Goal: Task Accomplishment & Management: Manage account settings

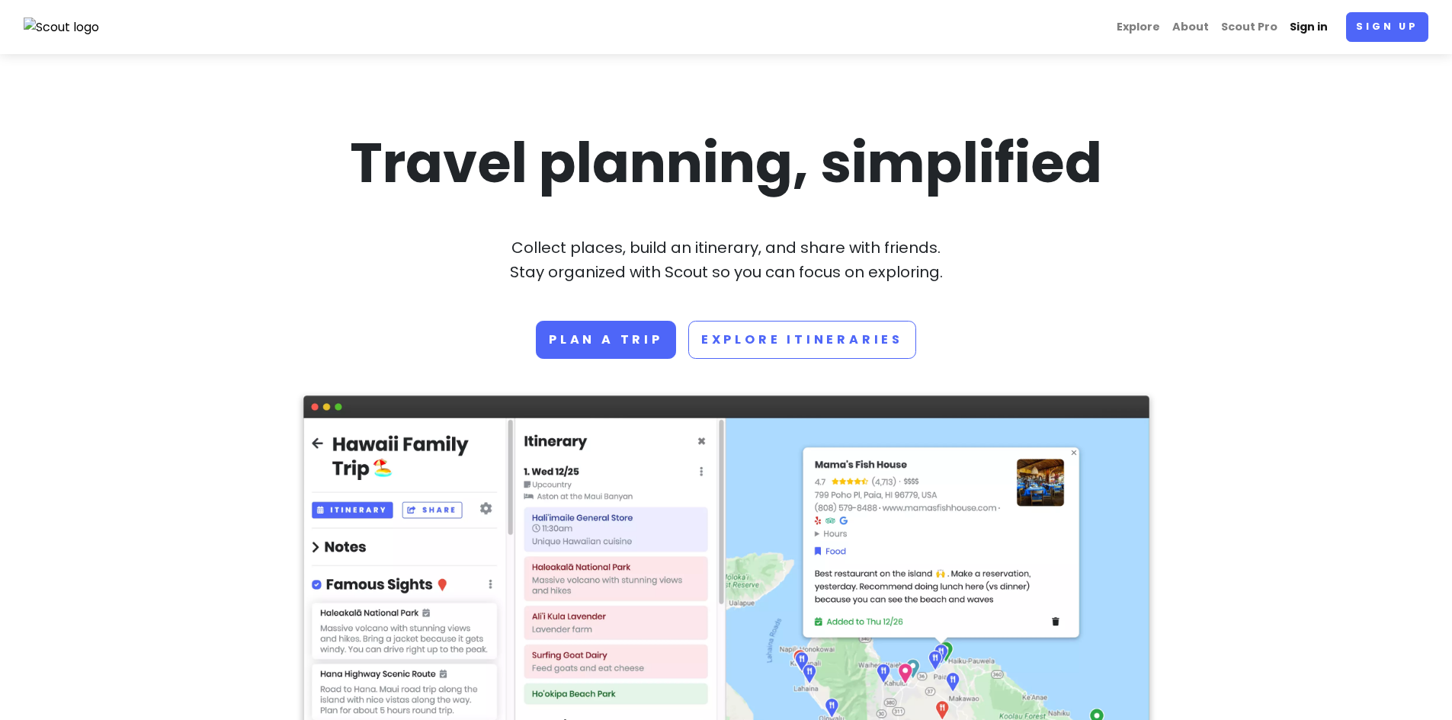
click at [1317, 25] on link "Sign in" at bounding box center [1309, 27] width 50 height 30
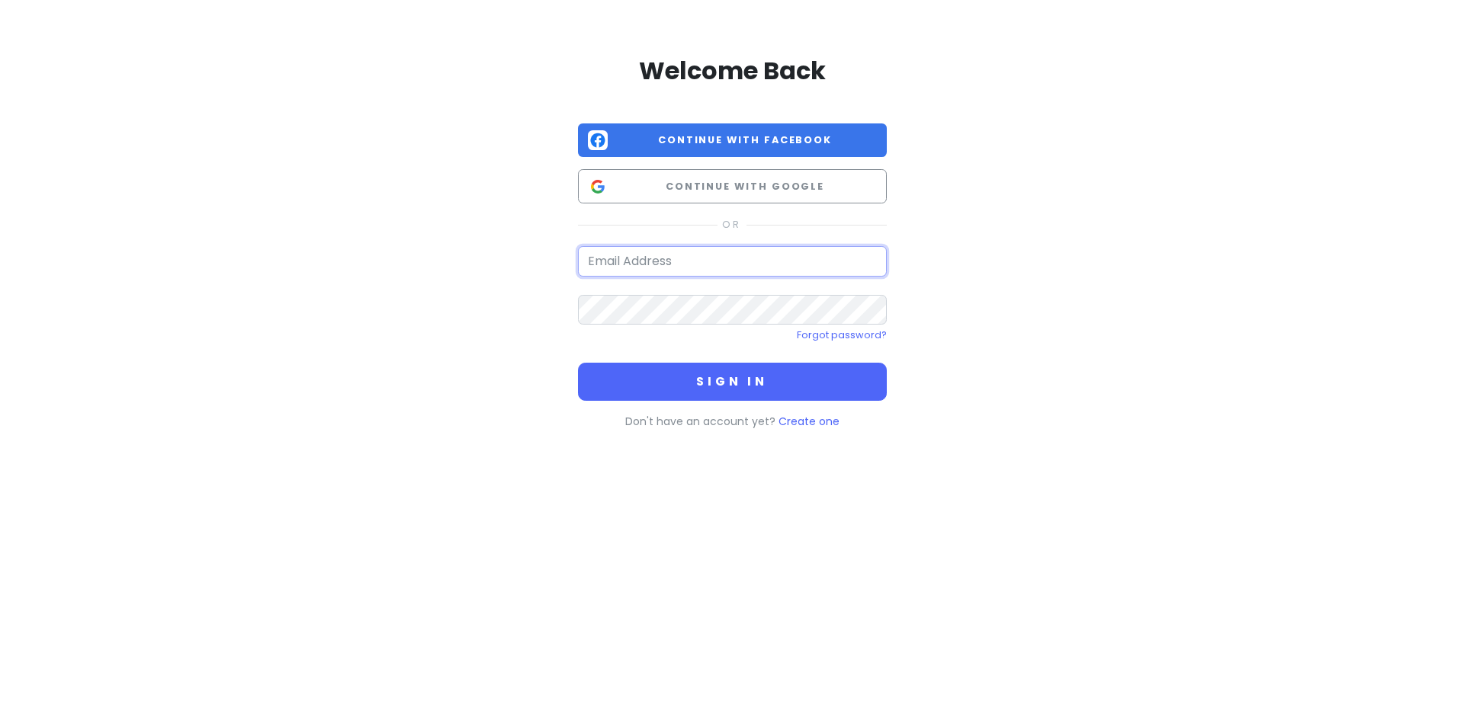
click at [674, 262] on input "email" at bounding box center [732, 261] width 309 height 30
type input "[EMAIL_ADDRESS][DOMAIN_NAME]"
click at [578, 363] on button "Sign in" at bounding box center [732, 382] width 309 height 38
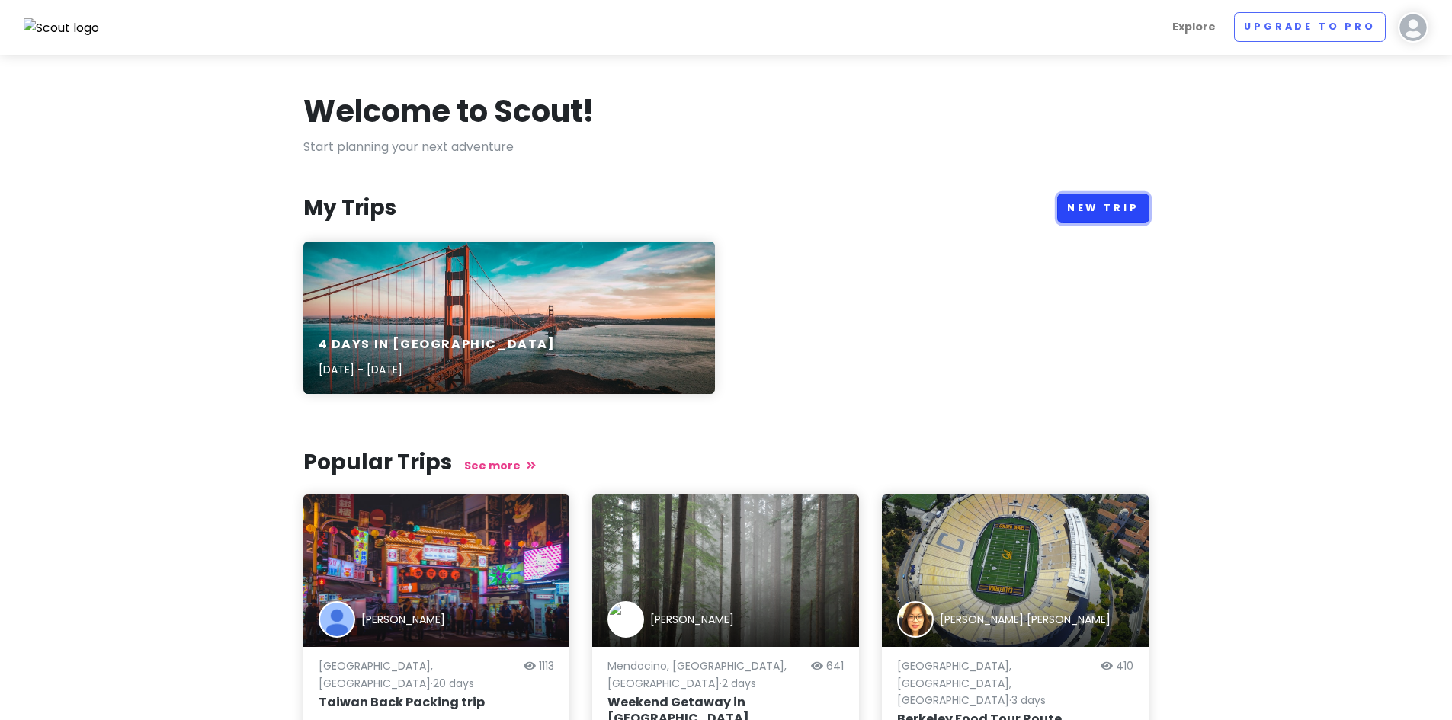
click at [1098, 206] on link "New Trip" at bounding box center [1103, 209] width 92 height 30
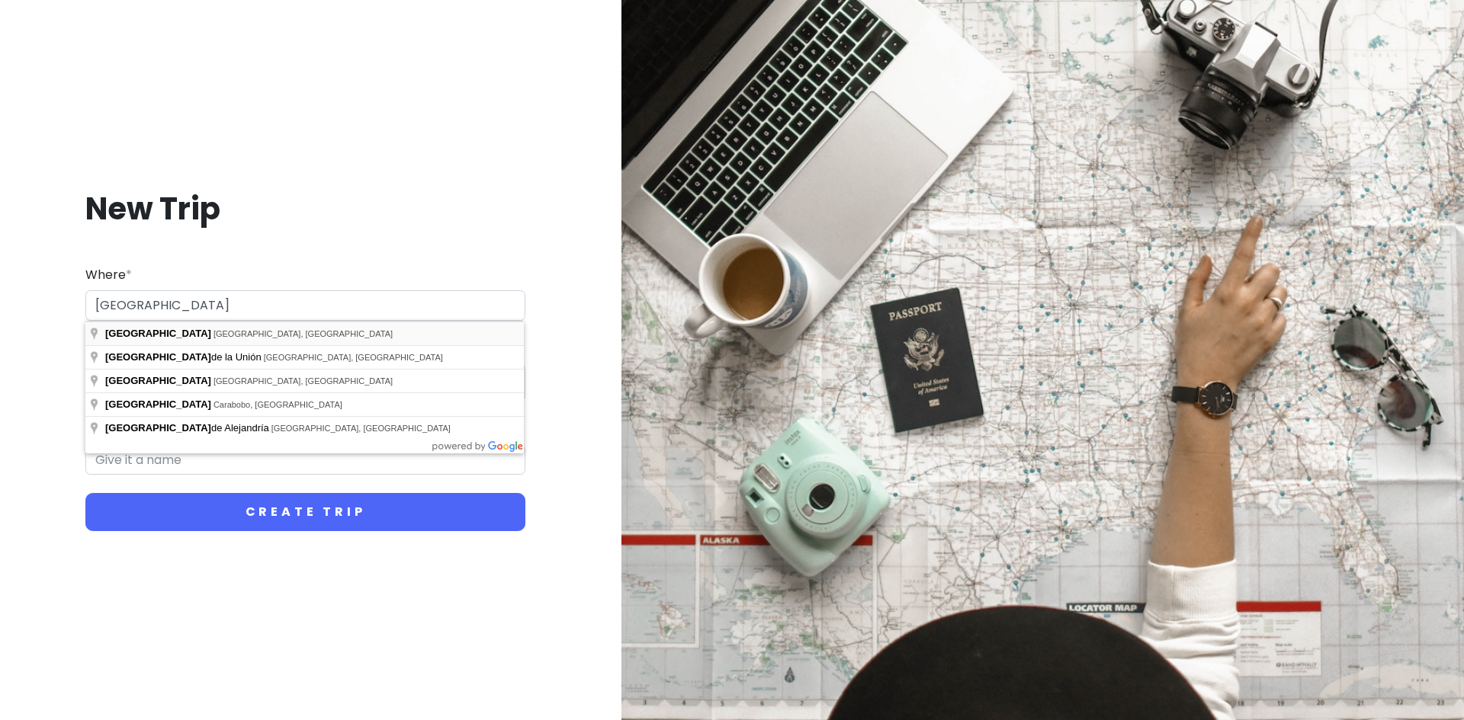
type input "[GEOGRAPHIC_DATA], [GEOGRAPHIC_DATA], [GEOGRAPHIC_DATA]"
type input "San Diego Trip"
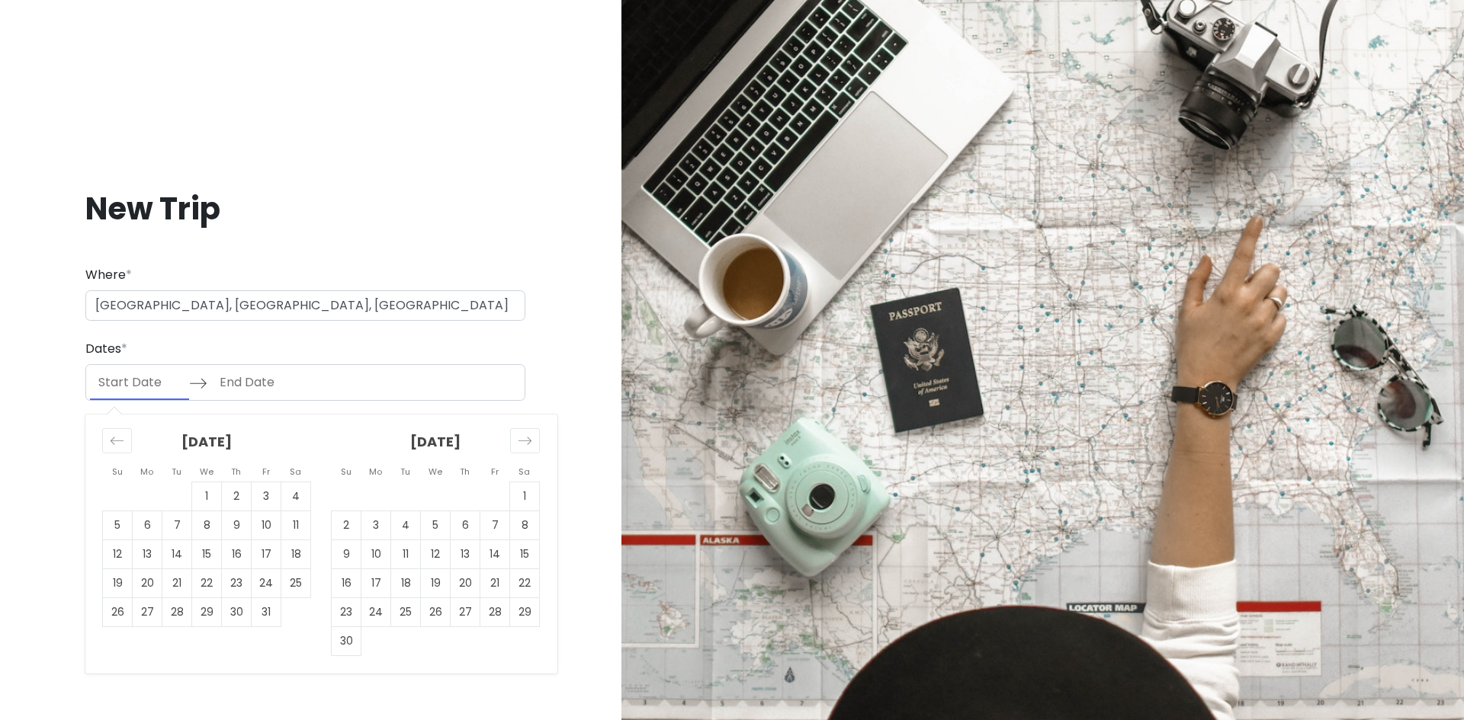
click at [124, 385] on input "Start Date" at bounding box center [139, 382] width 99 height 35
click at [266, 608] on td "31" at bounding box center [267, 612] width 30 height 29
type input "[DATE]"
click at [375, 525] on td "3" at bounding box center [376, 526] width 30 height 29
type input "[DATE]"
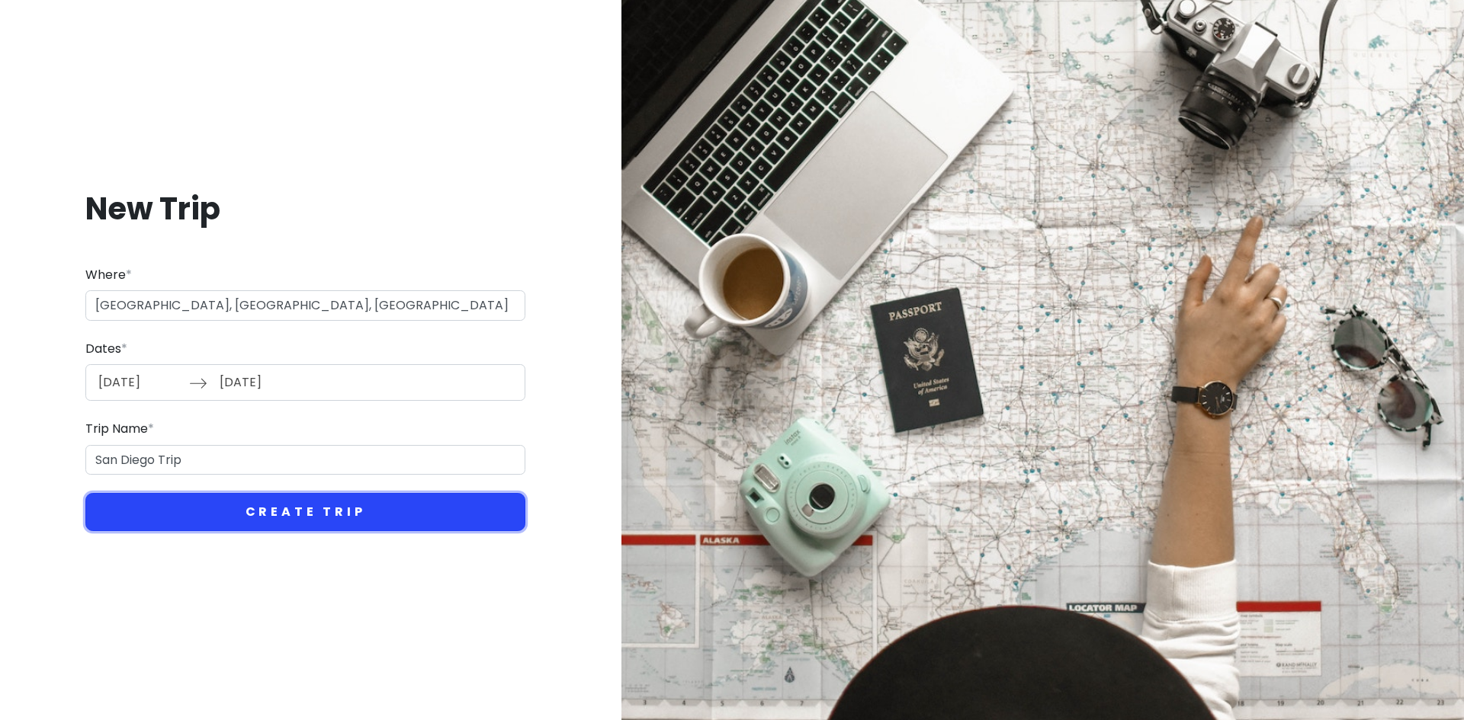
click at [278, 510] on button "Create Trip" at bounding box center [305, 512] width 440 height 38
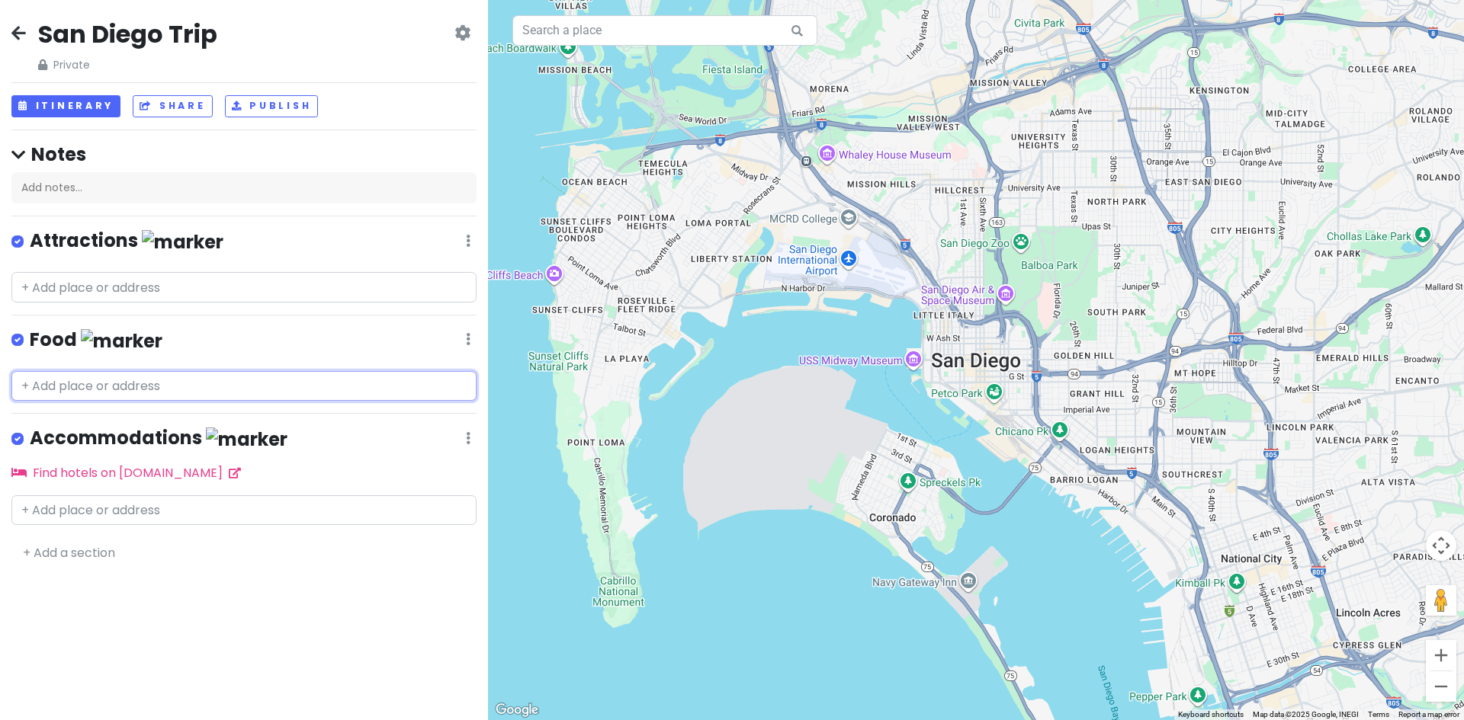
click at [217, 380] on input "text" at bounding box center [243, 386] width 465 height 30
click at [198, 507] on input "text" at bounding box center [243, 511] width 465 height 30
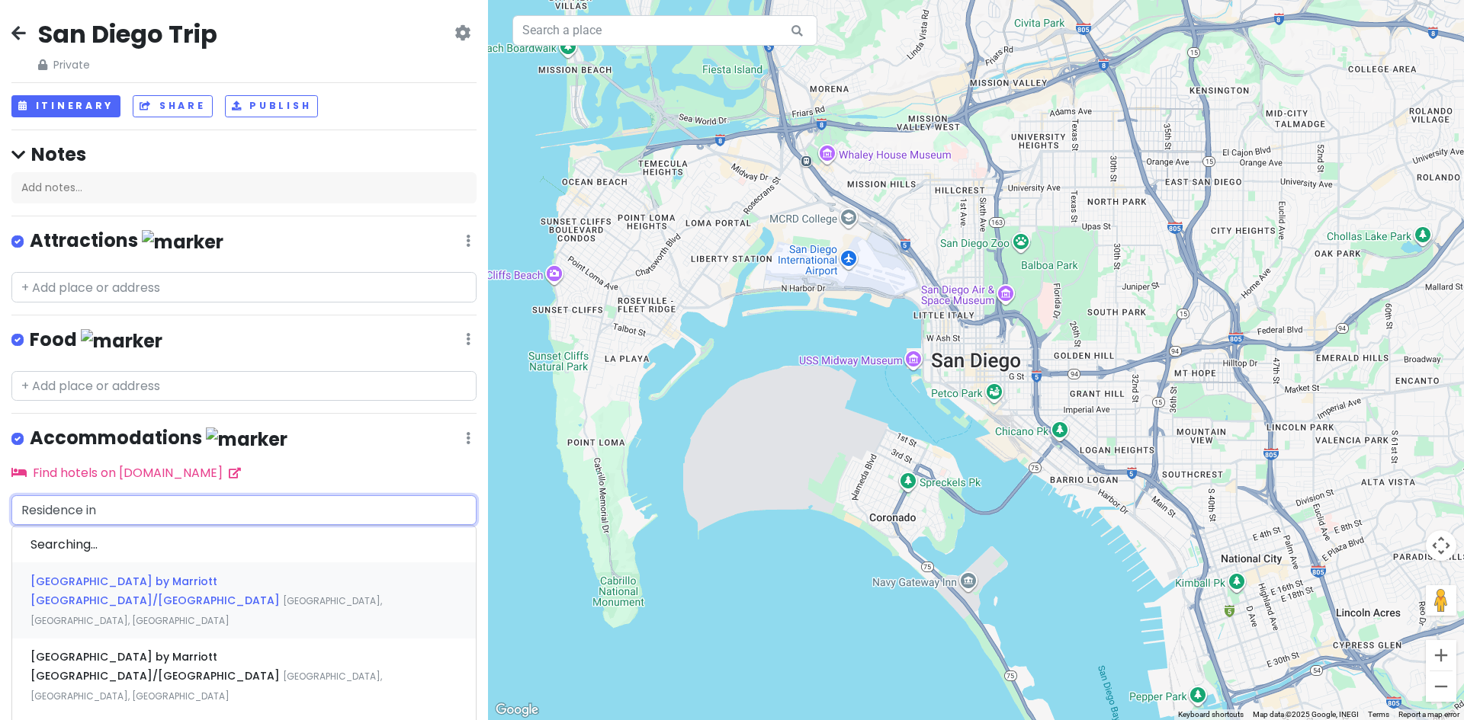
type input "Residence inn"
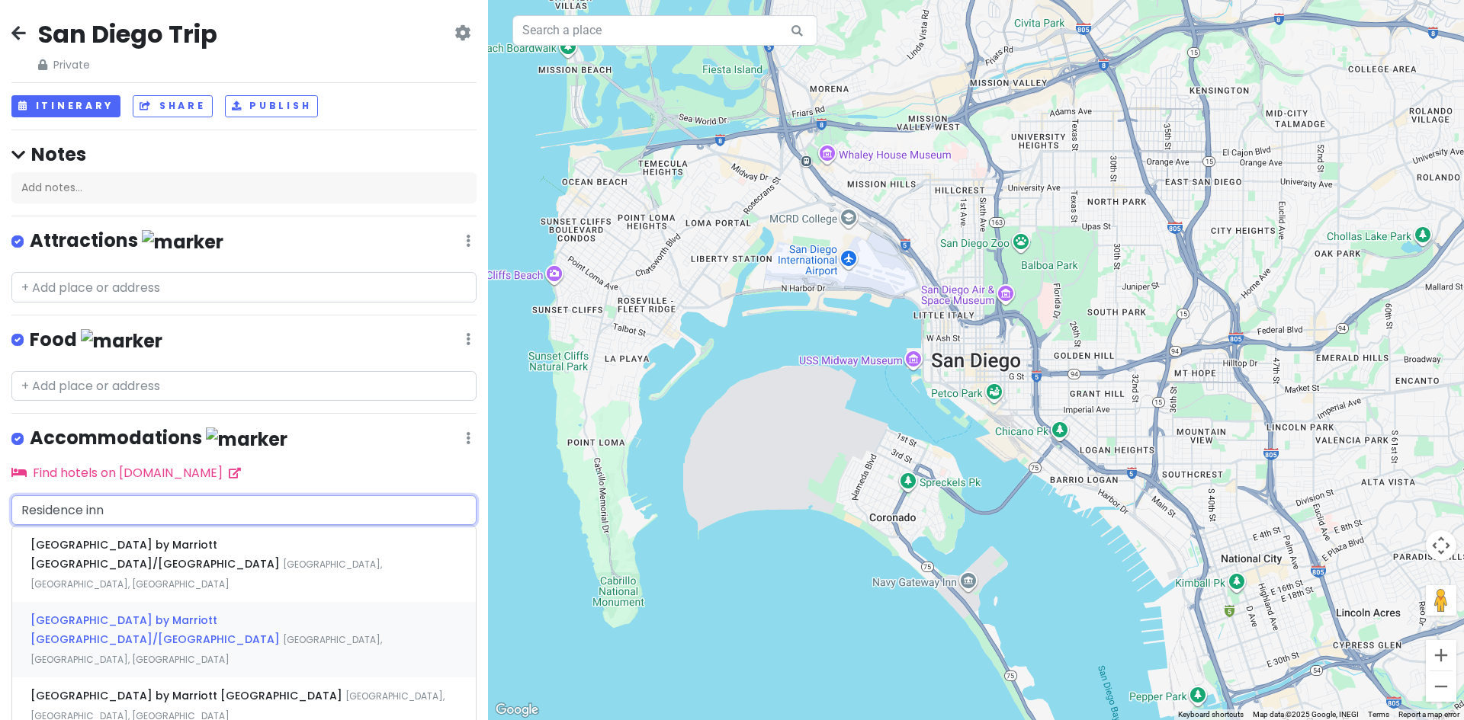
click at [223, 613] on span "[GEOGRAPHIC_DATA] by Marriott [GEOGRAPHIC_DATA]/[GEOGRAPHIC_DATA]" at bounding box center [156, 630] width 252 height 35
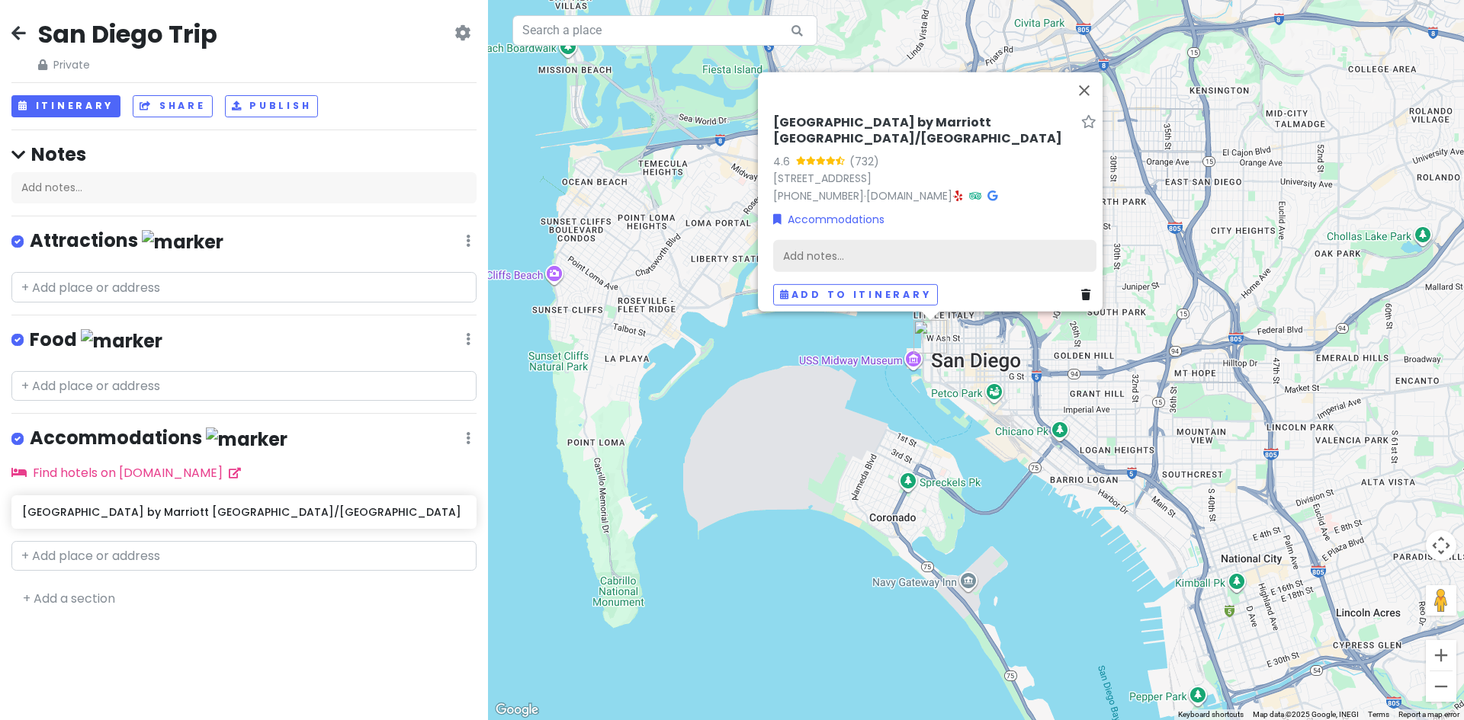
click at [785, 242] on div "Add notes..." at bounding box center [934, 255] width 323 height 32
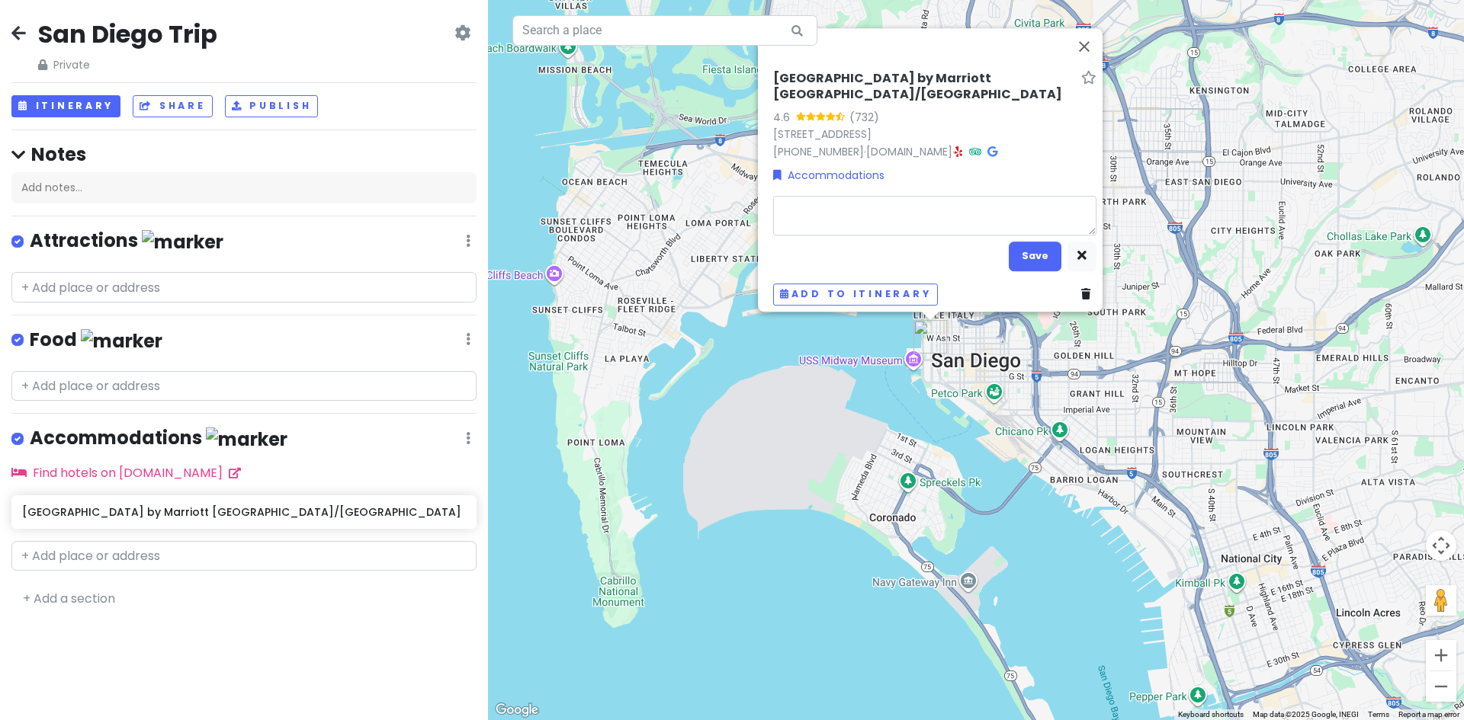
type textarea "x"
type textarea "M"
type textarea "x"
type textarea "My"
type textarea "x"
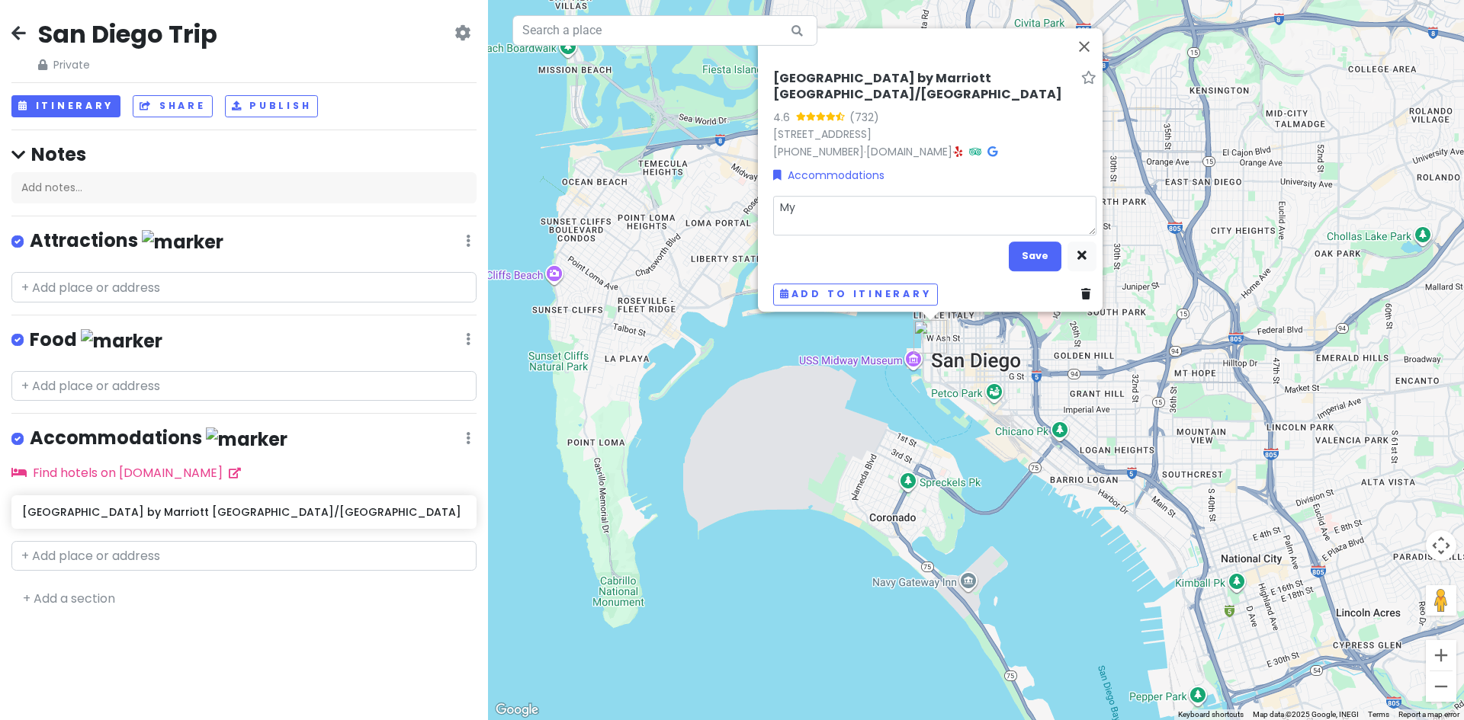
type textarea "My"
type textarea "x"
type textarea "My H"
type textarea "x"
type textarea "My Ho"
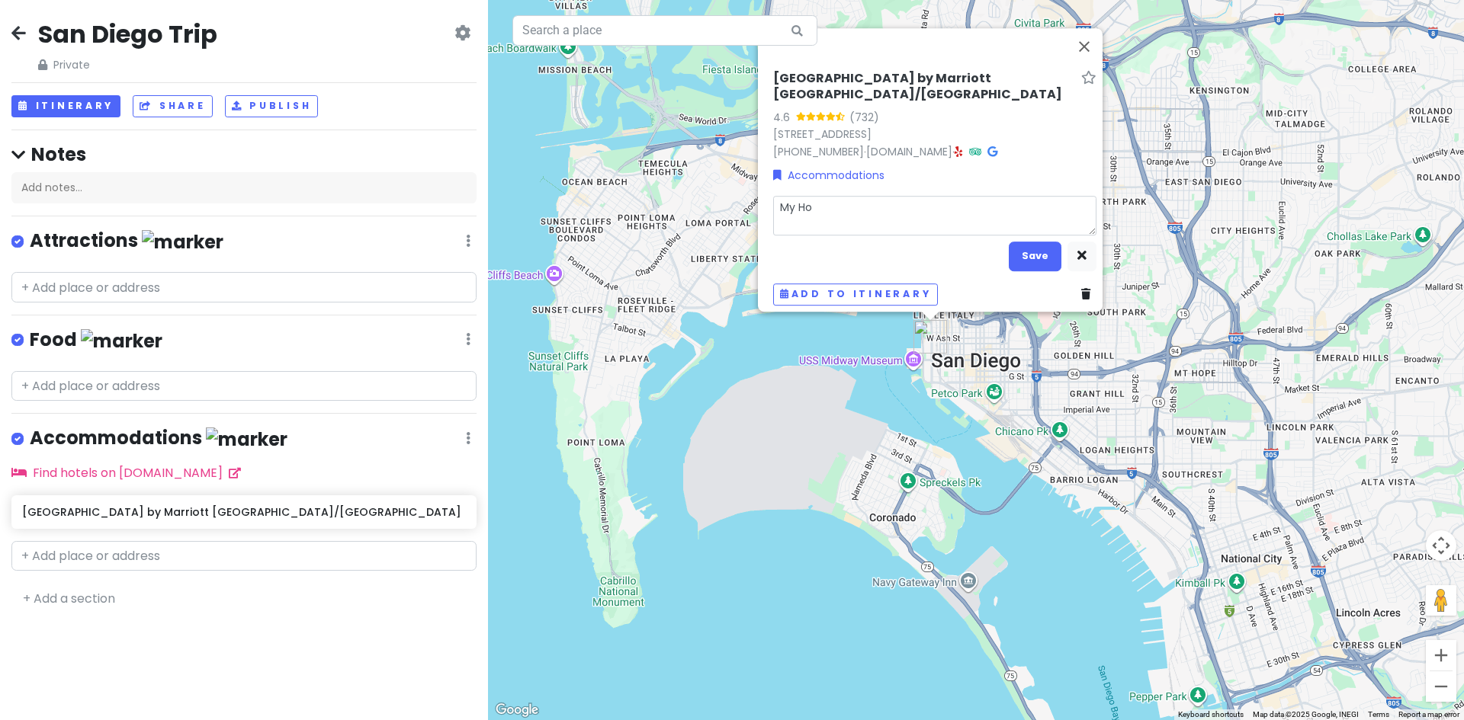
type textarea "x"
type textarea "My Hot"
type textarea "x"
type textarea "My Hote"
type textarea "x"
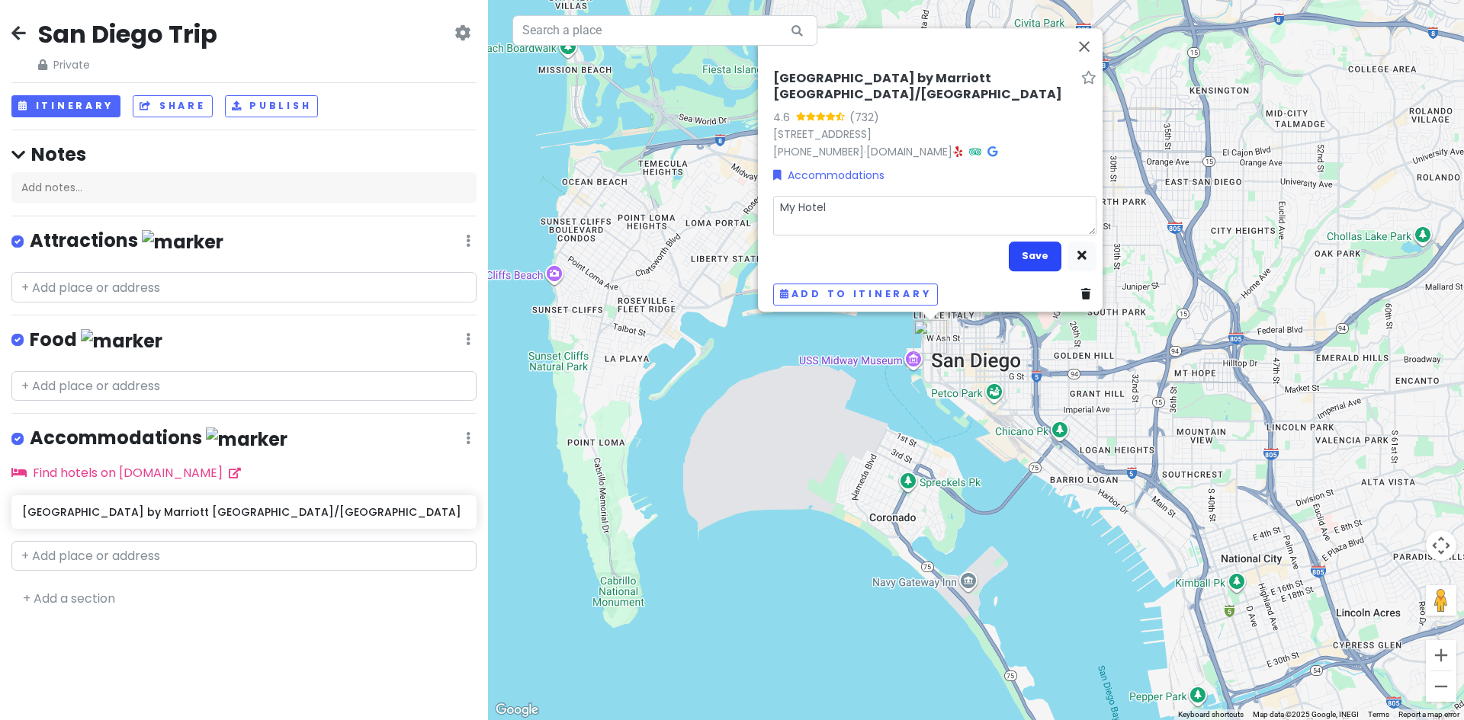
type textarea "My Hotel"
click at [1029, 243] on button "Save" at bounding box center [1035, 257] width 53 height 30
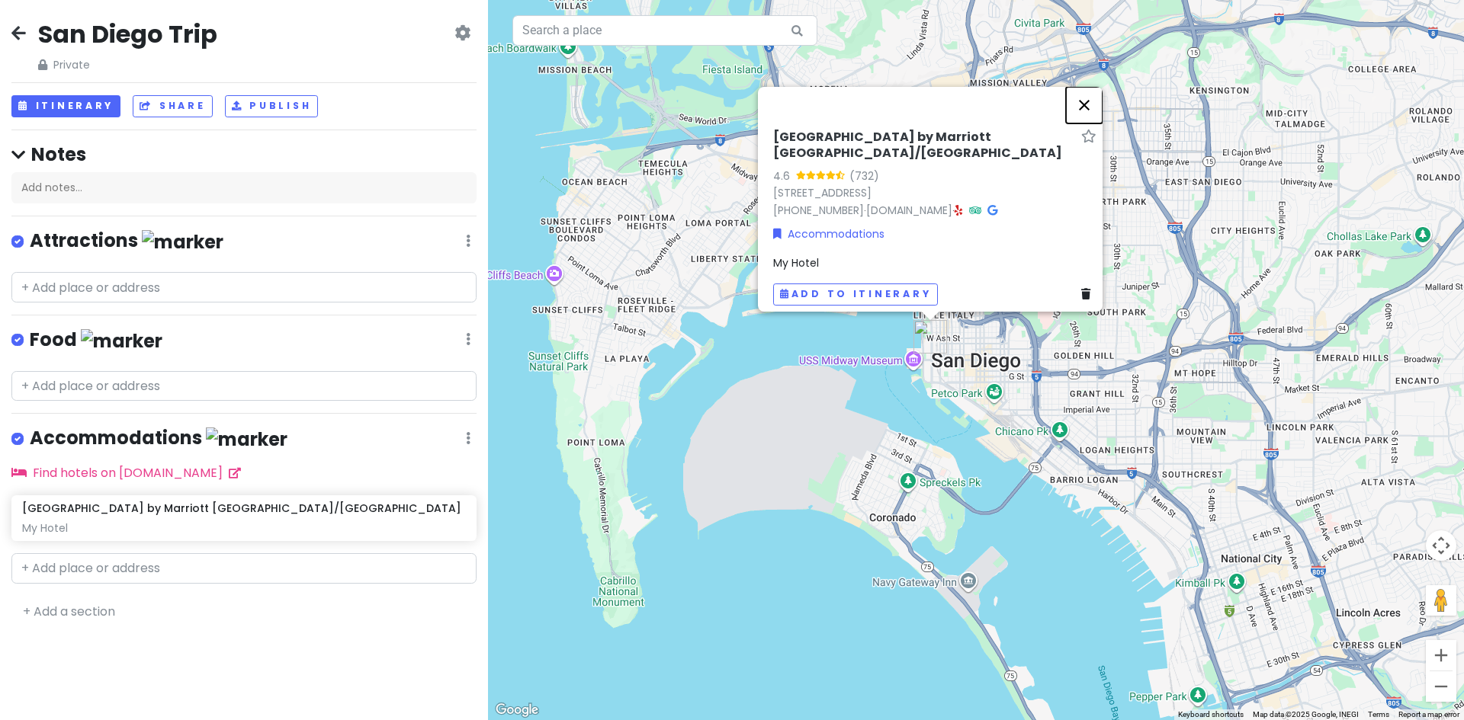
click at [1092, 97] on button "Close" at bounding box center [1084, 105] width 37 height 37
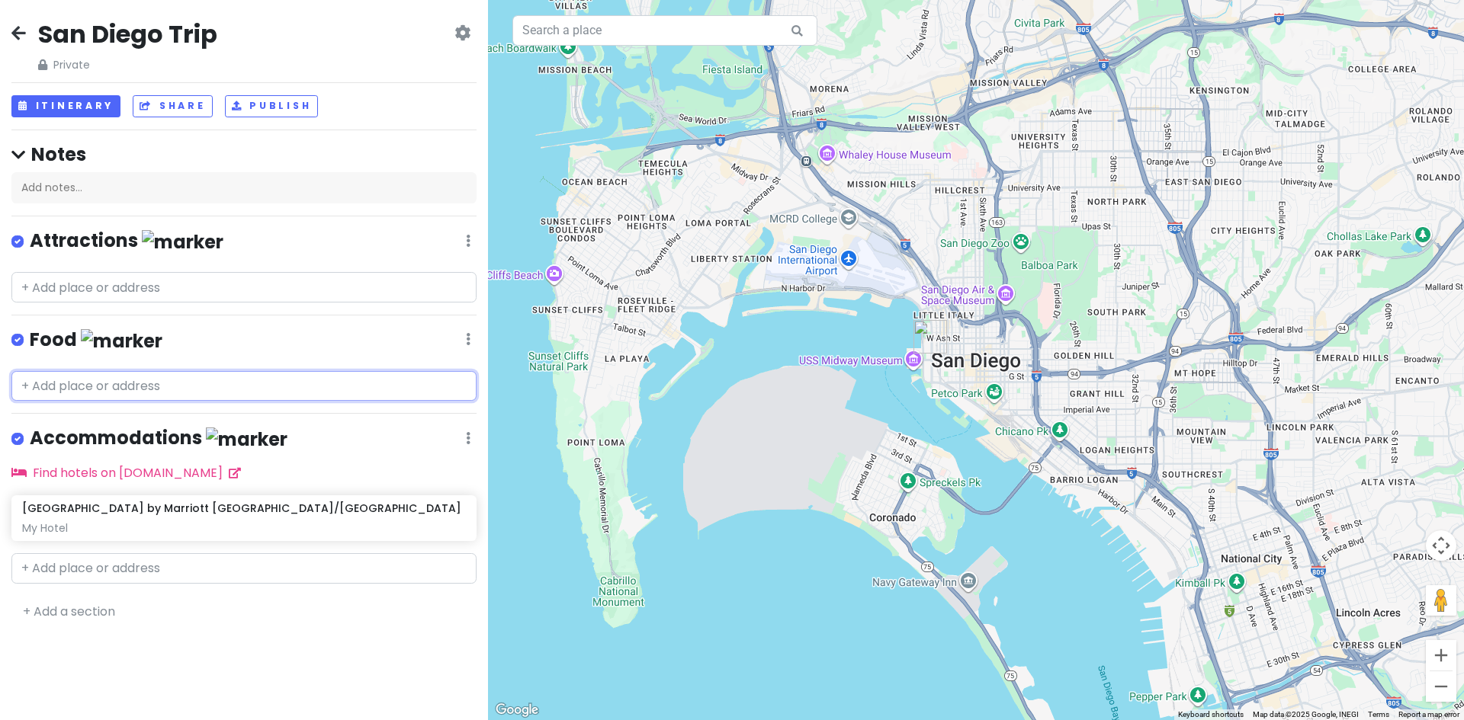
click at [201, 380] on input "text" at bounding box center [243, 386] width 465 height 30
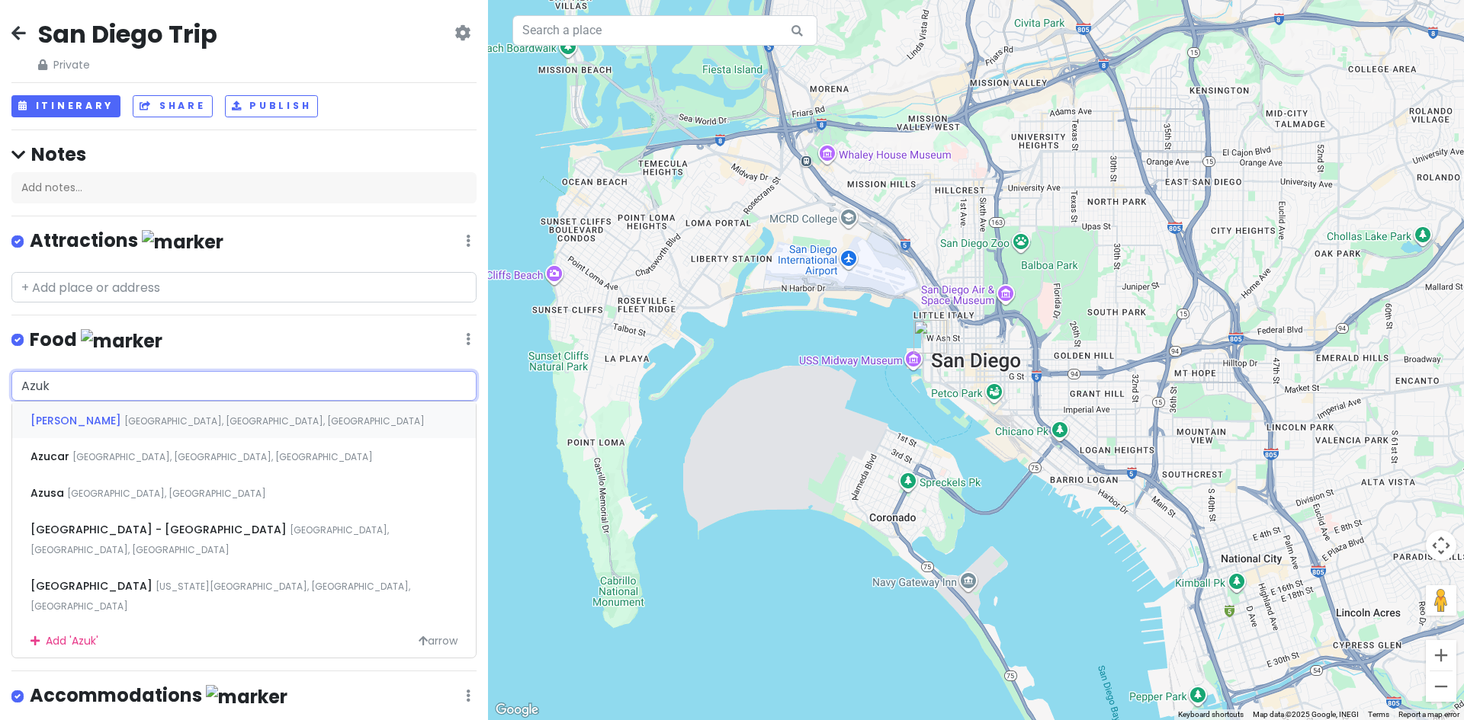
type input "Azuki"
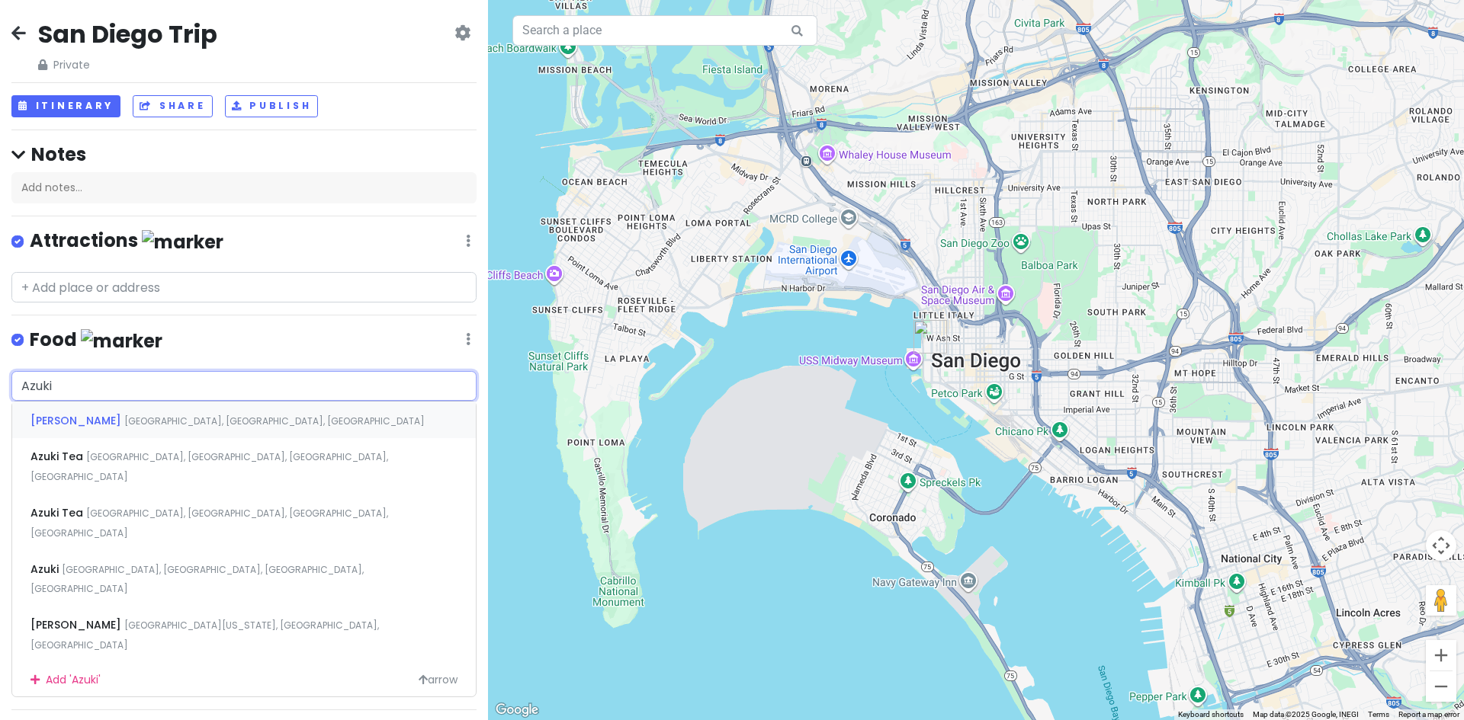
click at [185, 419] on span "[GEOGRAPHIC_DATA], [GEOGRAPHIC_DATA], [GEOGRAPHIC_DATA]" at bounding box center [274, 421] width 300 height 13
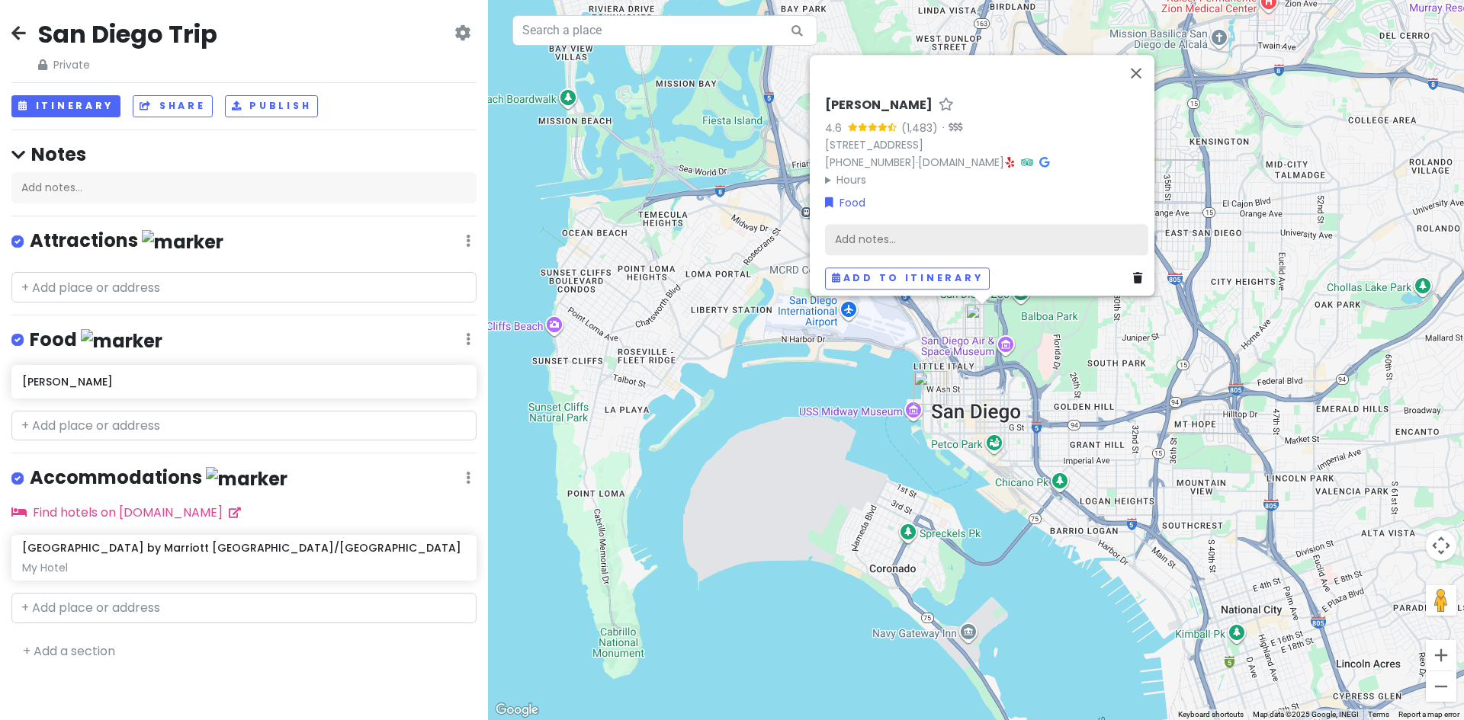
click at [841, 223] on div "Add notes..." at bounding box center [986, 239] width 323 height 32
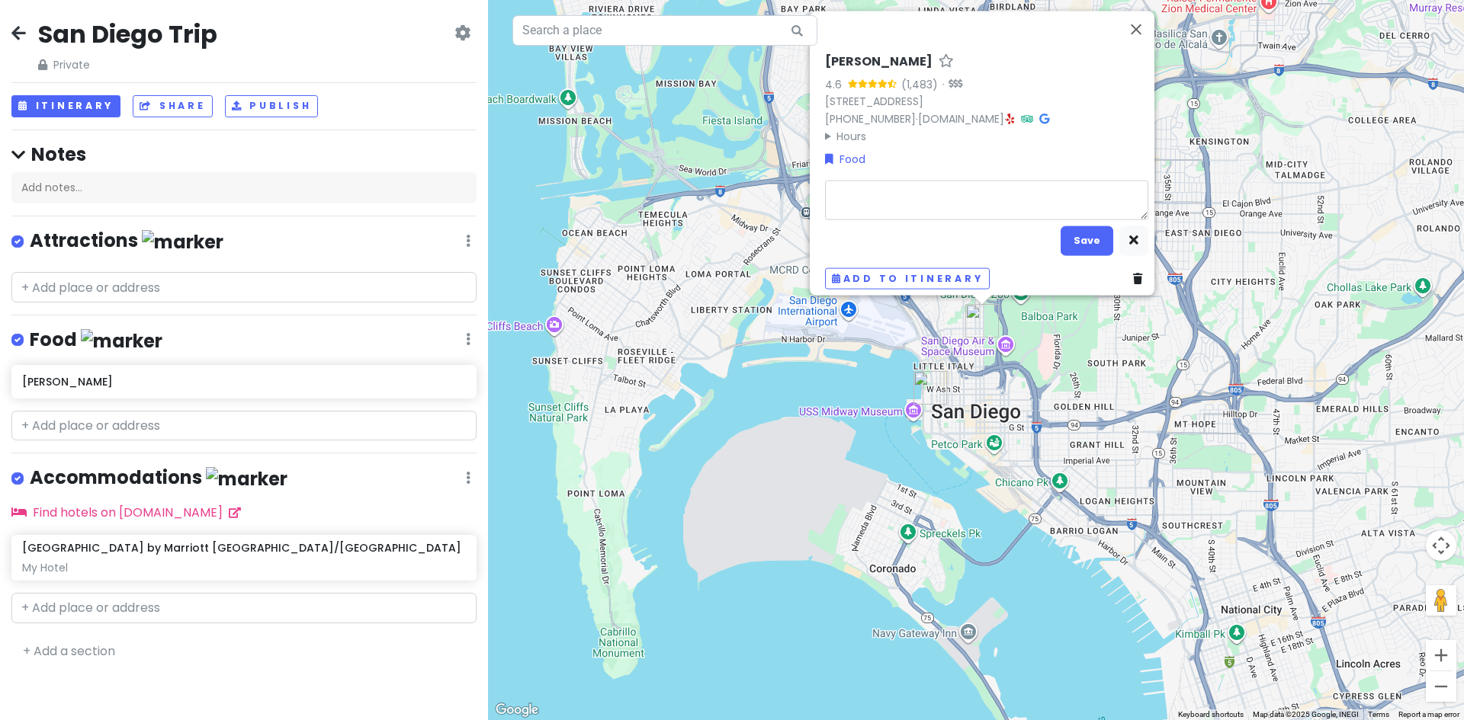
type textarea "x"
type textarea "Q"
type textarea "x"
type textarea "Qu"
type textarea "x"
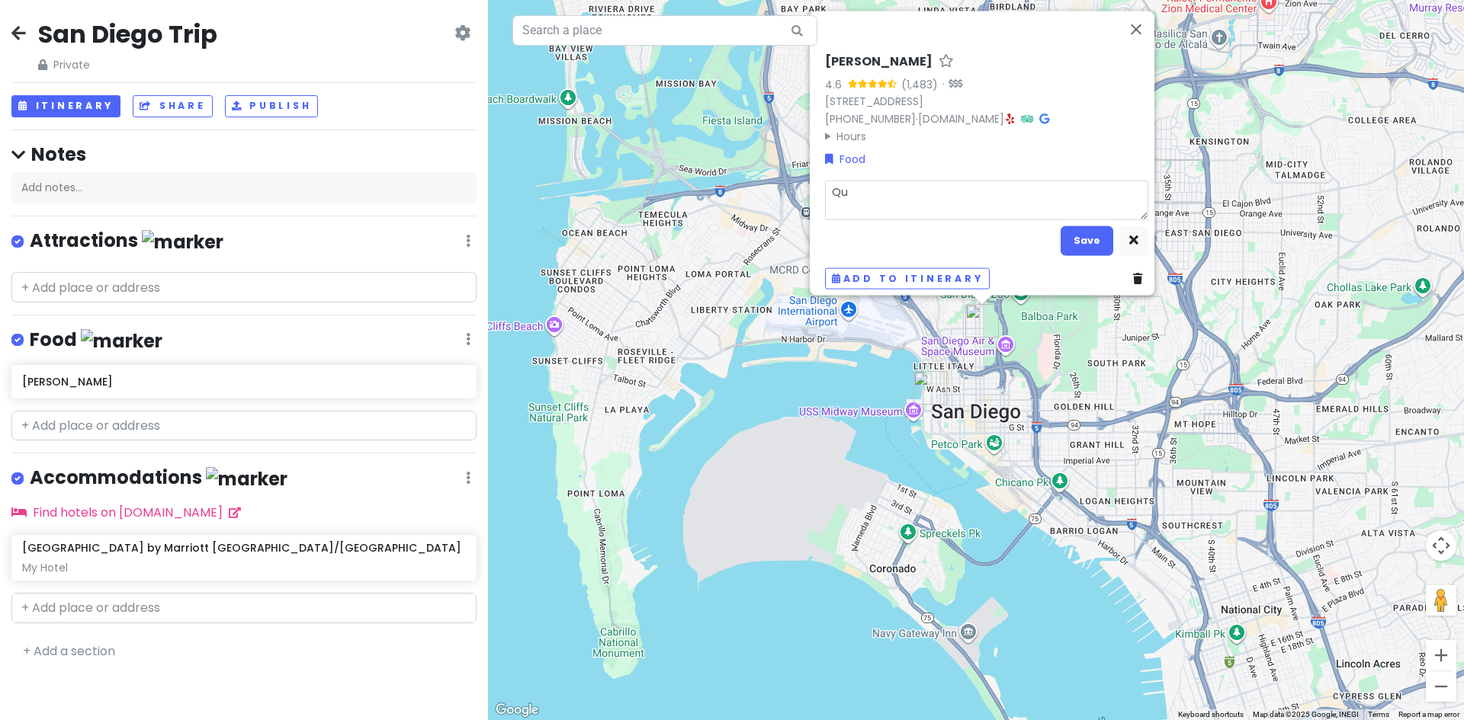
type textarea "Qua"
type textarea "x"
type textarea "Qual"
type textarea "x"
type textarea "Quali"
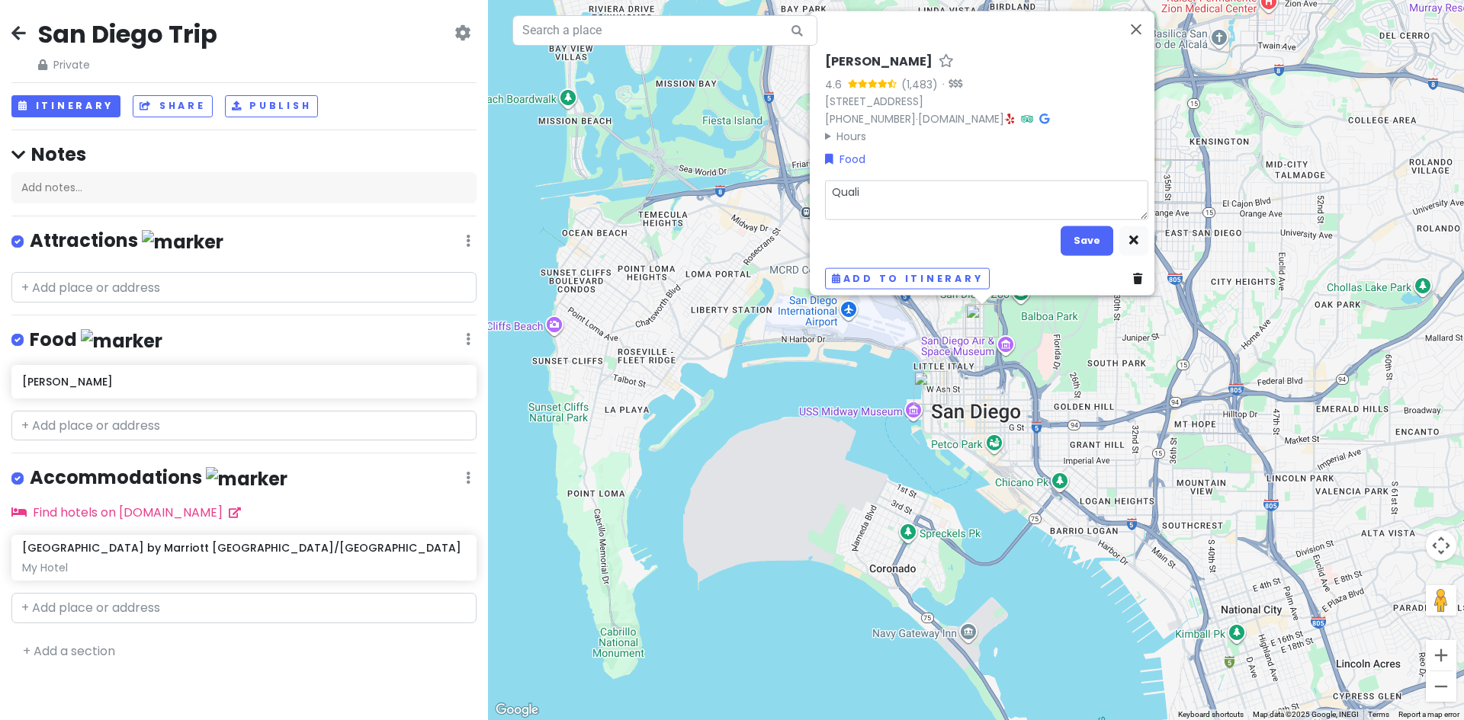
type textarea "x"
type textarea "Qualit"
type textarea "x"
type textarea "Quality"
type textarea "x"
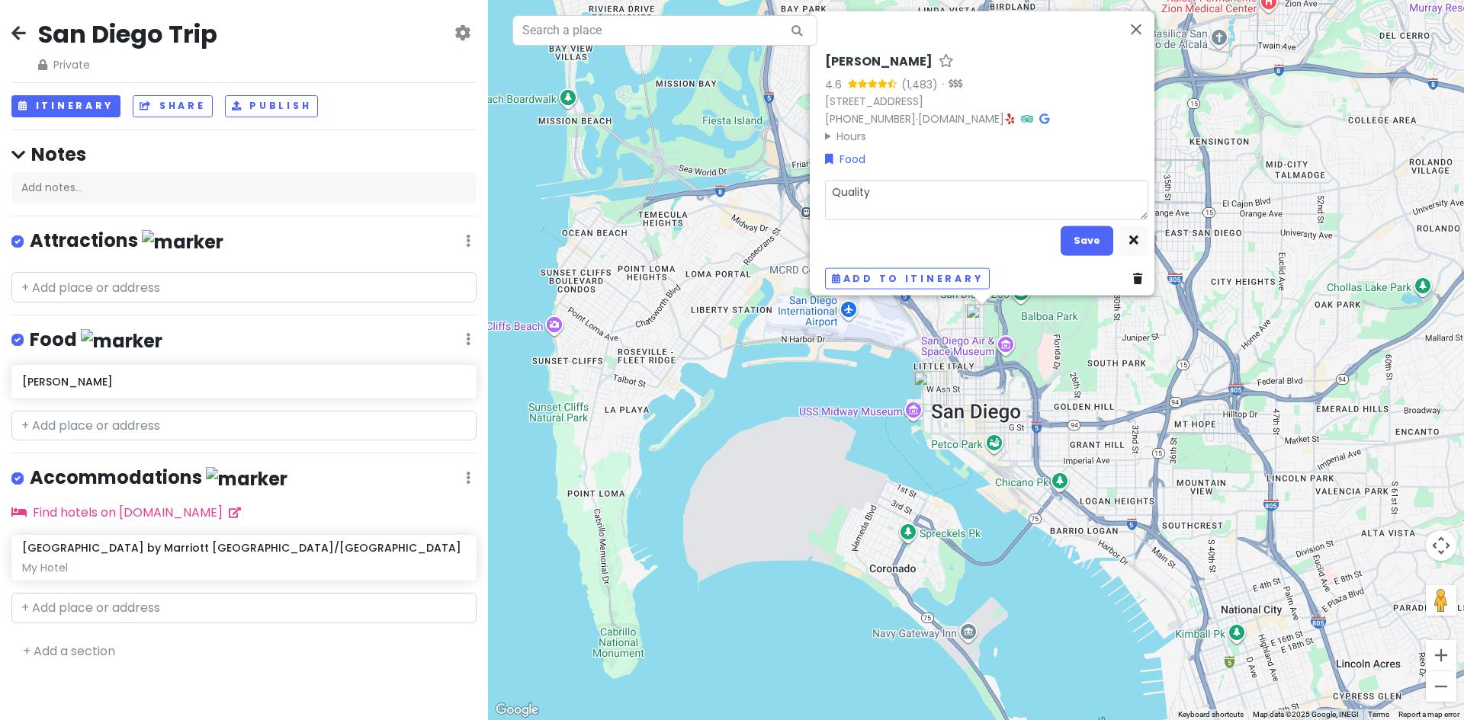
type textarea "Quality"
type textarea "x"
type textarea "Quality S"
type textarea "x"
type textarea "Quality Su"
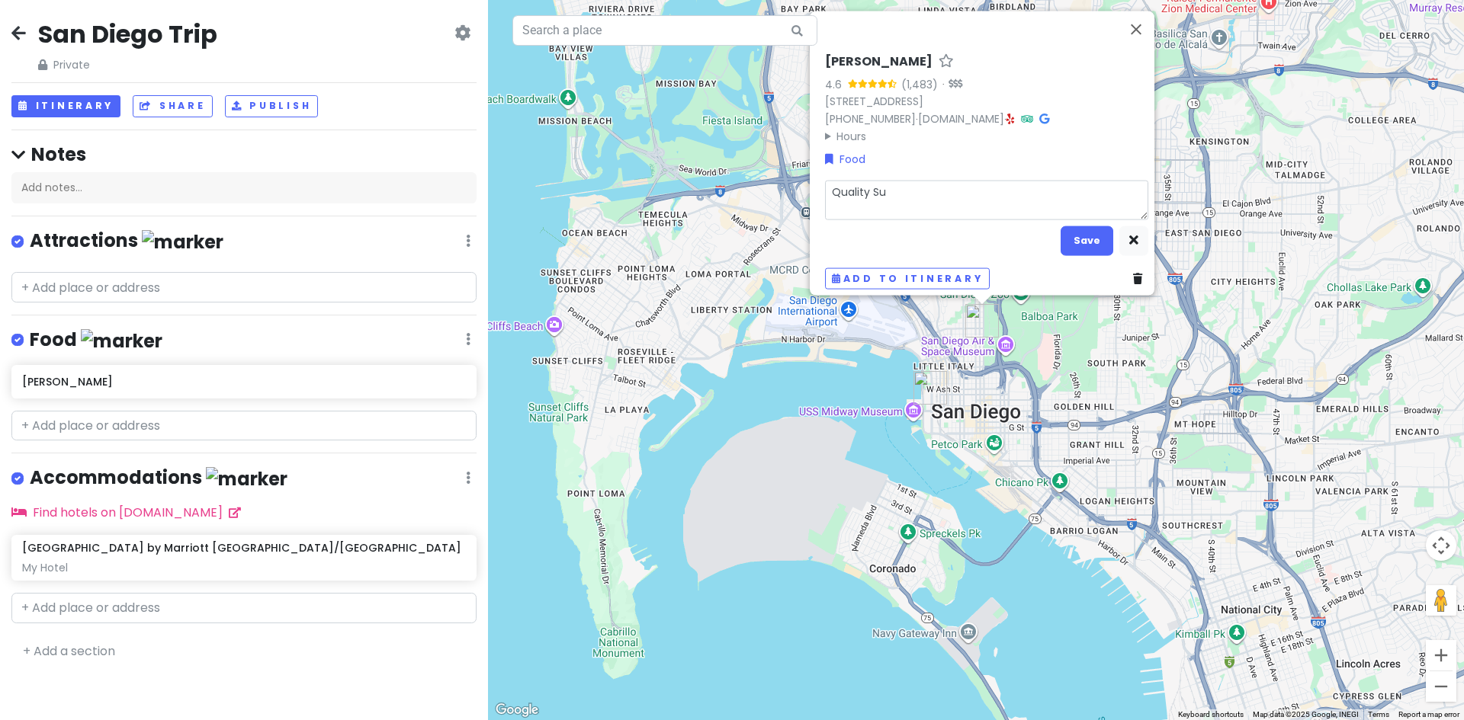
type textarea "x"
type textarea "Quality Sus"
type textarea "x"
type textarea "Quality Sush"
type textarea "x"
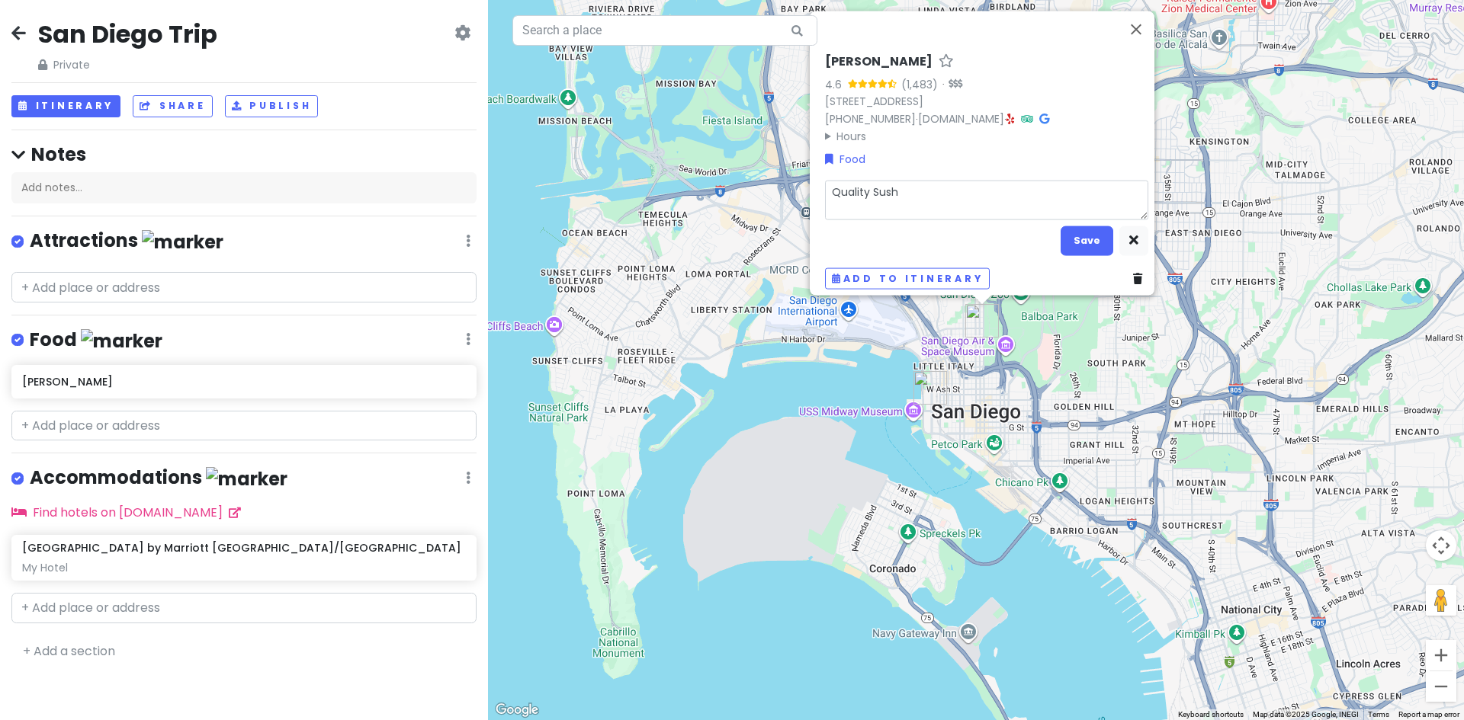
type textarea "Quality Sushi"
type textarea "x"
type textarea "Quality Sushi"
type textarea "x"
type textarea "Quality Sushi R"
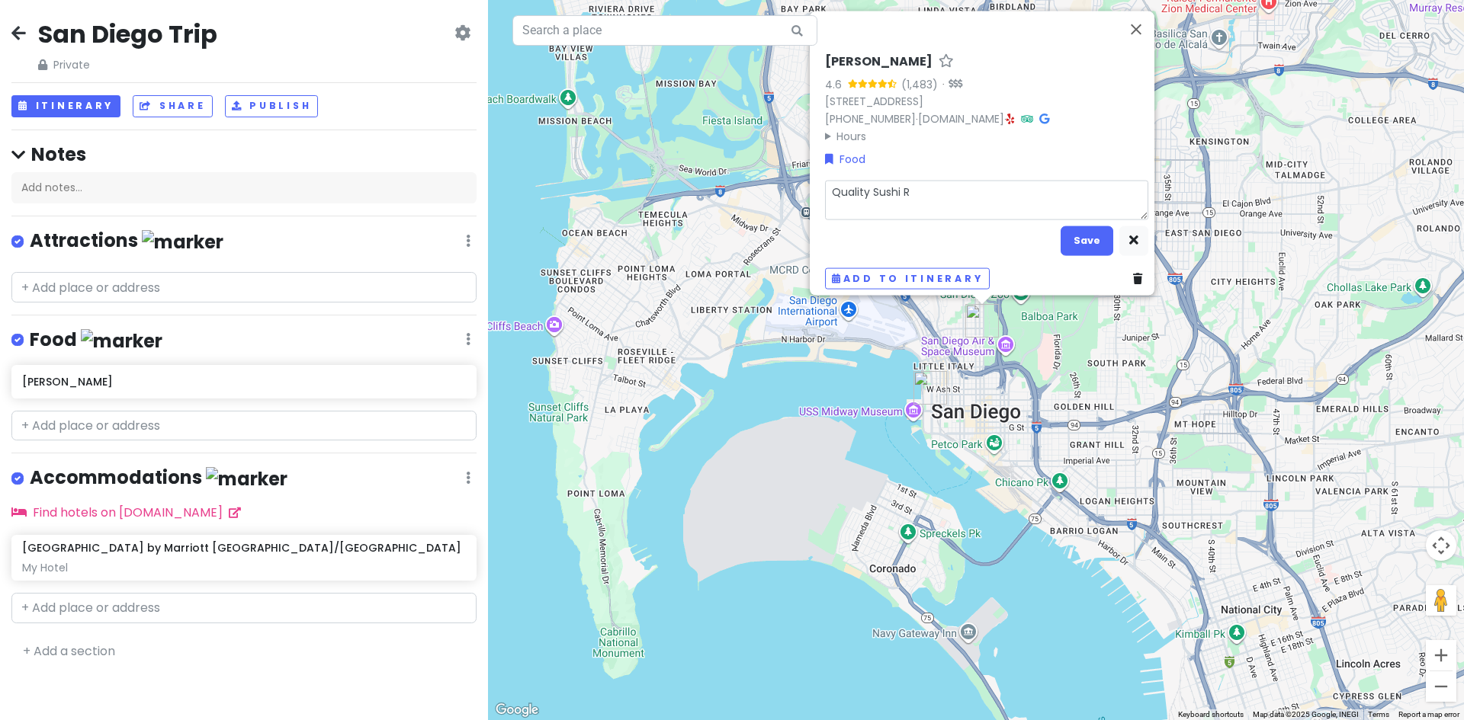
type textarea "x"
type textarea "Quality Sushi Re"
type textarea "x"
type textarea "Quality Sushi Res"
type textarea "x"
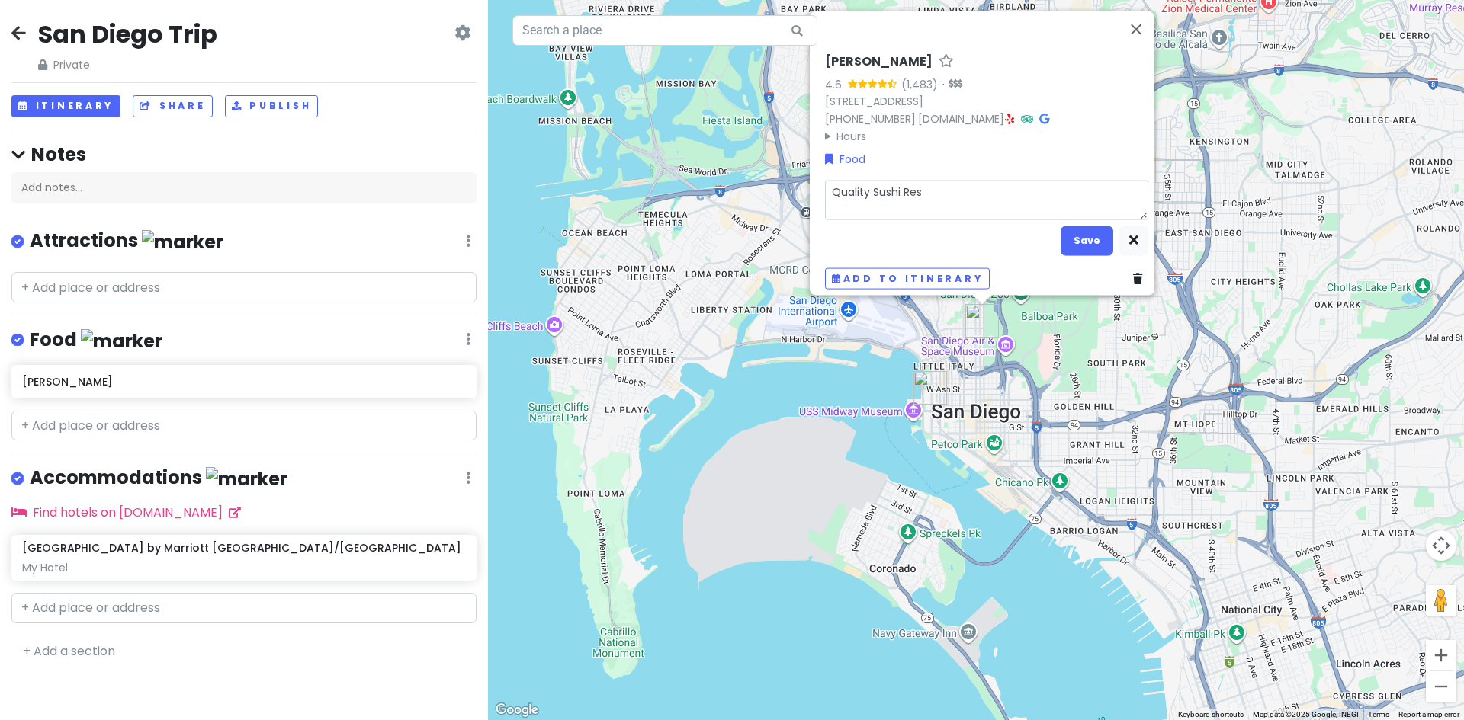
type textarea "Quality Sushi Rest"
type textarea "x"
type textarea "Quality Sushi Resta"
type textarea "x"
type textarea "Quality Sushi Restau"
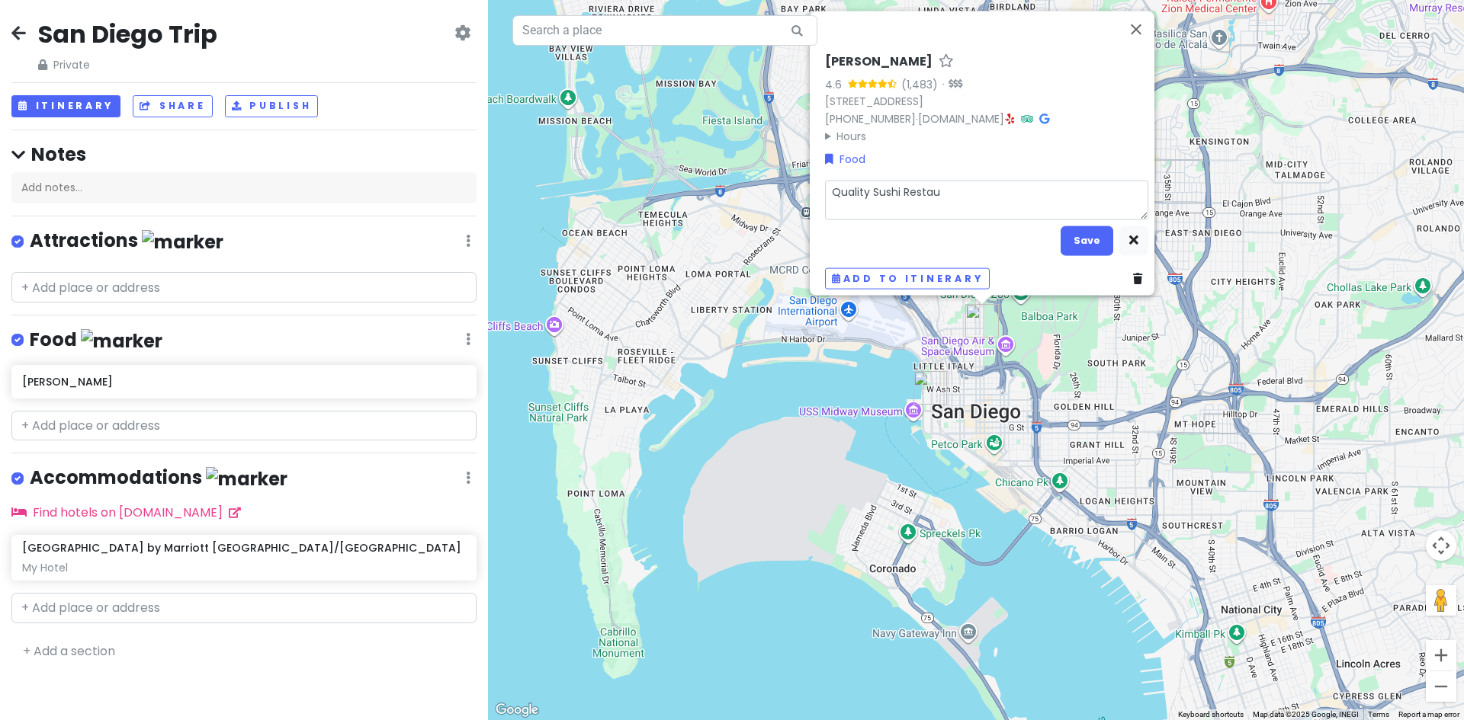
type textarea "x"
type textarea "Quality Sushi Restaur"
type textarea "x"
type textarea "Quality Sushi Restaura"
type textarea "x"
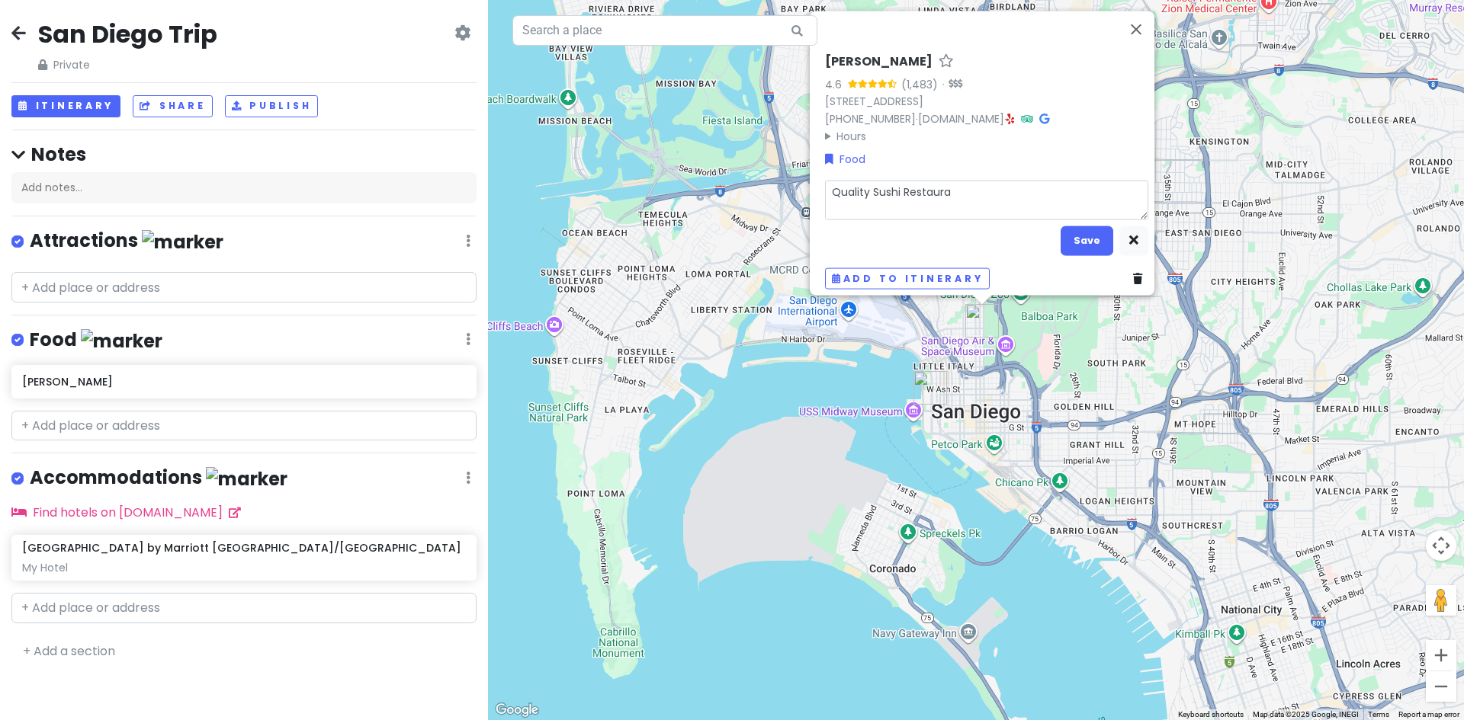
type textarea "Quality Sushi Restauran"
type textarea "x"
type textarea "Quality Sushi Restaurant"
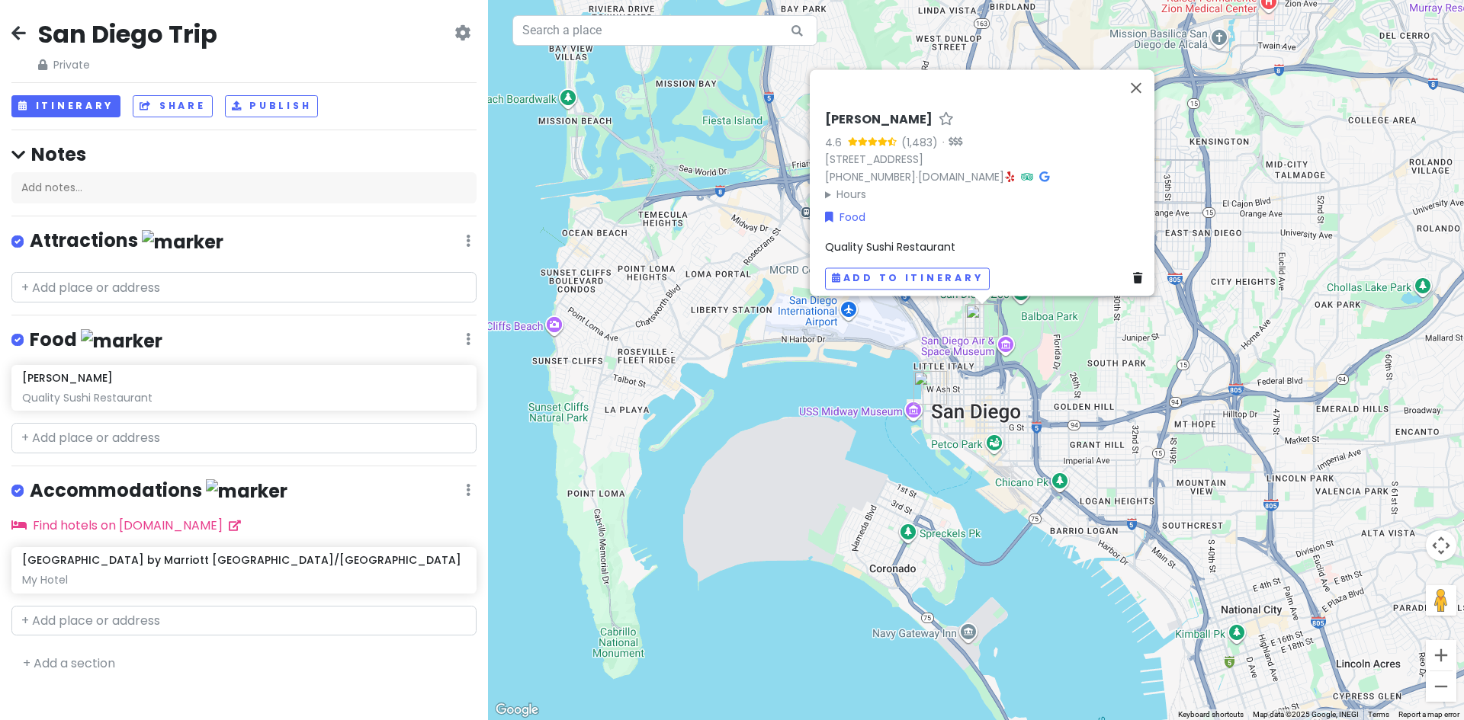
click at [915, 239] on span "Quality Sushi Restaurant" at bounding box center [890, 246] width 130 height 15
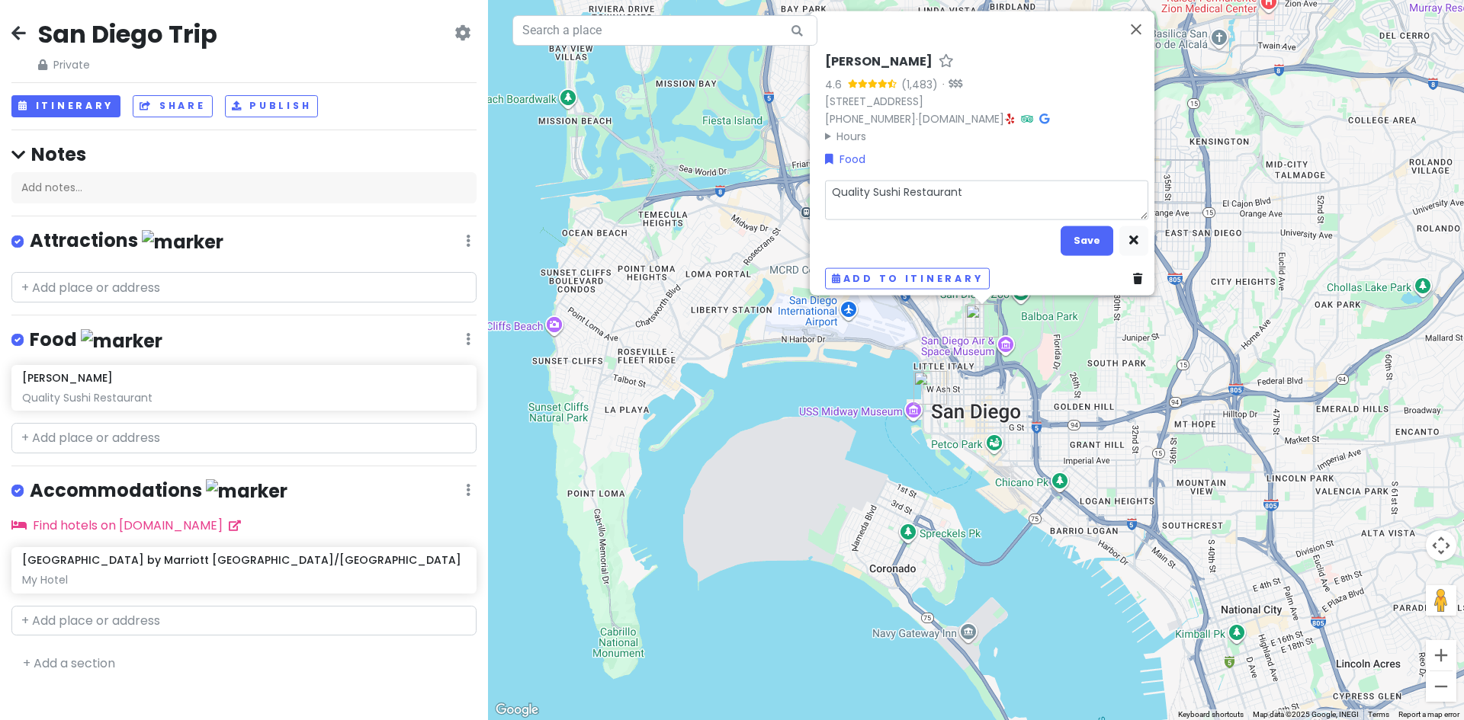
click at [959, 185] on textarea "Quality Sushi Restaurant" at bounding box center [986, 200] width 323 height 40
type textarea "x"
type textarea "Quality Sushi Restaurant"
type textarea "x"
type textarea "Quality Sushi Restaurant -"
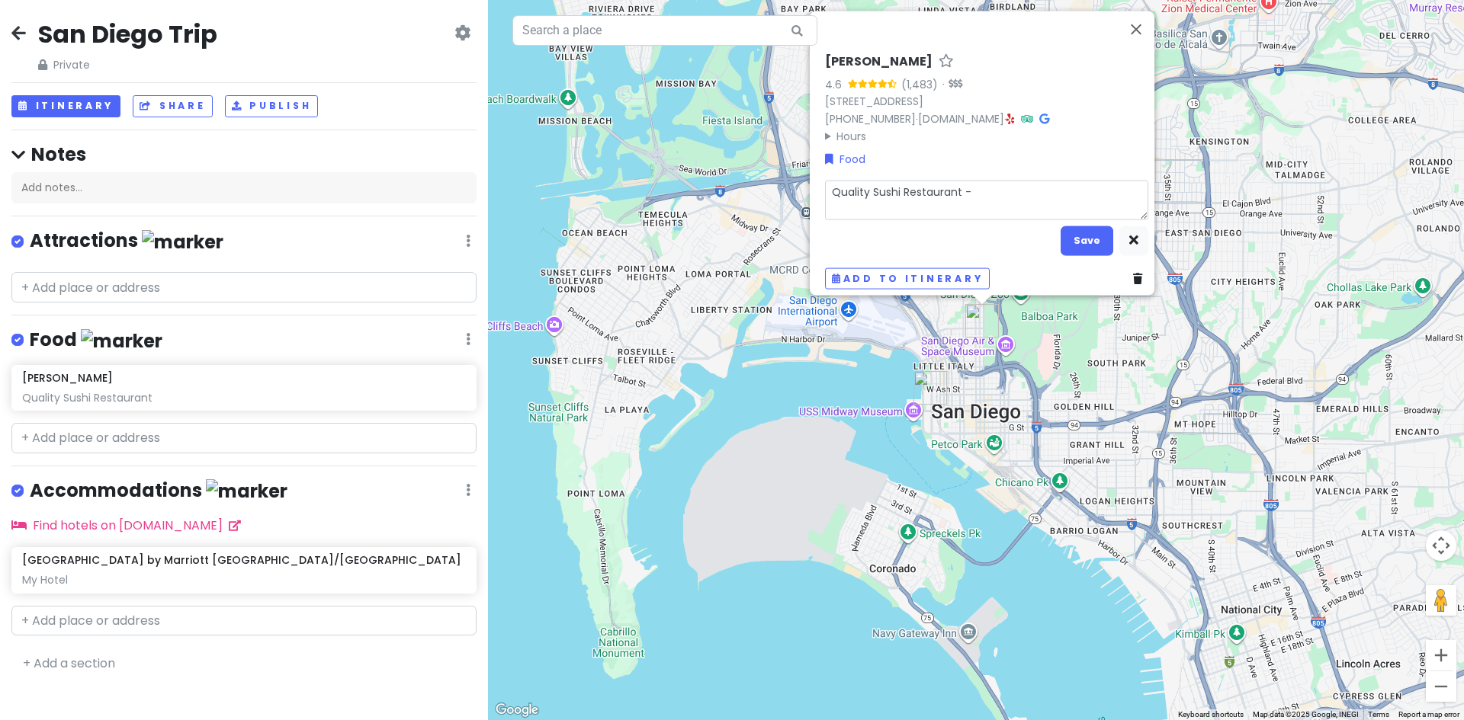
type textarea "x"
type textarea "Quality Sushi Restaurant -"
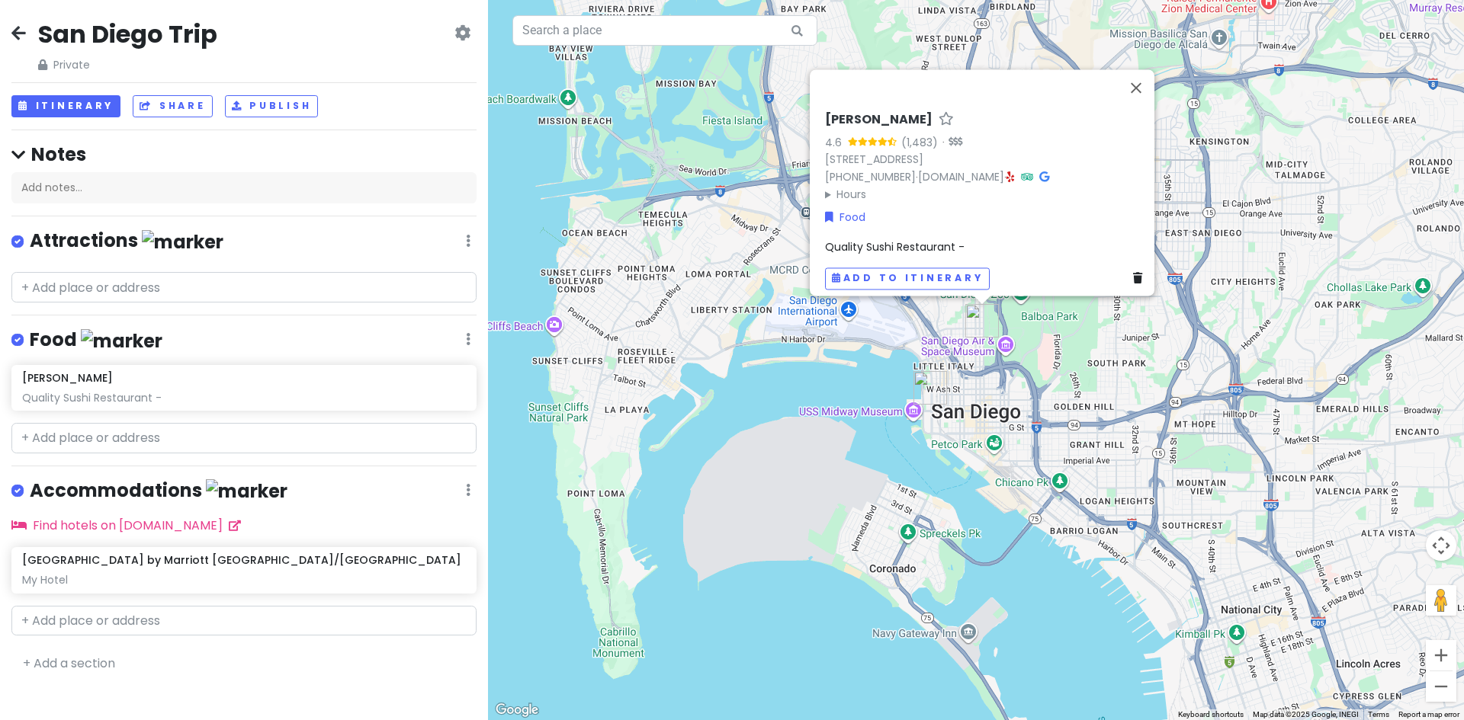
click at [929, 242] on span "Quality Sushi Restaurant -" at bounding box center [895, 246] width 140 height 15
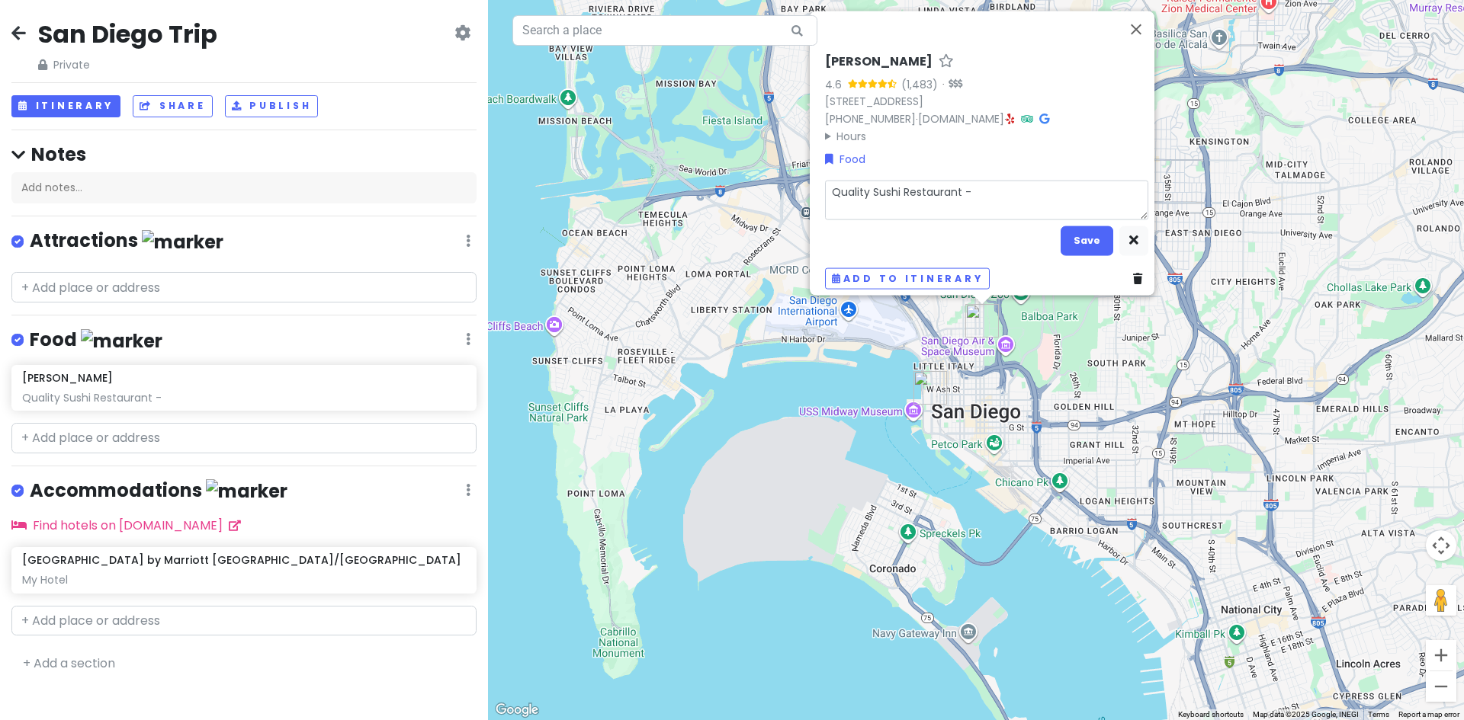
click at [975, 182] on textarea "Quality Sushi Restaurant -" at bounding box center [986, 200] width 323 height 40
type textarea "x"
type textarea "Quality Sushi Restaurant -"
type textarea "x"
type textarea "Quality Sushi Restaurant - G"
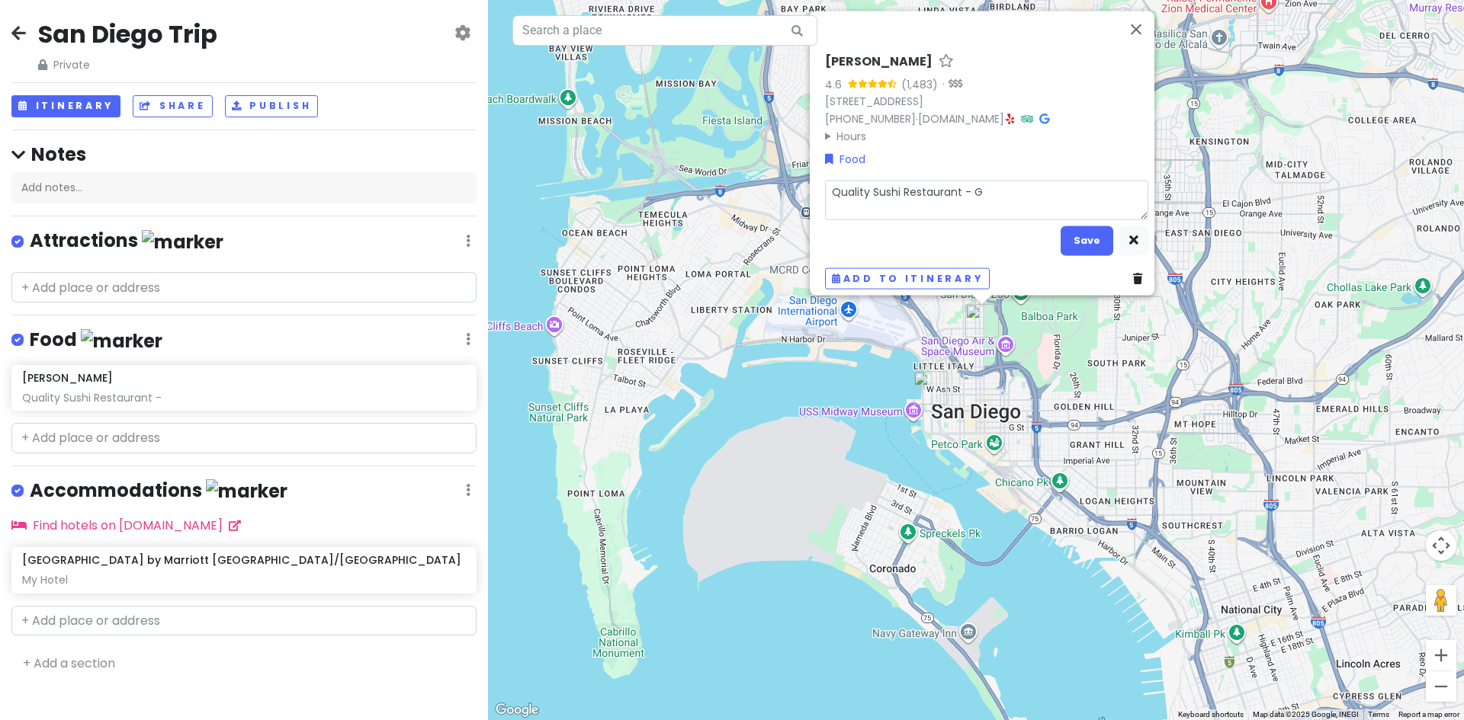
type textarea "x"
type textarea "Quality Sushi Restaurant - Gr"
type textarea "x"
type textarea "Quality Sushi Restaurant - Gre"
type textarea "x"
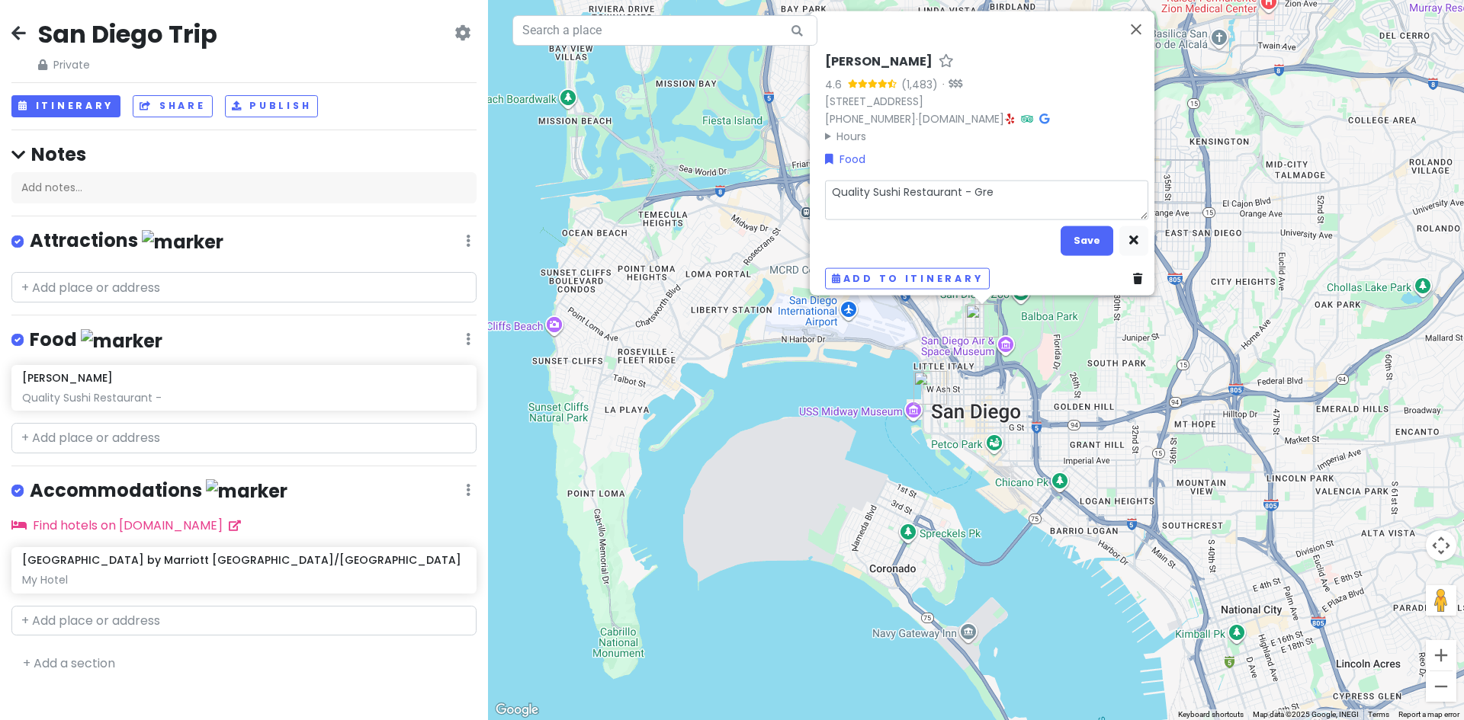
type textarea "Quality Sushi Restaurant - Grea"
type textarea "x"
type textarea "Quality Sushi Restaurant - Great"
type textarea "x"
type textarea "Quality Sushi Restaurant - Great"
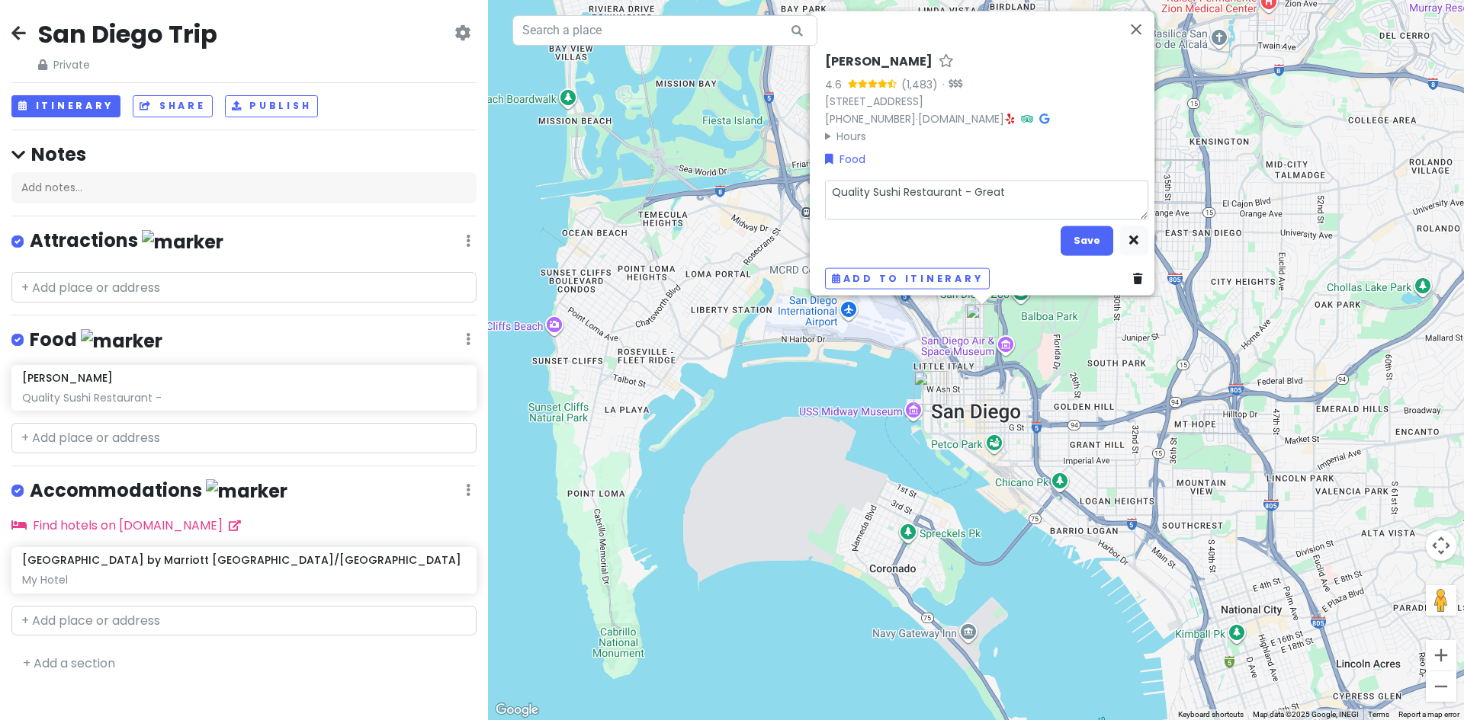
type textarea "x"
type textarea "Quality Sushi Restaurant - Great C"
type textarea "x"
type textarea "Quality Sushi Restaurant - [GEOGRAPHIC_DATA]"
type textarea "x"
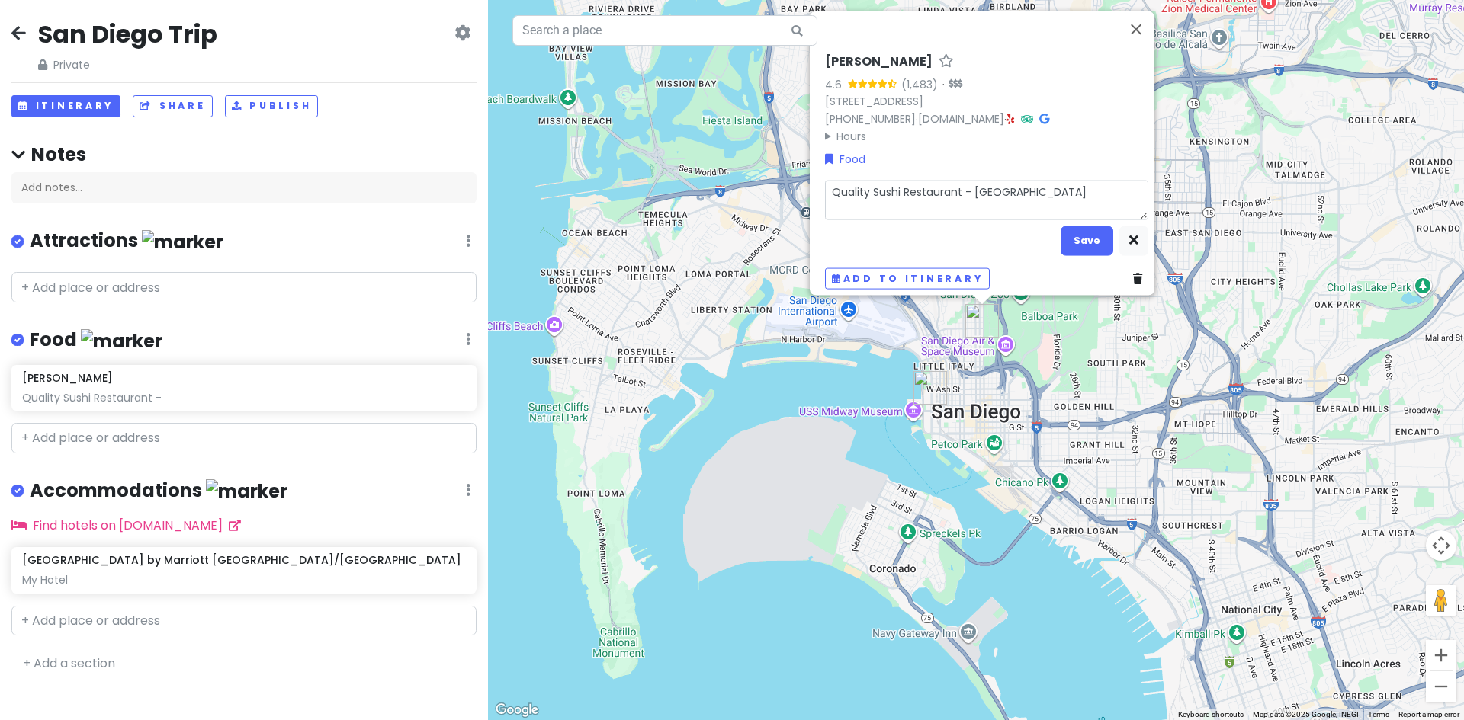
type textarea "Quality Sushi Restaurant - Great Che"
type textarea "x"
type textarea "Quality Sushi Restaurant - Great Chef"
type textarea "x"
type textarea "Quality Sushi Restaurant - Great Chef"
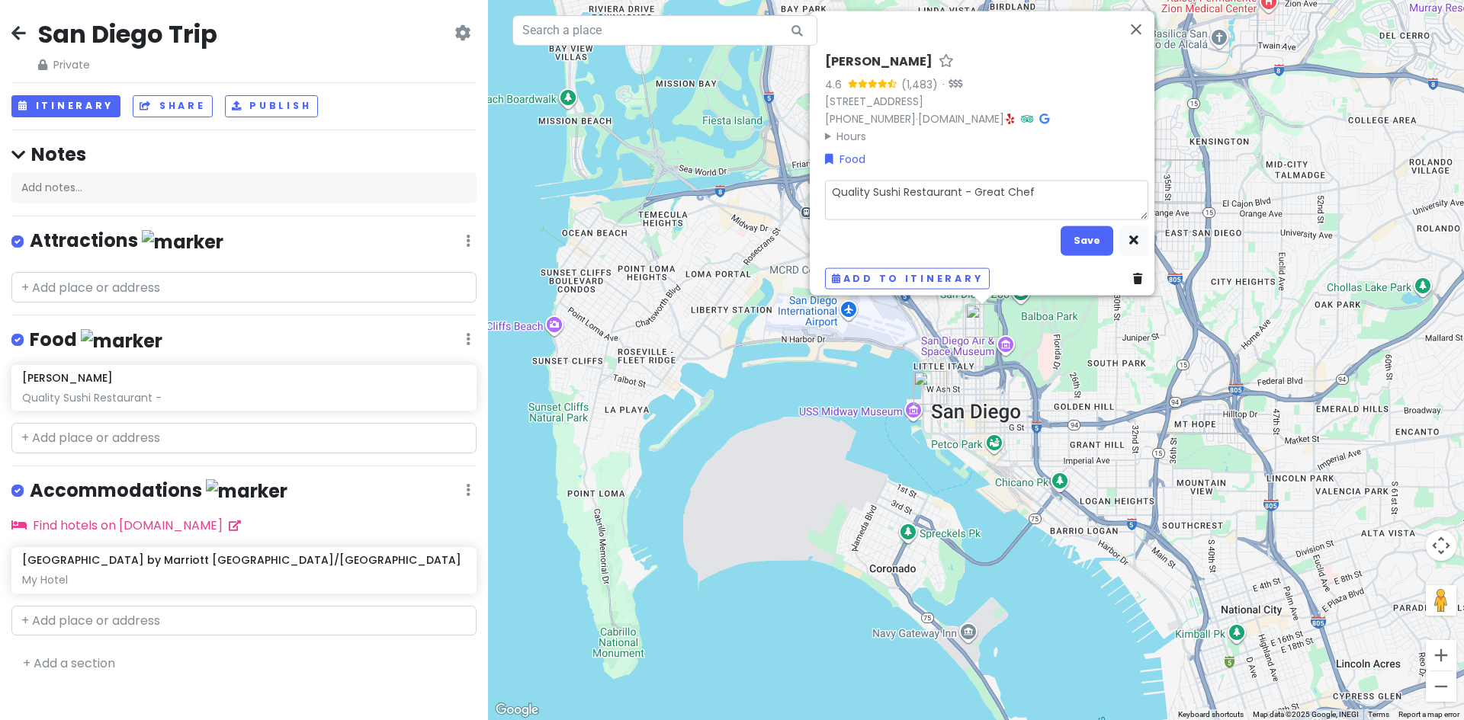
type textarea "x"
type textarea "Quality Sushi Restaurant - Great Chef S"
type textarea "x"
type textarea "Quality Sushi Restaurant - Great Chef Se"
type textarea "x"
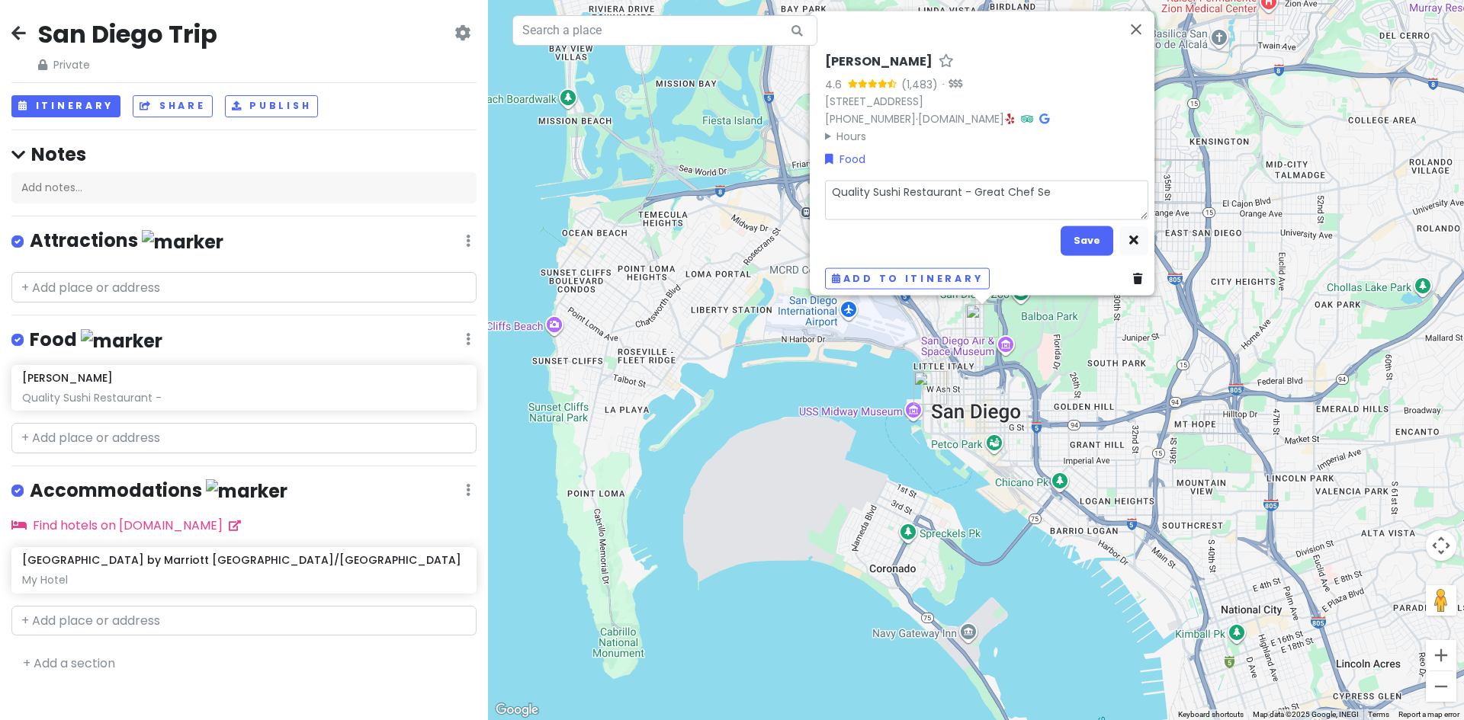
type textarea "Quality Sushi Restaurant - Great Chef Sel"
type textarea "x"
type textarea "Quality Sushi Restaurant - Great Chef Sele"
type textarea "x"
type textarea "Quality Sushi Restaurant - Great Chef Selec"
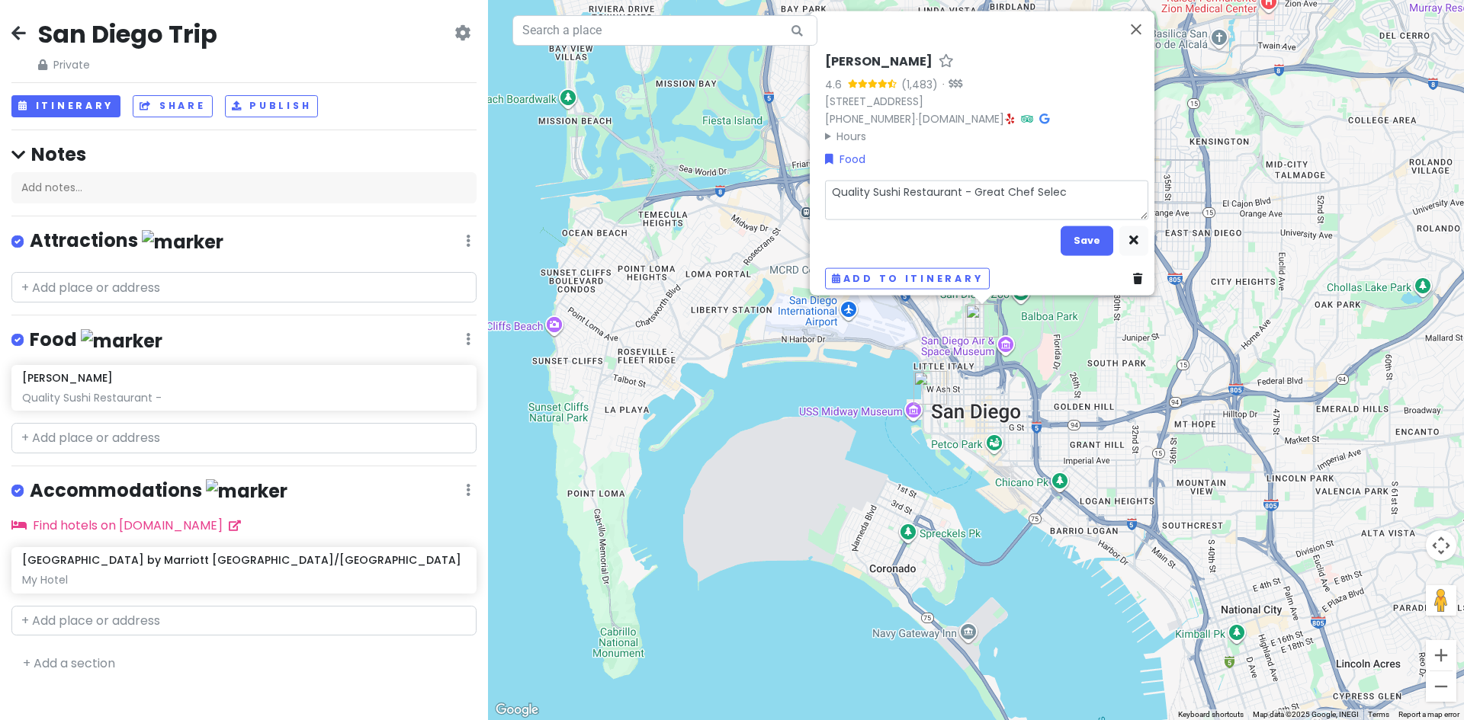
type textarea "x"
type textarea "Quality Sushi Restaurant - Great Chef Select"
type textarea "x"
type textarea "Quality Sushi Restaurant - Great Chef Selecti"
type textarea "x"
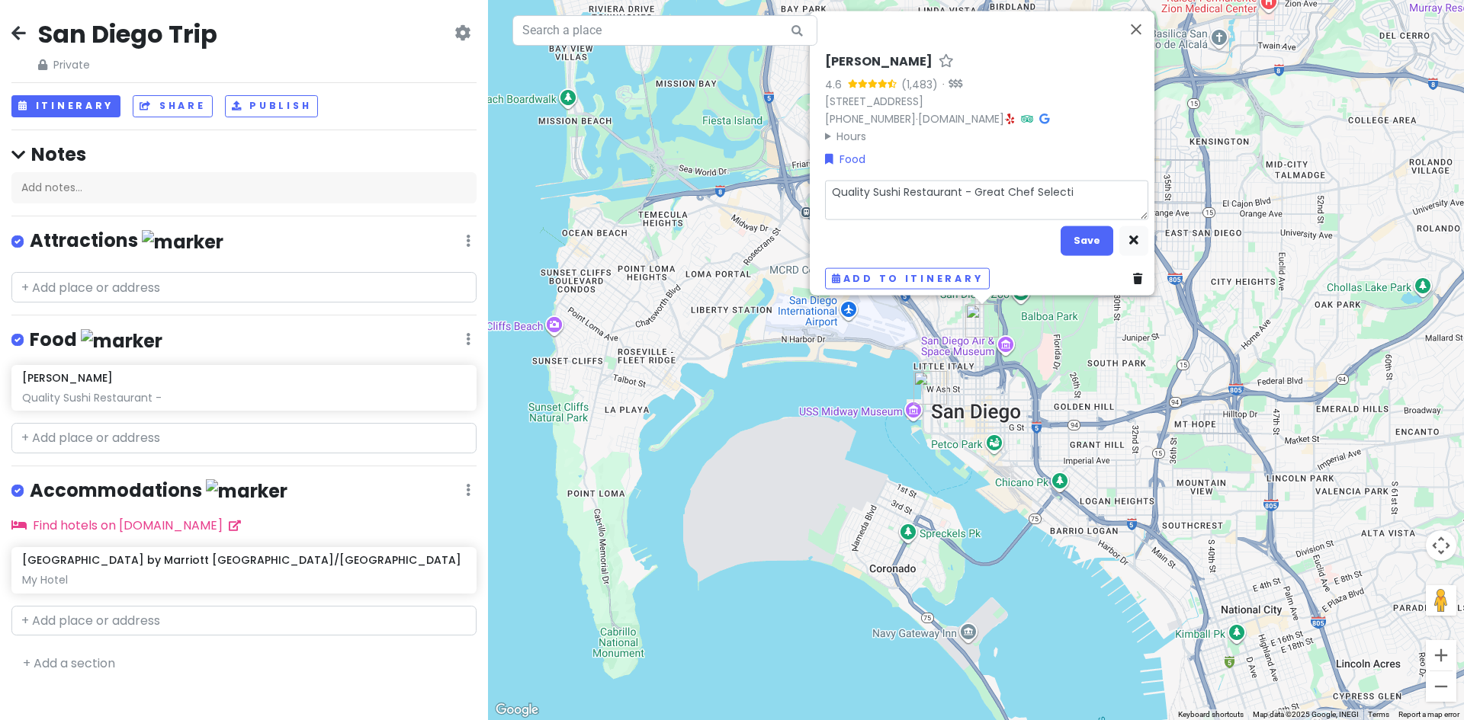
type textarea "Quality Sushi Restaurant - Great Chef Selectio"
type textarea "x"
type textarea "Quality Sushi Restaurant - Great Chef Selection"
type textarea "x"
type textarea "Quality Sushi Restaurant - Great Chef Selection"
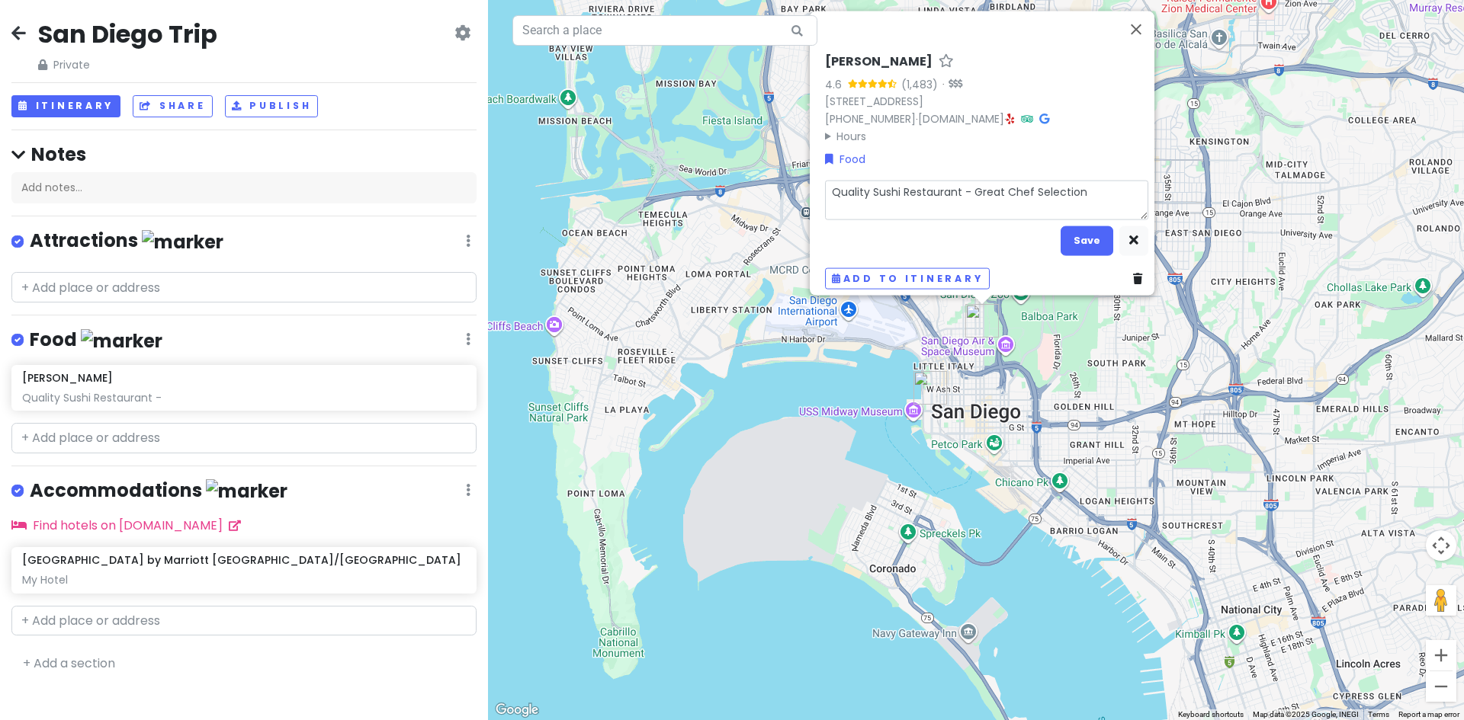
type textarea "x"
type textarea "Quality Sushi Restaurant - Great Chef Selection o"
type textarea "x"
type textarea "Quality Sushi Restaurant - Great Chef Selection op"
type textarea "x"
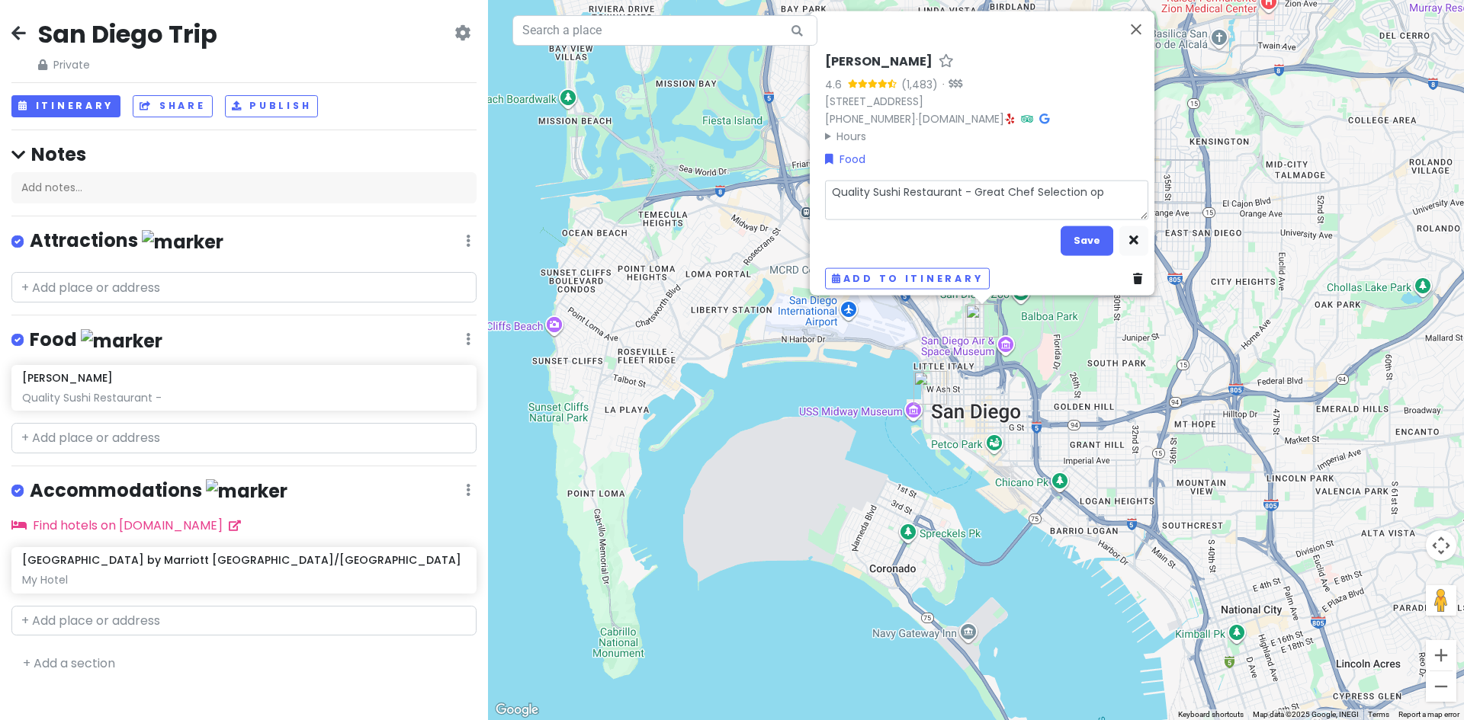
type textarea "Quality Sushi Restaurant - Great Chef Selection opt"
type textarea "x"
type textarea "Quality Sushi Restaurant - Great Chef Selection opti"
type textarea "x"
type textarea "Quality Sushi Restaurant - Great Chef Selection optio"
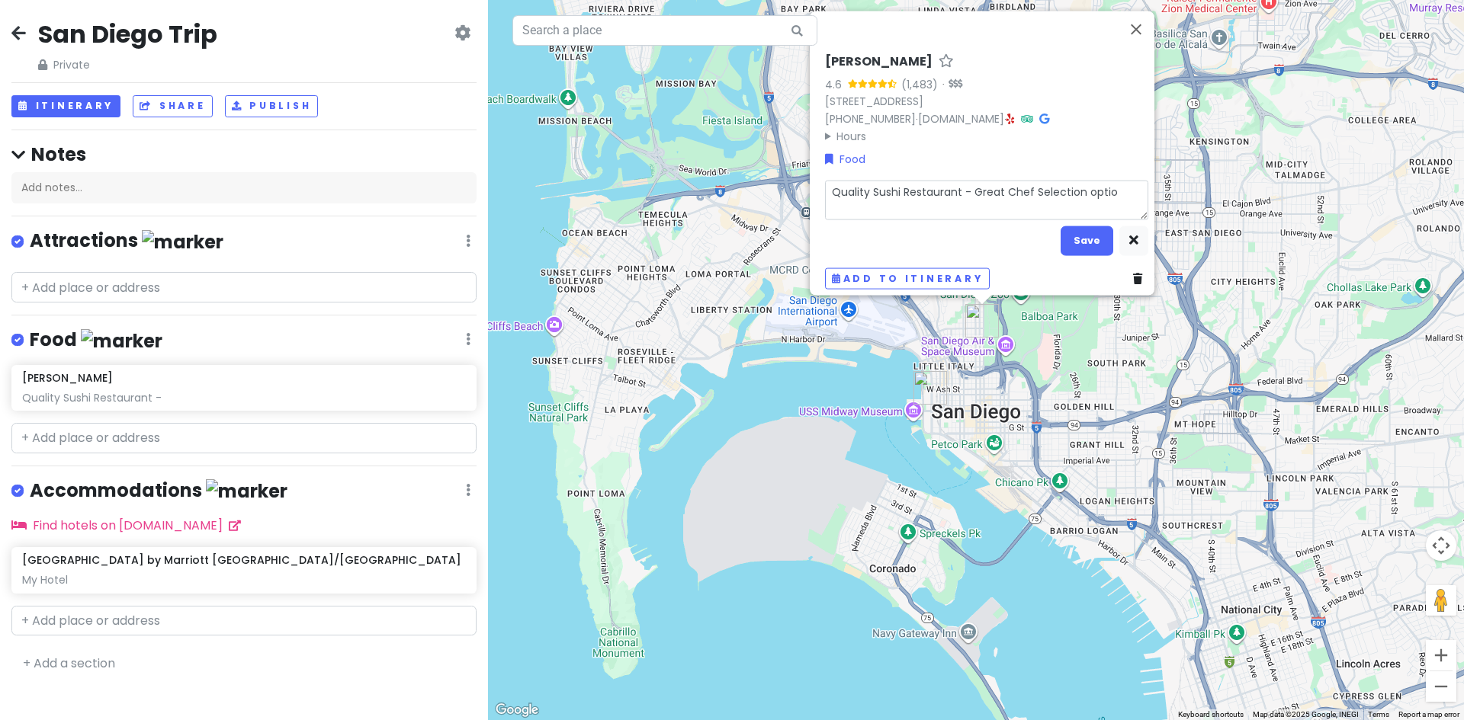
type textarea "x"
type textarea "Quality Sushi Restaurant - Great Chef Selection option"
type textarea "x"
type textarea "Quality Sushi Restaurant - Great Chef Selection options"
type textarea "x"
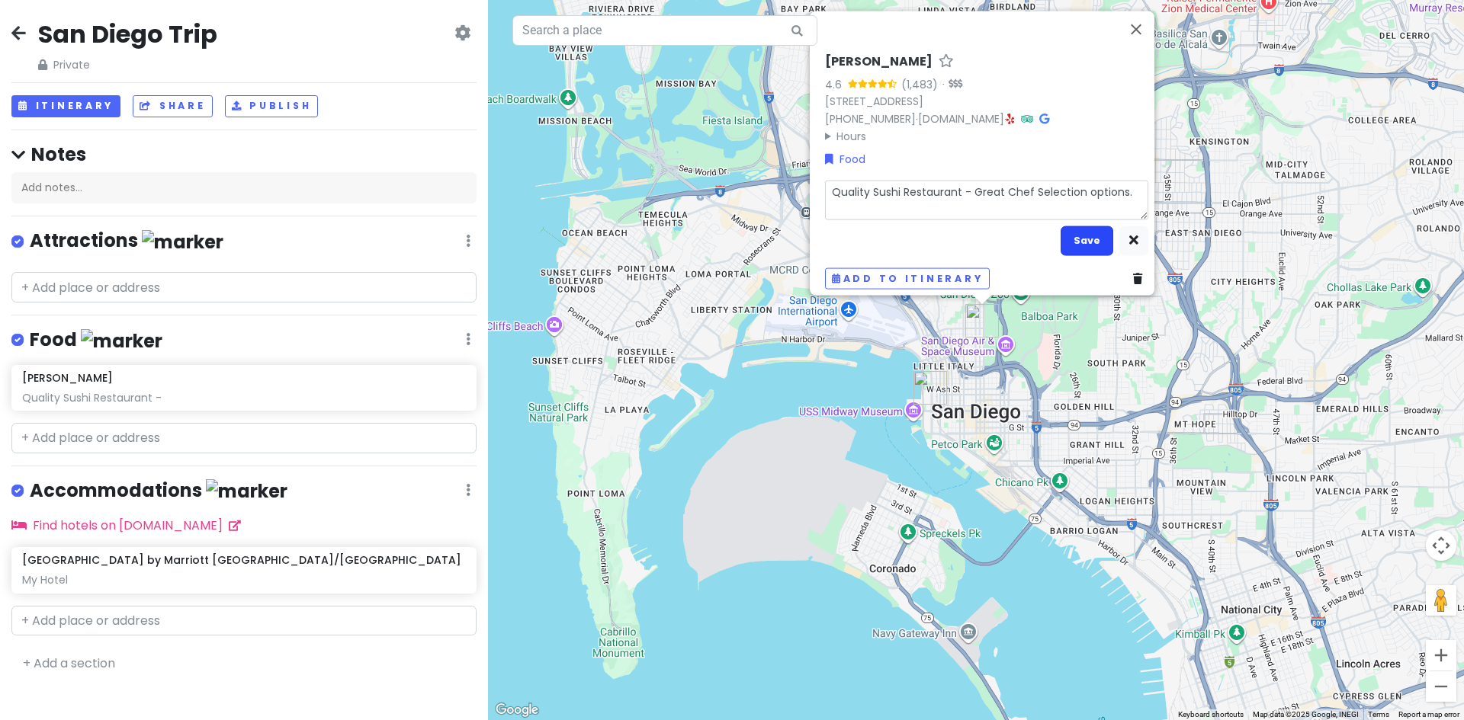
type textarea "Quality Sushi Restaurant - Great Chef Selection options."
click at [1083, 228] on button "Save" at bounding box center [1086, 241] width 53 height 30
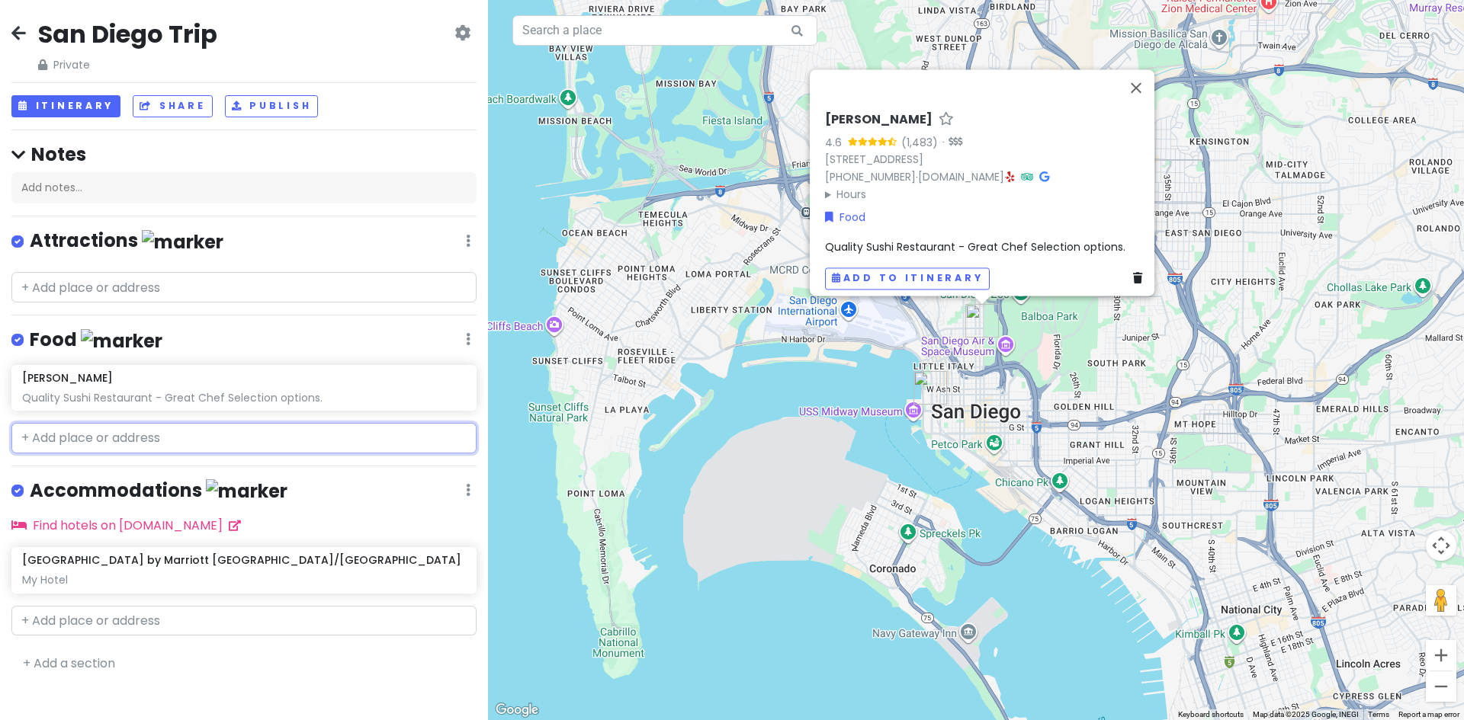
click at [91, 438] on input "text" at bounding box center [243, 438] width 465 height 30
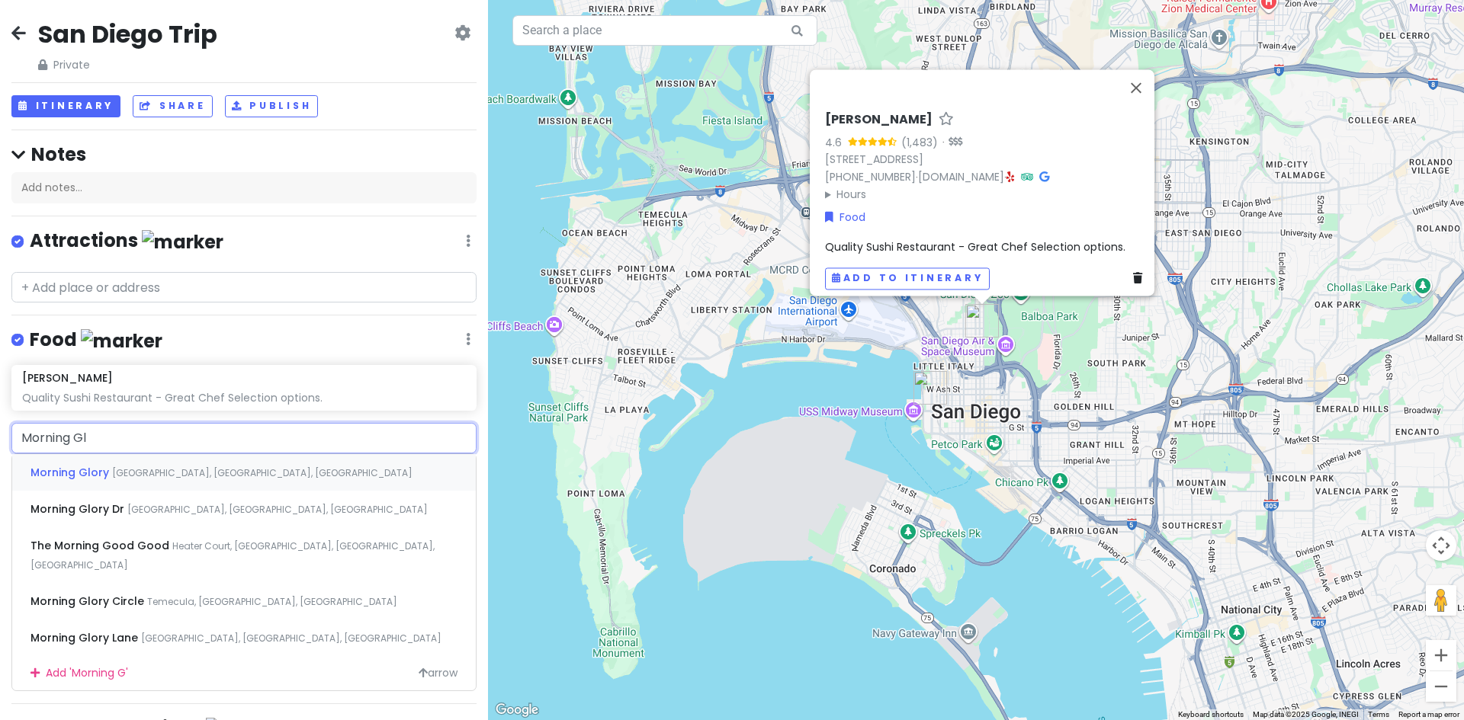
type input "Morning Glo"
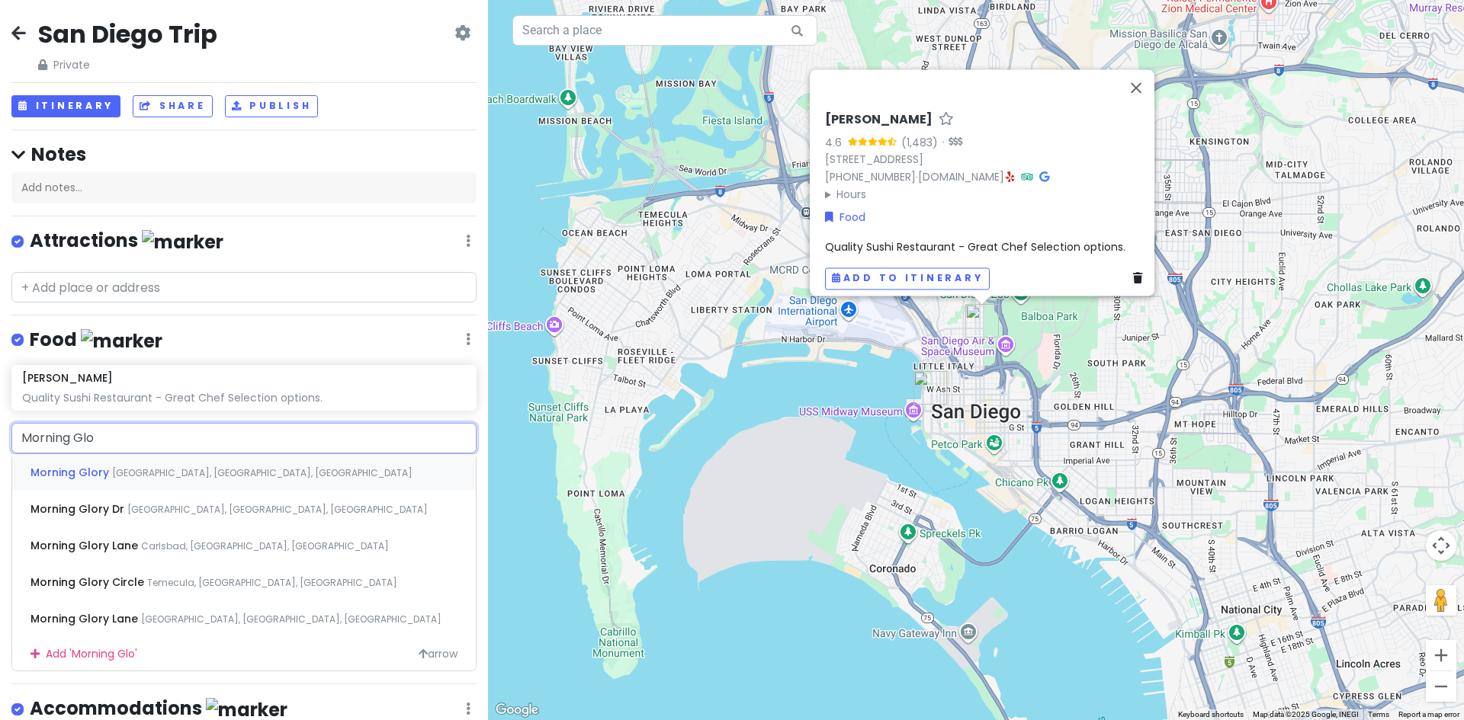
click at [169, 470] on span "[GEOGRAPHIC_DATA], [GEOGRAPHIC_DATA], [GEOGRAPHIC_DATA]" at bounding box center [262, 473] width 300 height 13
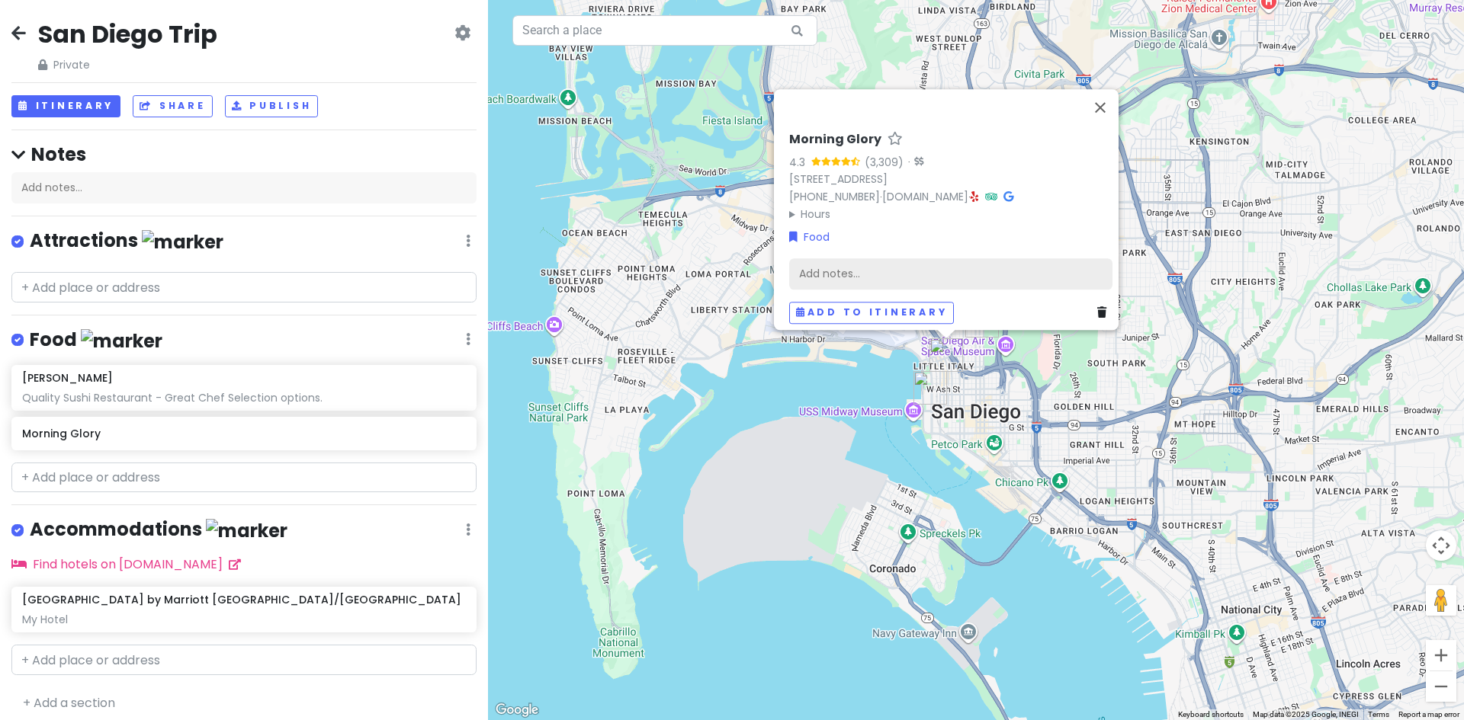
click at [822, 260] on div "Add notes..." at bounding box center [950, 274] width 323 height 32
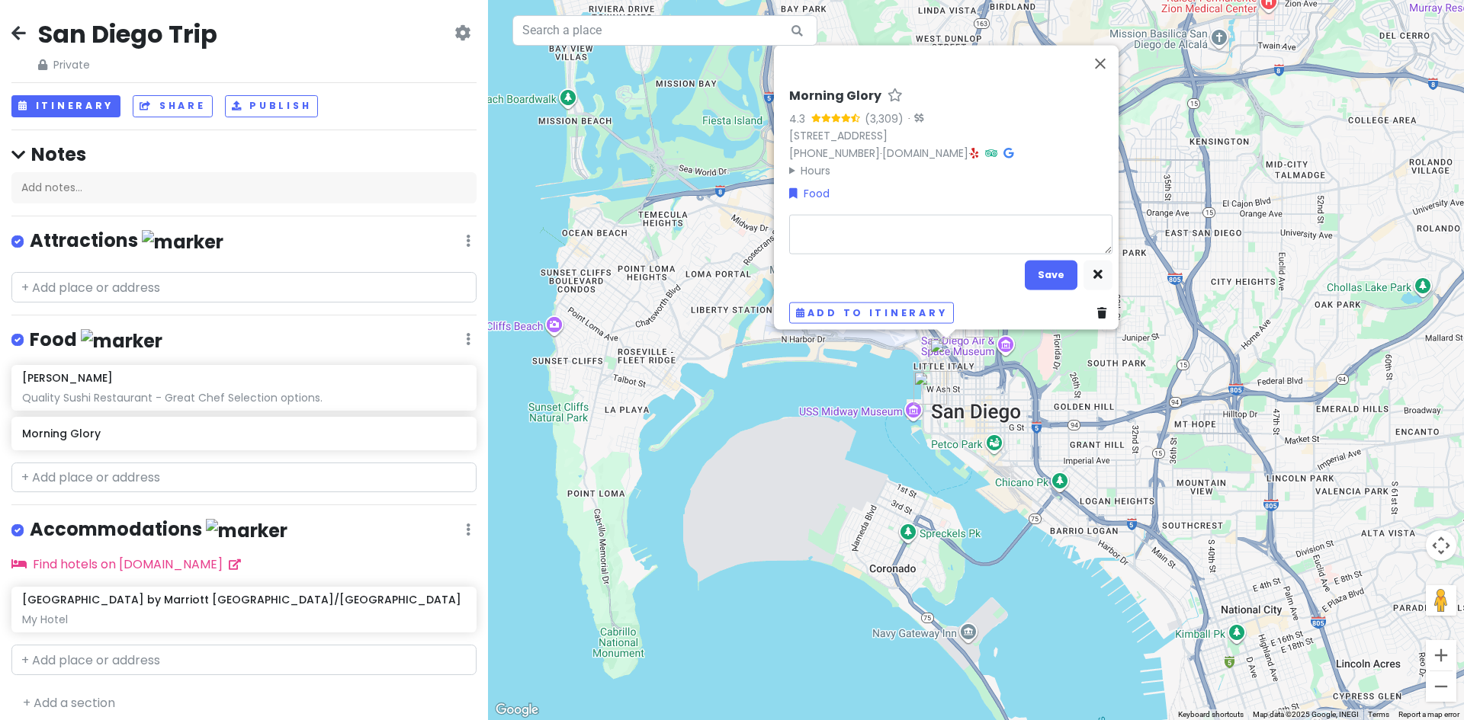
type textarea "x"
type textarea "J"
type textarea "x"
type textarea "[PERSON_NAME]"
type textarea "x"
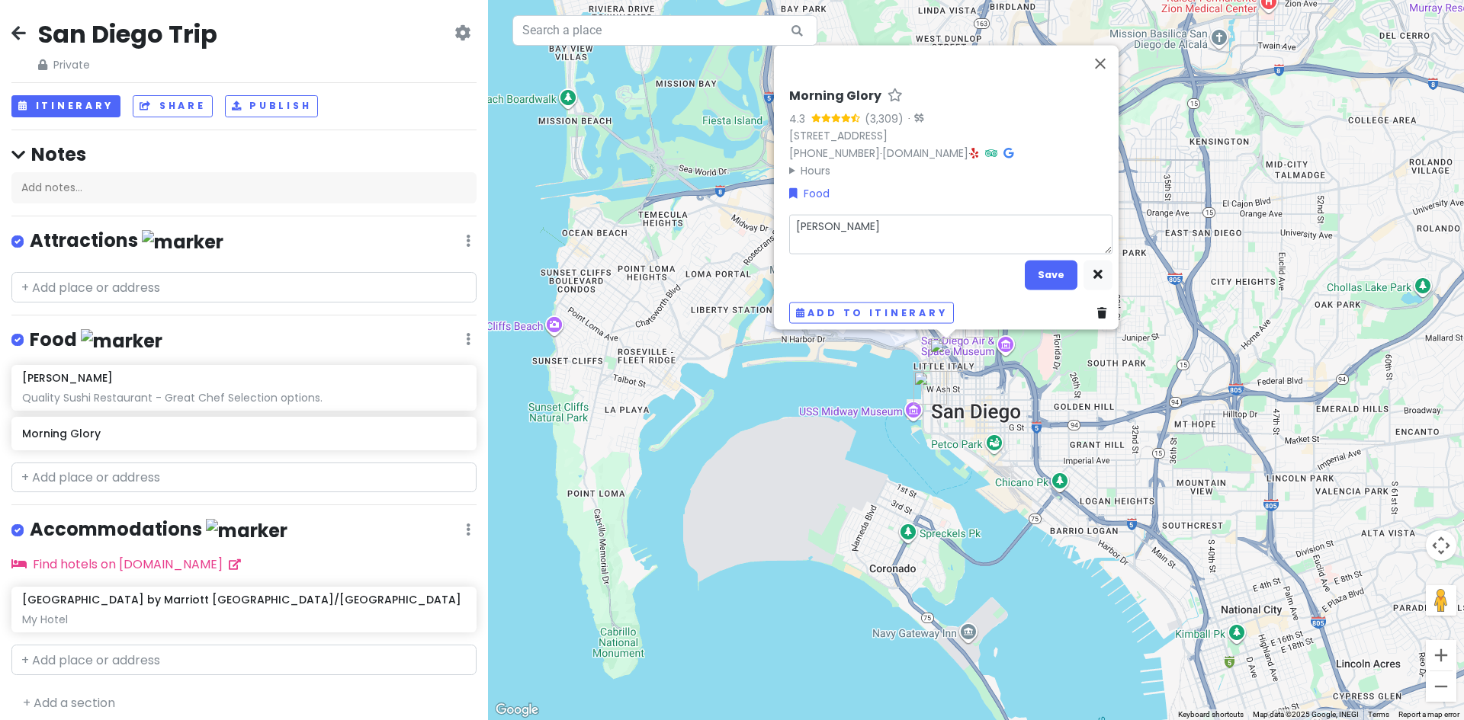
type textarea "Jap"
type textarea "x"
type textarea "Japa"
type textarea "x"
type textarea "[GEOGRAPHIC_DATA]"
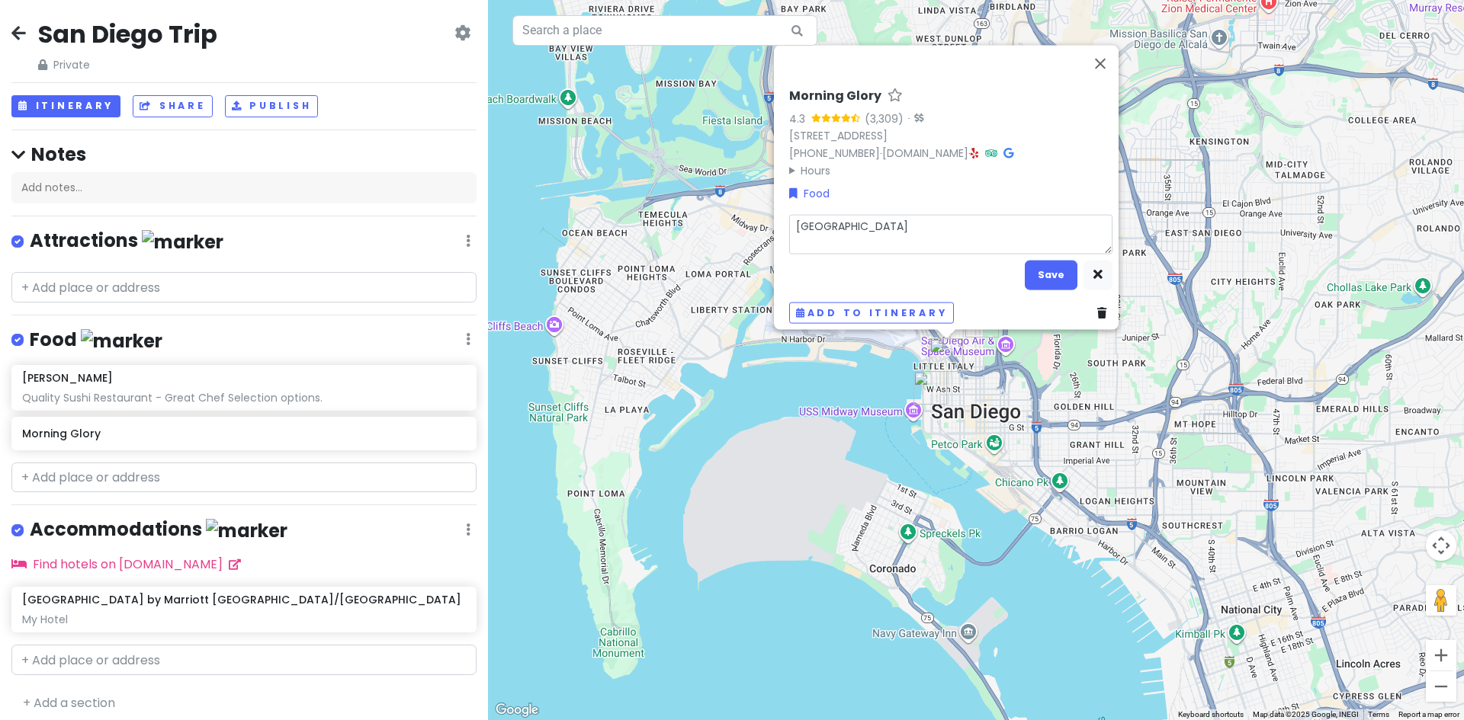
type textarea "x"
type textarea "Japane"
type textarea "x"
type textarea "Japanes"
type textarea "x"
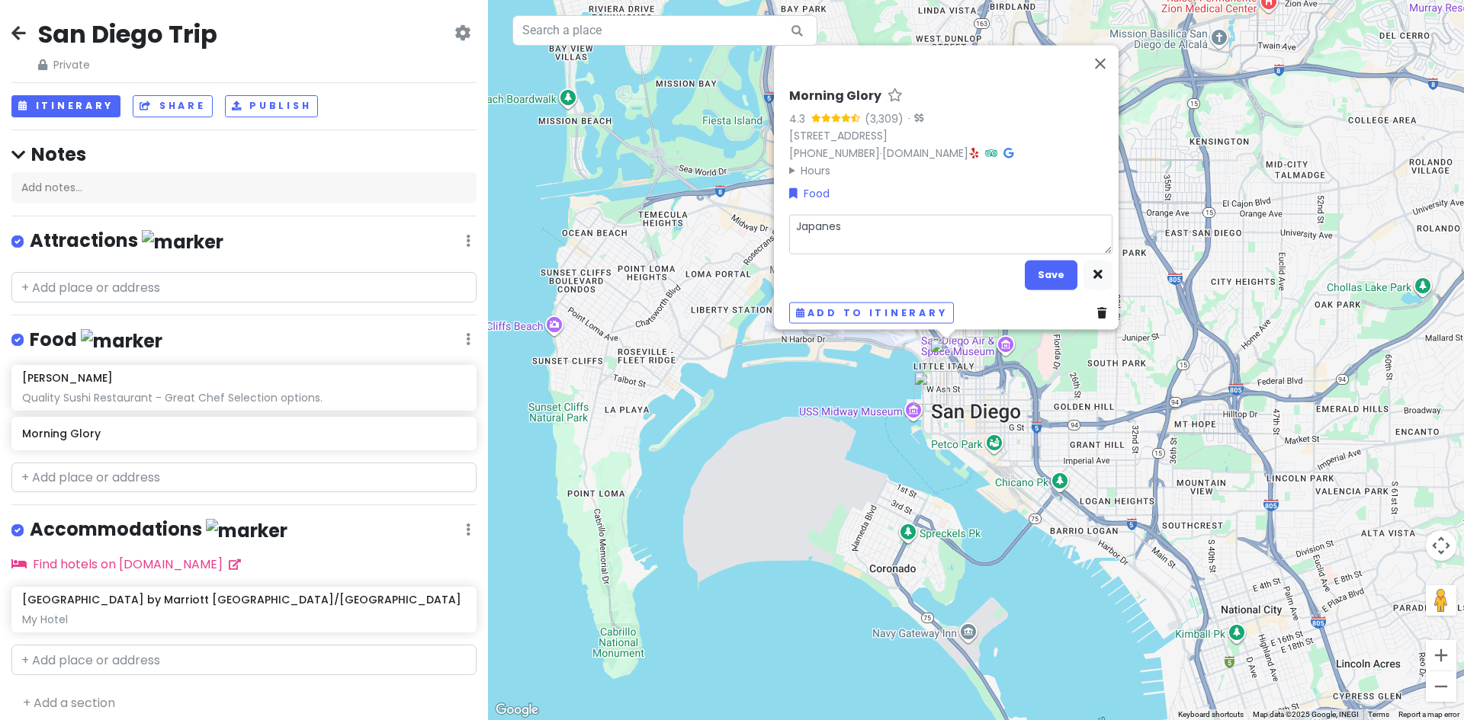
type textarea "Japanese"
type textarea "x"
type textarea "Japanese"
type textarea "x"
type textarea "Japanese i"
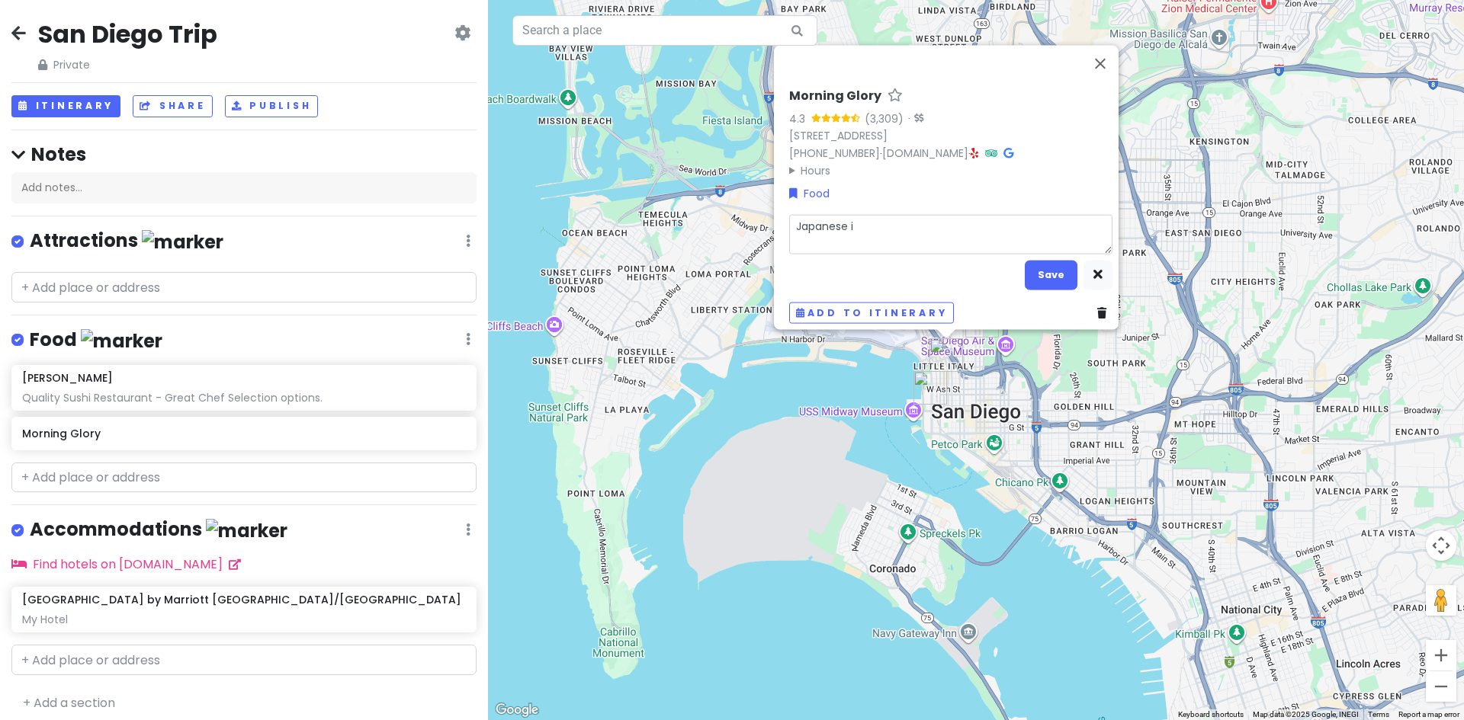
type textarea "x"
type textarea "Japanese in"
type textarea "x"
type textarea "Japanese ins"
type textarea "x"
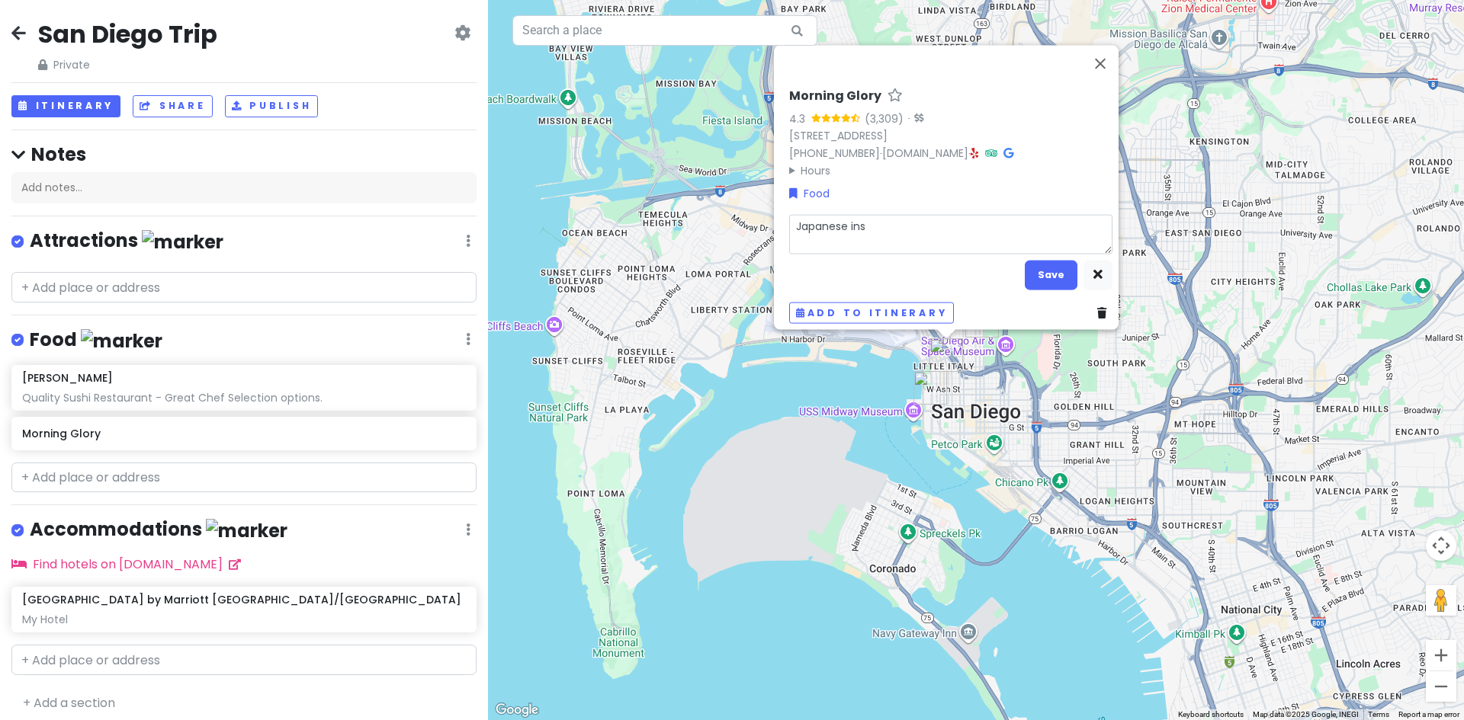
type textarea "Japanese insp"
type textarea "x"
type textarea "Japanese inspi"
type textarea "x"
type textarea "Japanese inspir"
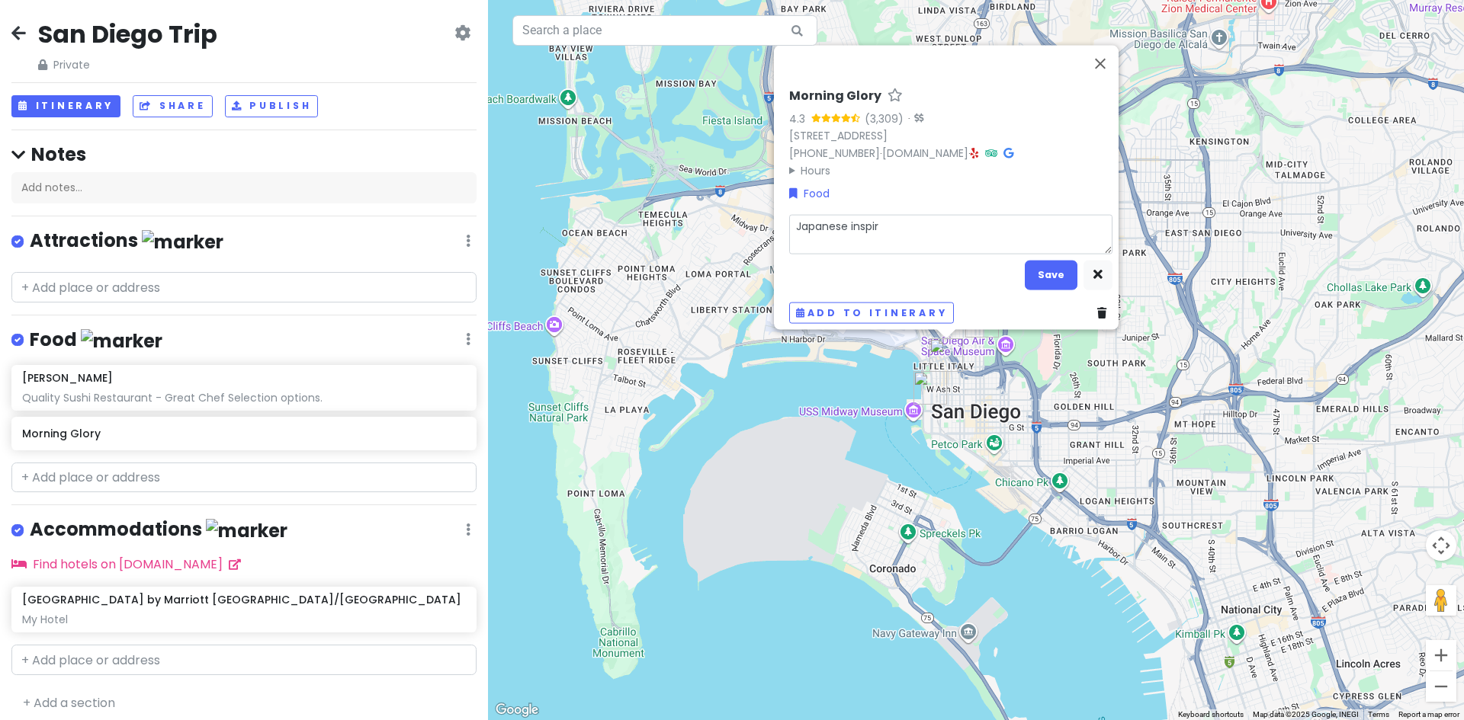
type textarea "x"
type textarea "Japanese inspire"
type textarea "x"
type textarea "Japanese inspired"
type textarea "x"
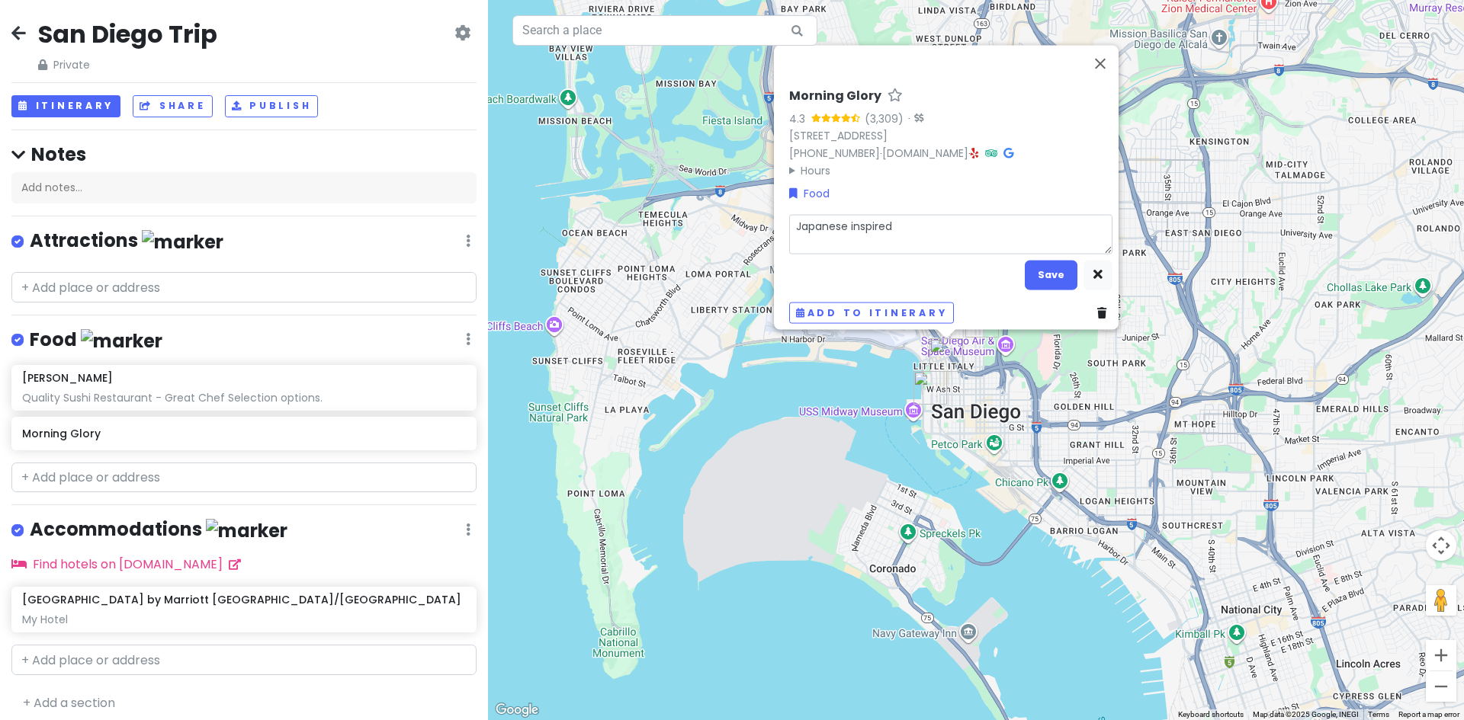
type textarea "Japanese inspired"
type textarea "x"
type textarea "Japanese inspired B"
type textarea "x"
type textarea "Japanese inspired Br"
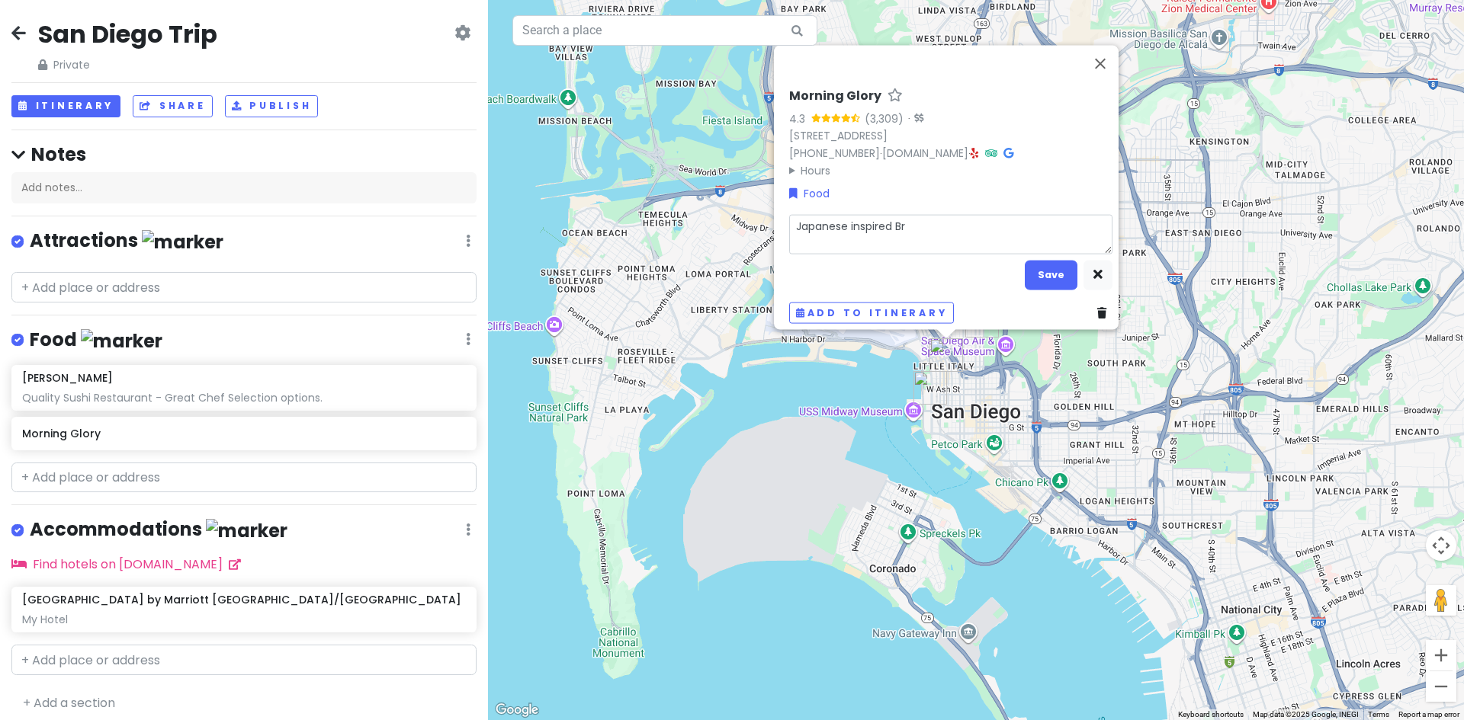
type textarea "x"
type textarea "Japanese inspired Bre"
type textarea "x"
type textarea "Japanese inspired Brea"
type textarea "x"
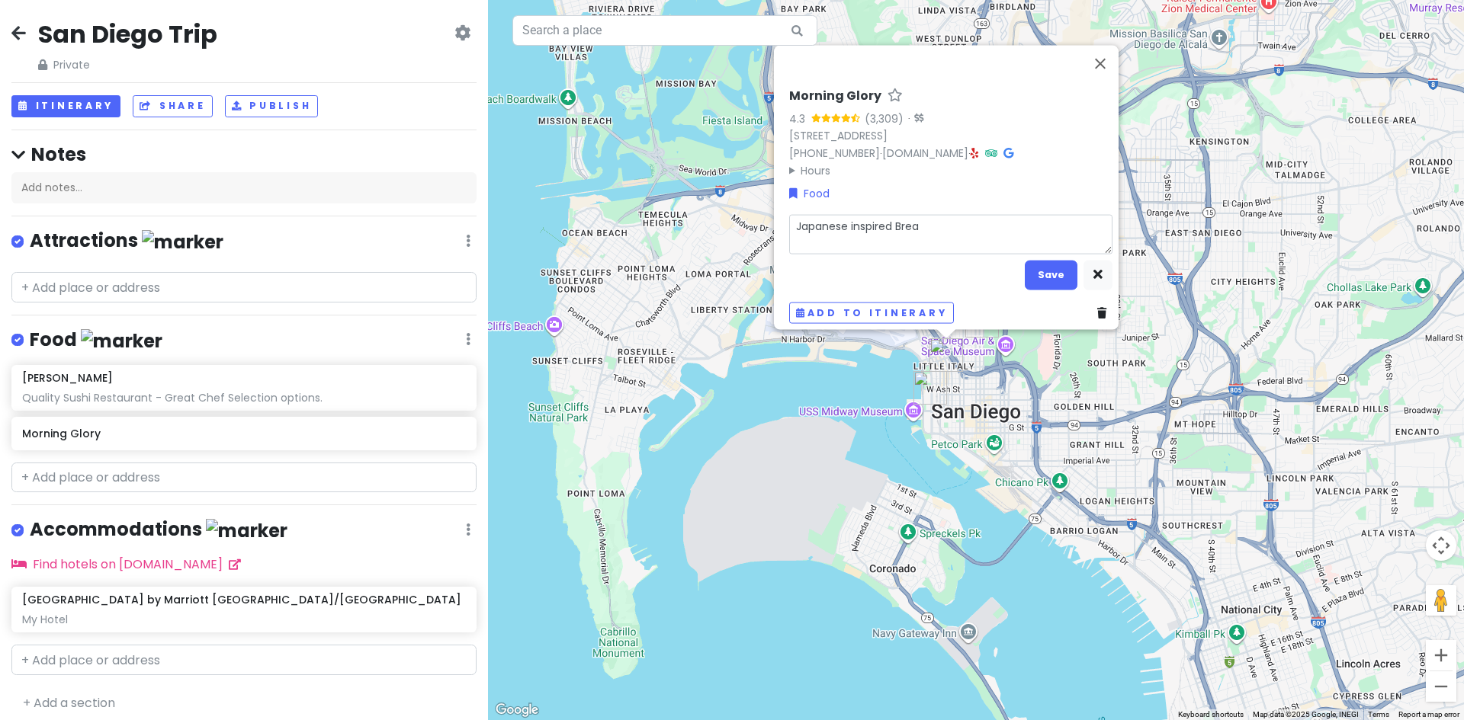
type textarea "Japanese inspired Break"
type textarea "x"
type textarea "Japanese inspired Breakf"
type textarea "x"
type textarea "Japanese inspired Breakfa"
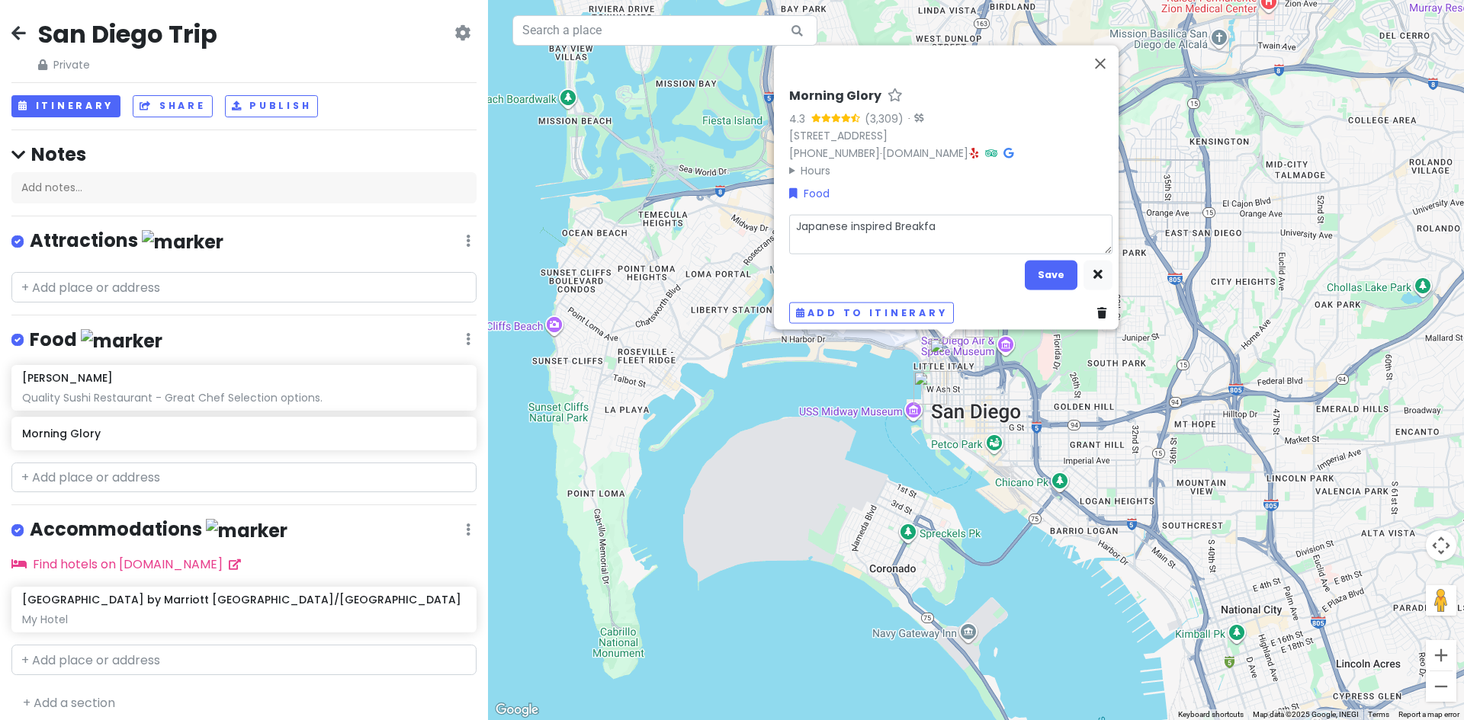
type textarea "x"
type textarea "Japanese inspired Breakfas"
type textarea "x"
type textarea "Japanese inspired Breakfast"
type textarea "x"
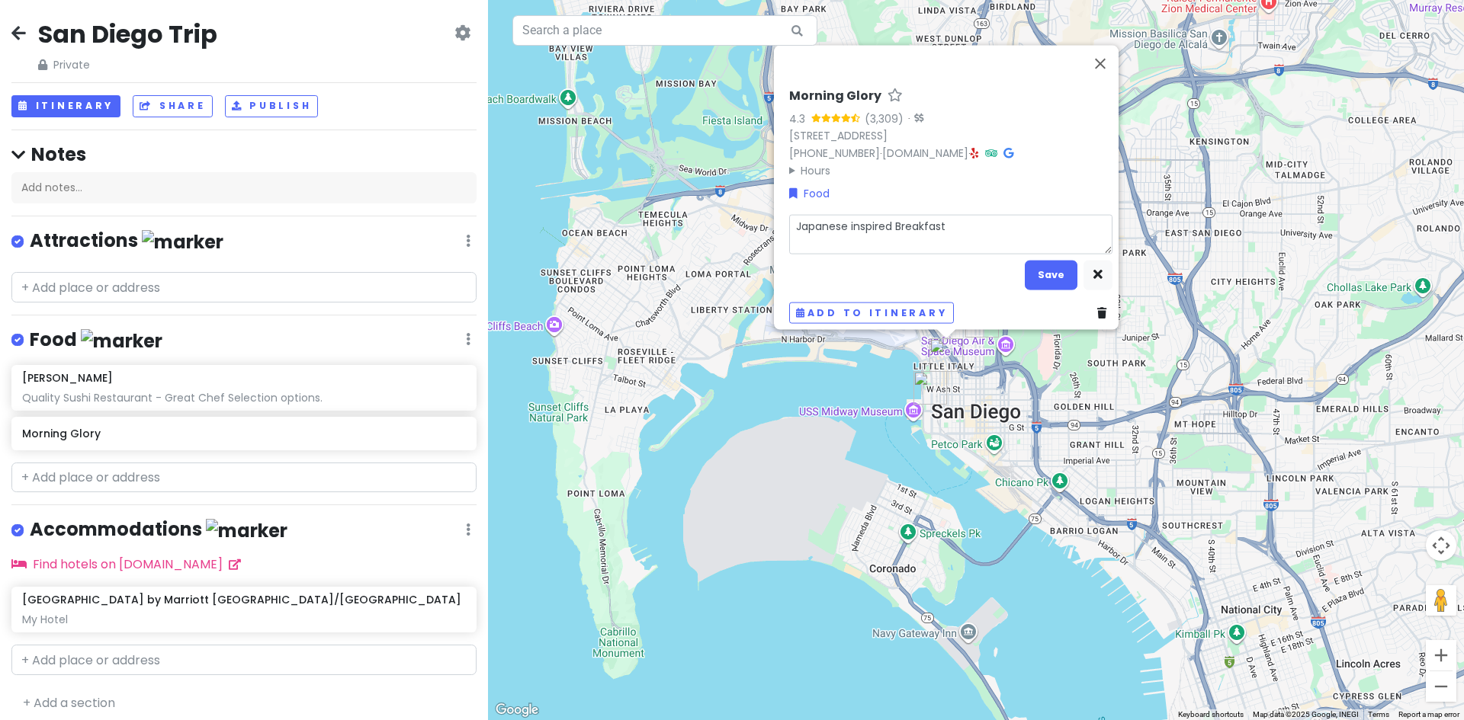
type textarea "Japanese inspired Breakfast"
type textarea "x"
type textarea "Japanese inspired Breakfast r"
type textarea "x"
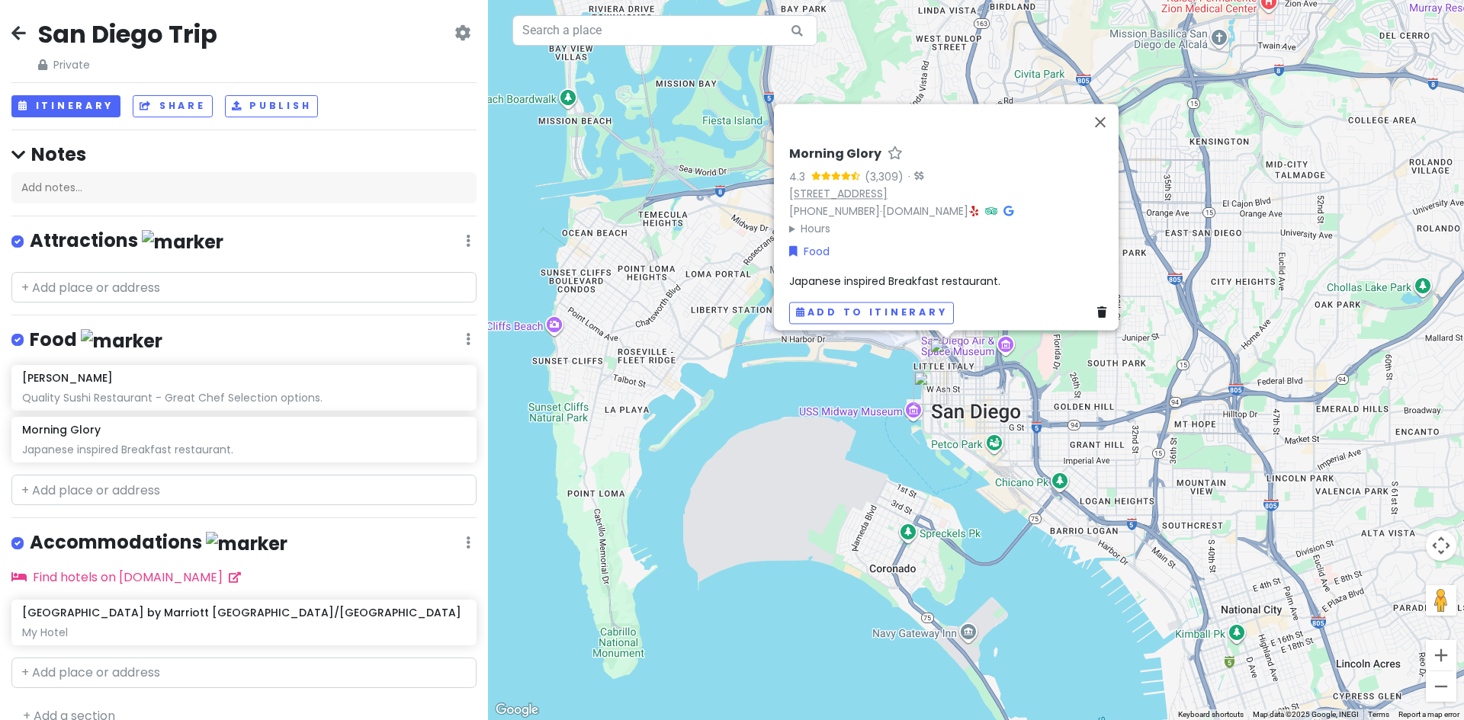
click at [813, 181] on div "Morning Glory 4.3 (3,309) · [STREET_ADDRESS] [PHONE_NUMBER] · [DOMAIN_NAME] · H…" at bounding box center [950, 235] width 335 height 190
click at [811, 243] on link "Food" at bounding box center [809, 251] width 40 height 17
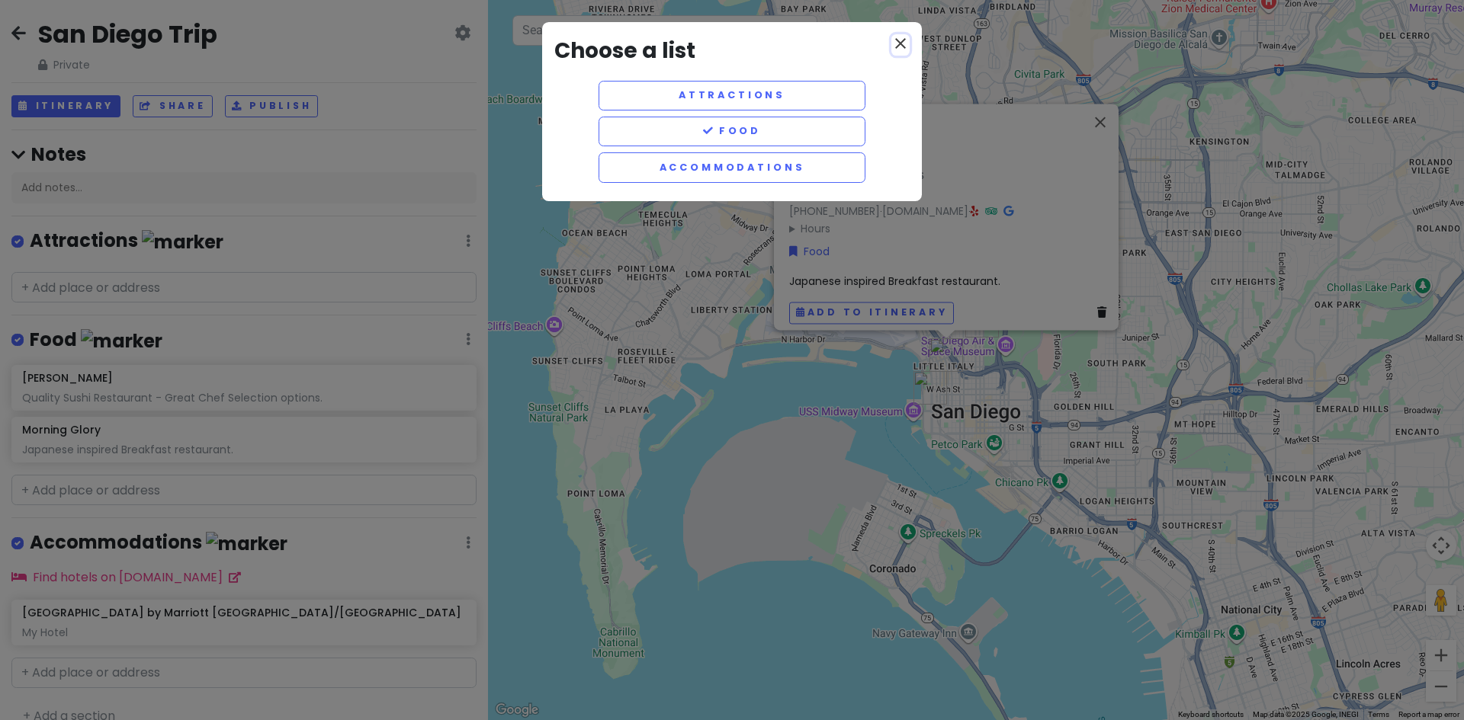
click at [900, 41] on icon "close" at bounding box center [900, 43] width 18 height 18
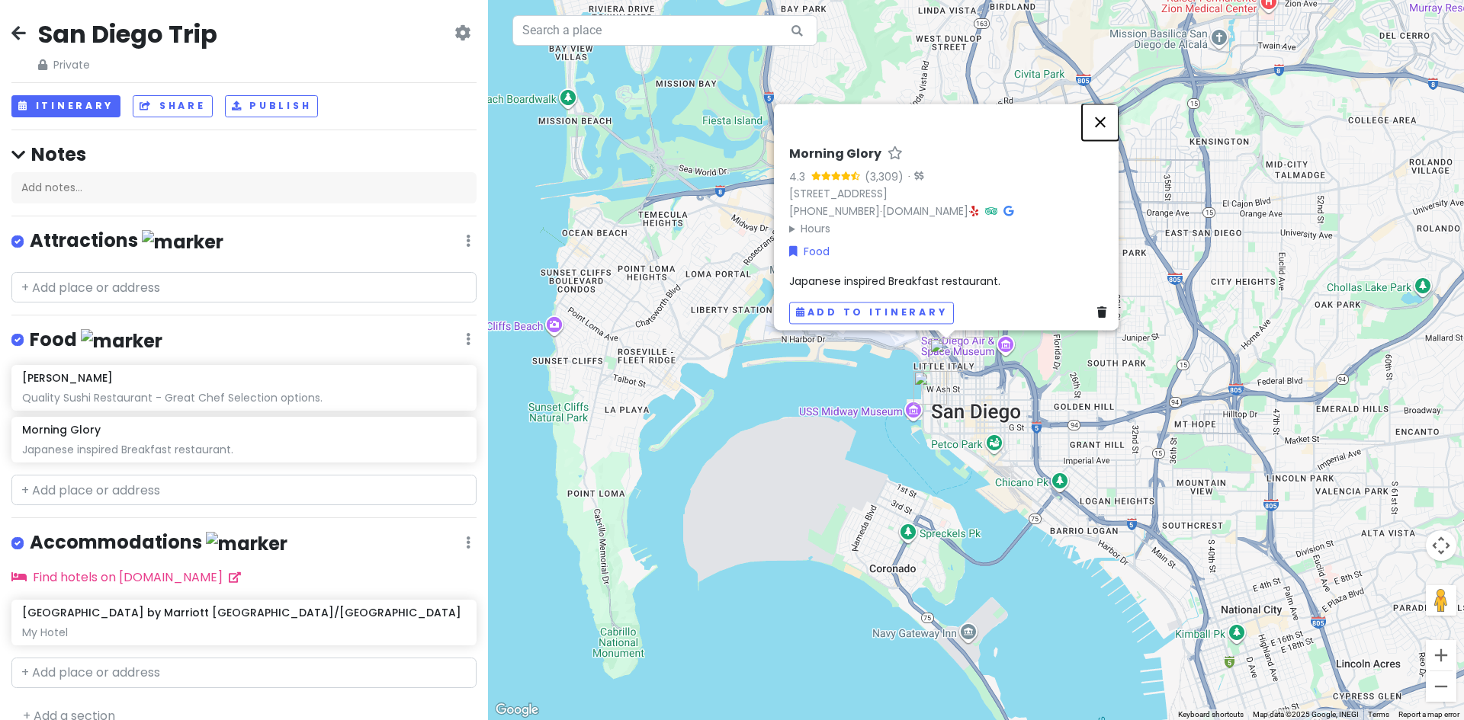
click at [1104, 111] on button "Close" at bounding box center [1100, 122] width 37 height 37
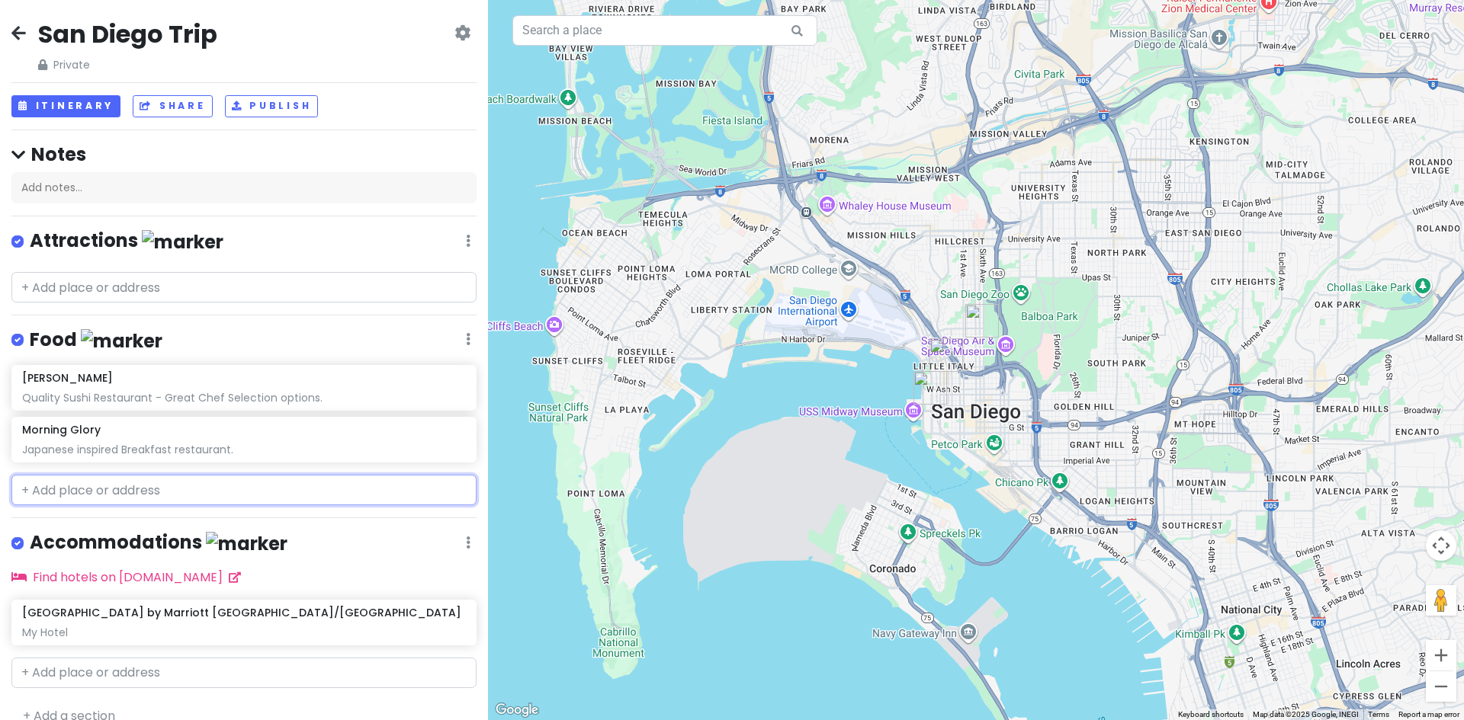
click at [134, 487] on input "text" at bounding box center [243, 490] width 465 height 30
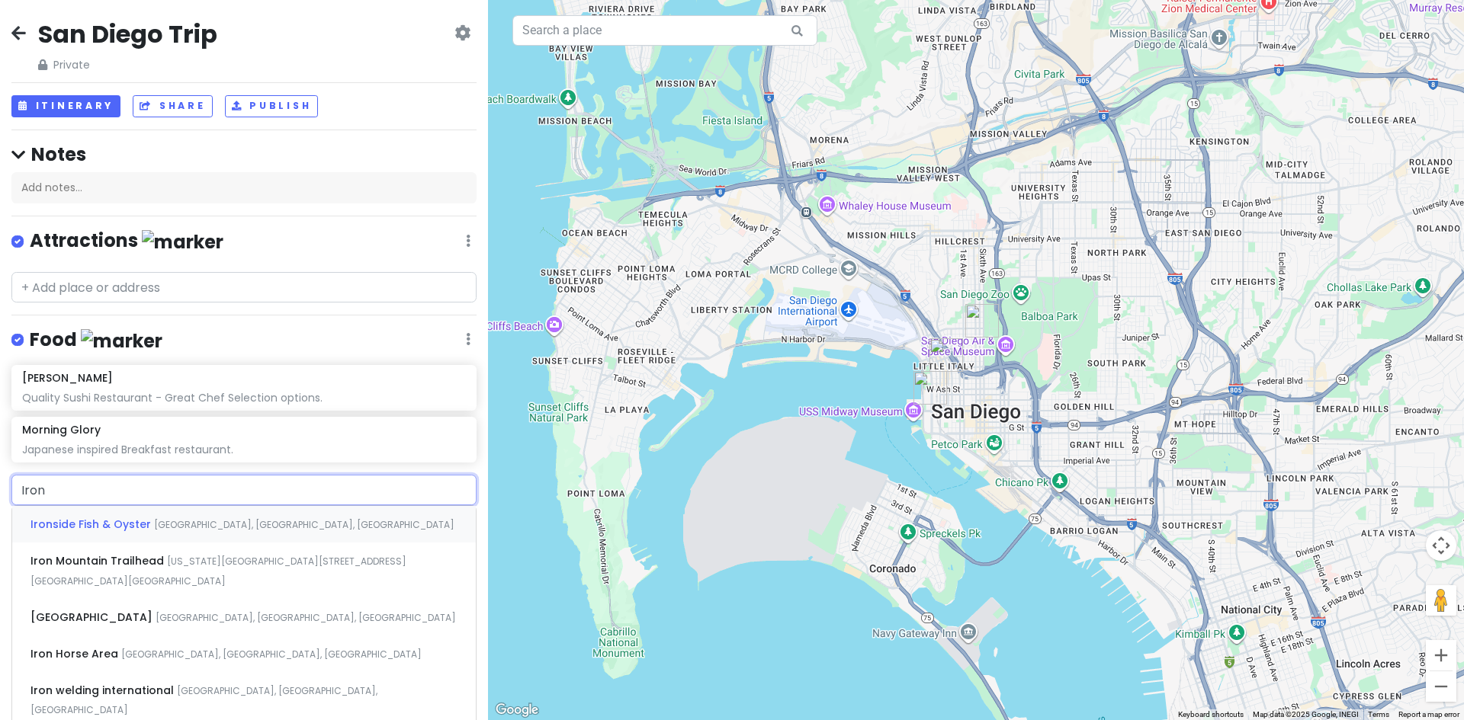
click at [142, 521] on span "Ironside Fish & Oyster" at bounding box center [92, 524] width 124 height 15
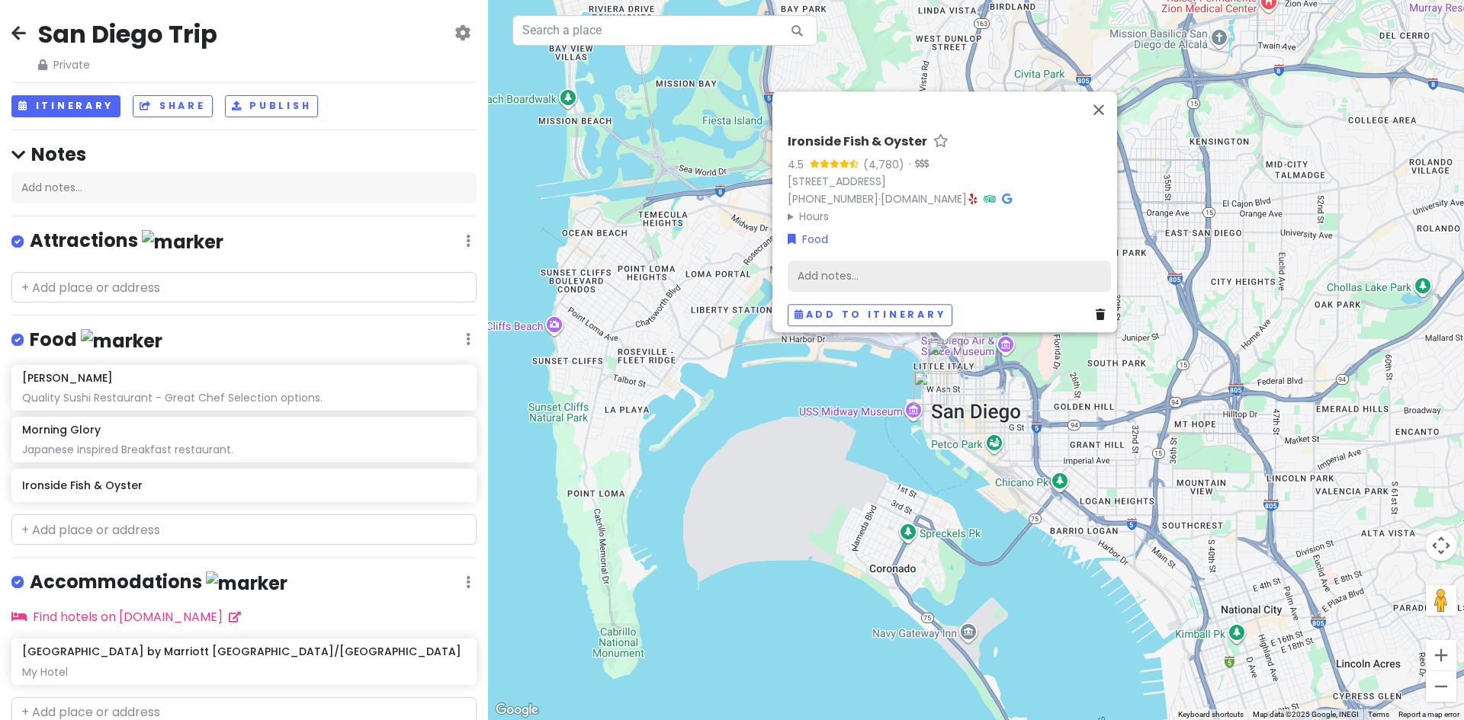
click at [843, 260] on div "Add notes..." at bounding box center [949, 276] width 323 height 32
click at [821, 260] on div "Add notes..." at bounding box center [949, 276] width 323 height 32
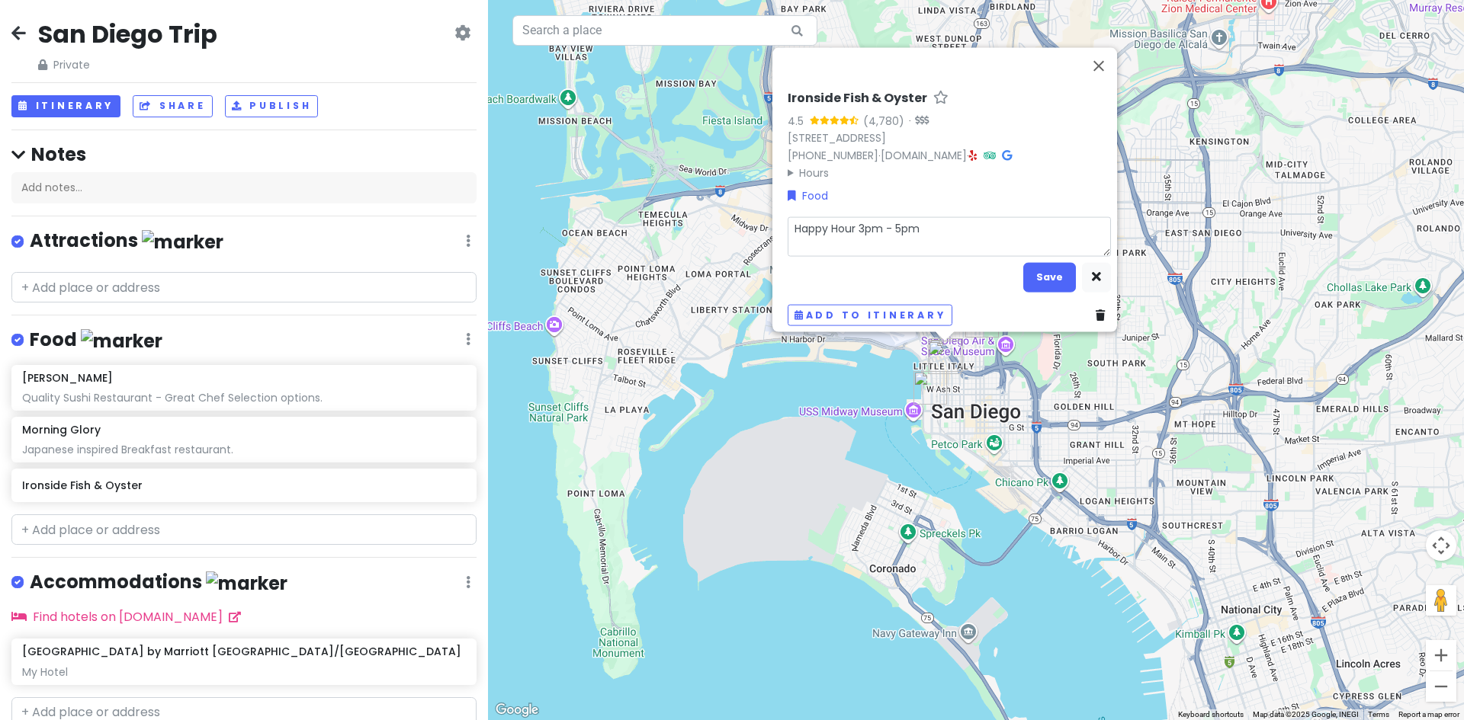
click at [793, 234] on textarea "Happy Hour 3pm - 5pm" at bounding box center [949, 237] width 323 height 40
click at [921, 224] on textarea "Happy Hour 3pm - 5pm" at bounding box center [949, 237] width 323 height 40
click at [1038, 268] on button "Save" at bounding box center [1049, 277] width 53 height 30
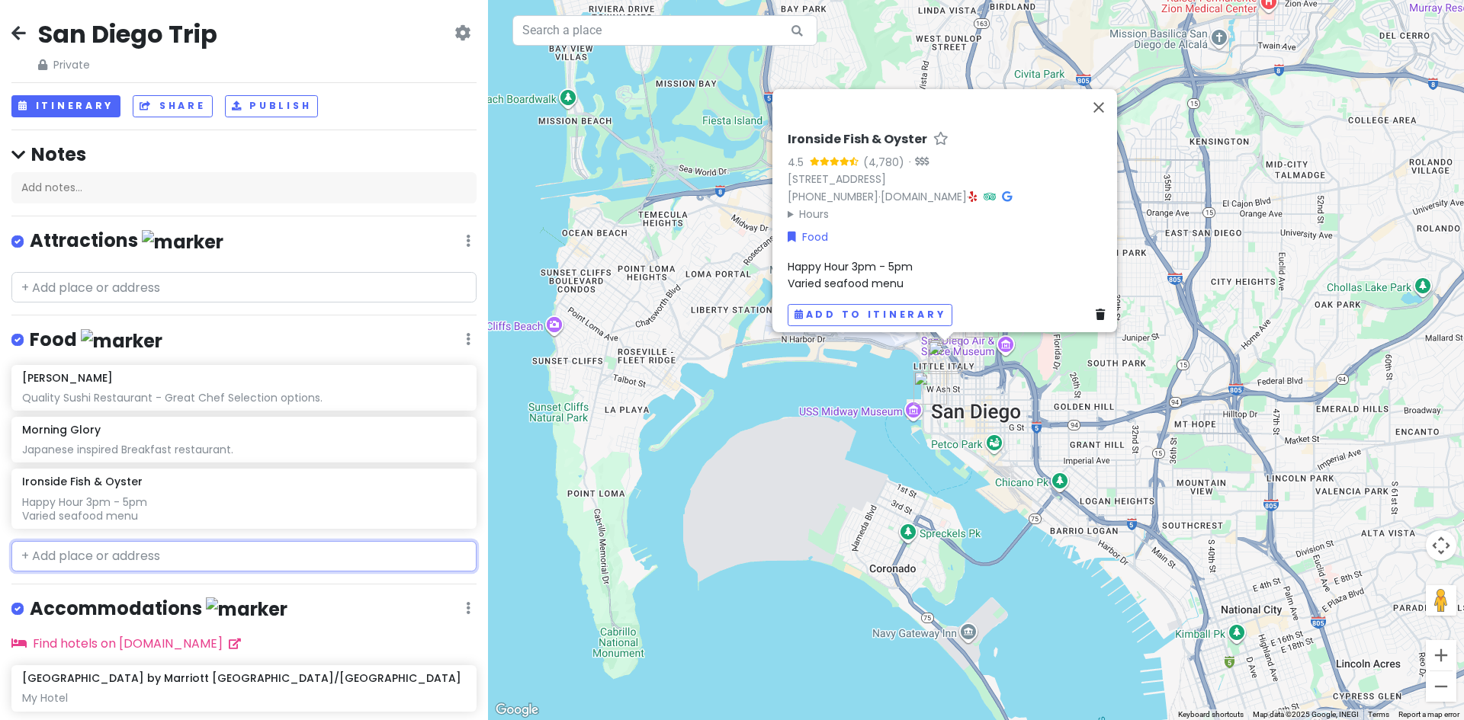
click at [175, 553] on input "text" at bounding box center [243, 556] width 465 height 30
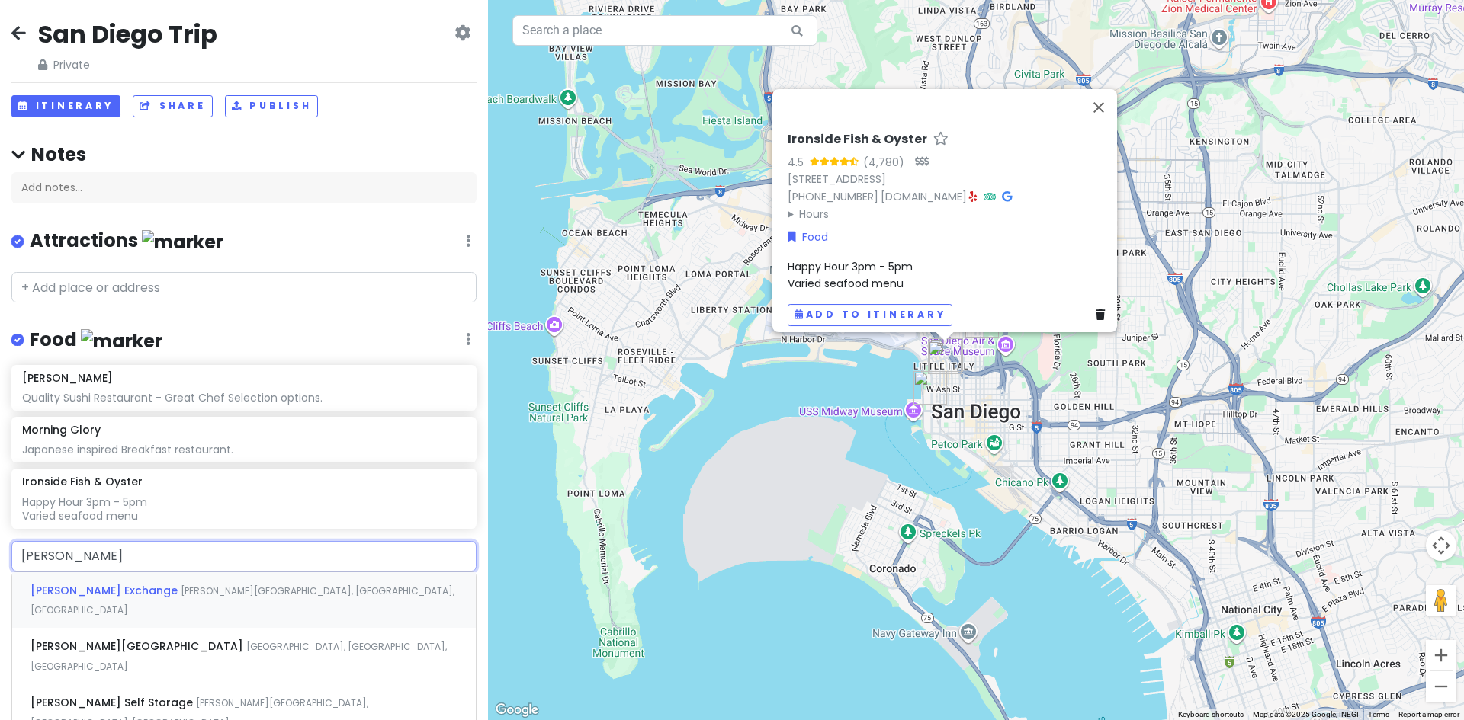
click at [166, 585] on span "[PERSON_NAME][GEOGRAPHIC_DATA], [GEOGRAPHIC_DATA], [GEOGRAPHIC_DATA]" at bounding box center [242, 601] width 424 height 33
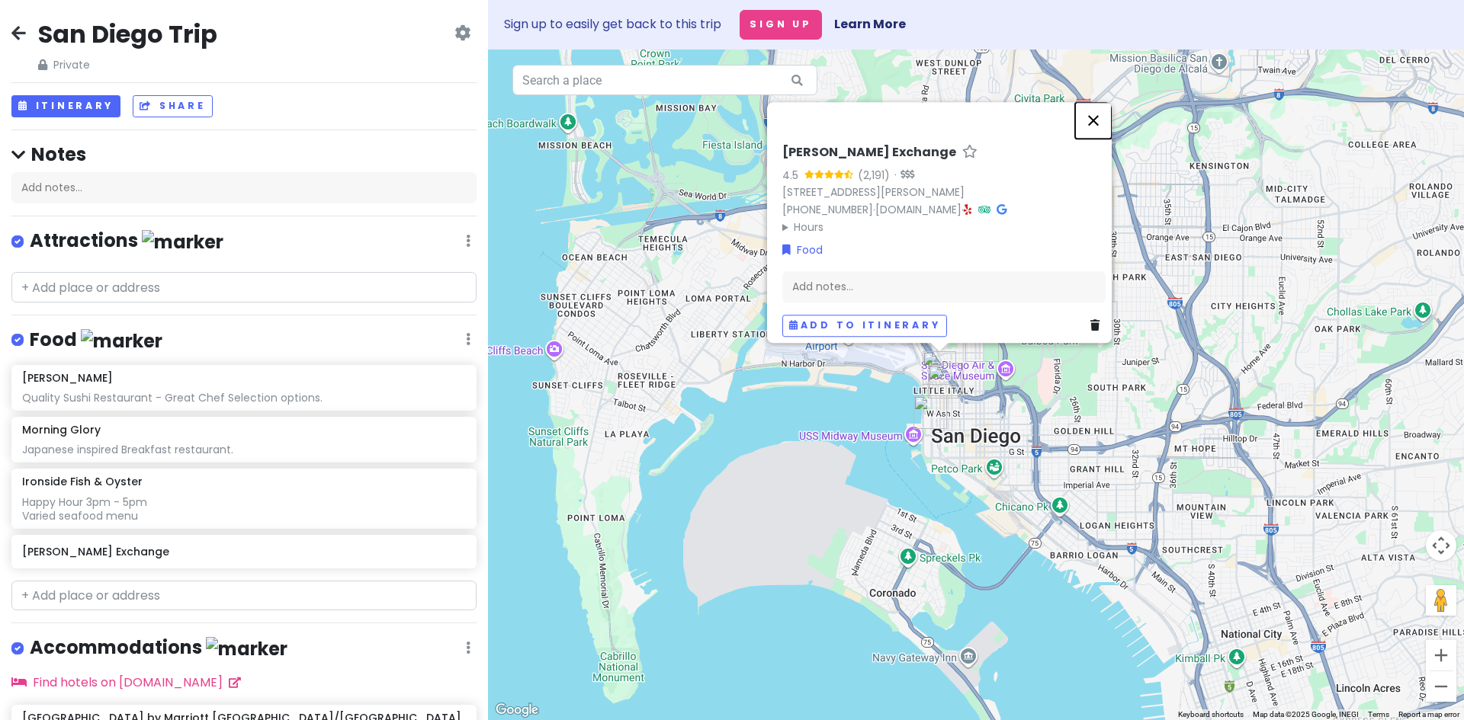
click at [1100, 106] on button "Close" at bounding box center [1093, 120] width 37 height 37
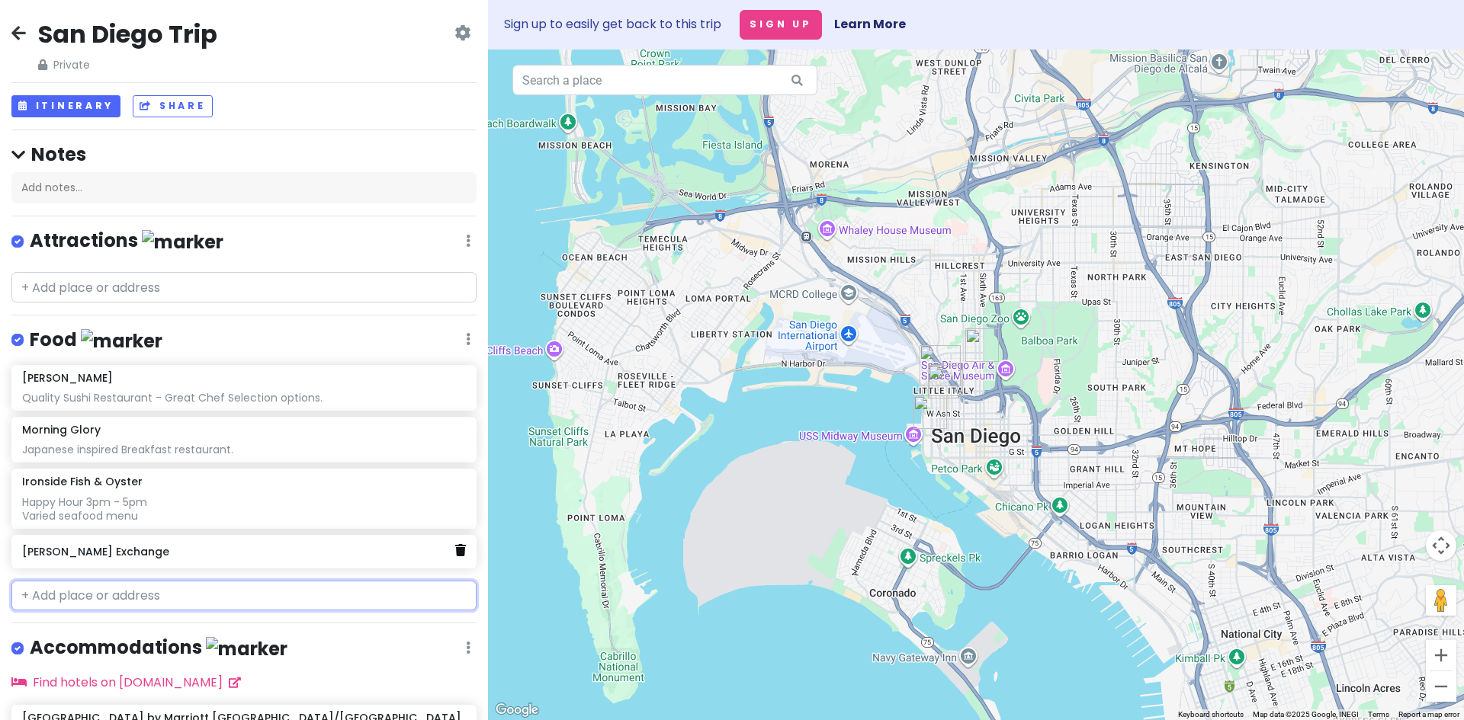
click at [455, 555] on link at bounding box center [460, 551] width 11 height 20
click at [455, 544] on icon at bounding box center [460, 550] width 11 height 12
click at [455, 547] on icon at bounding box center [460, 550] width 11 height 12
click at [455, 546] on icon at bounding box center [460, 550] width 11 height 12
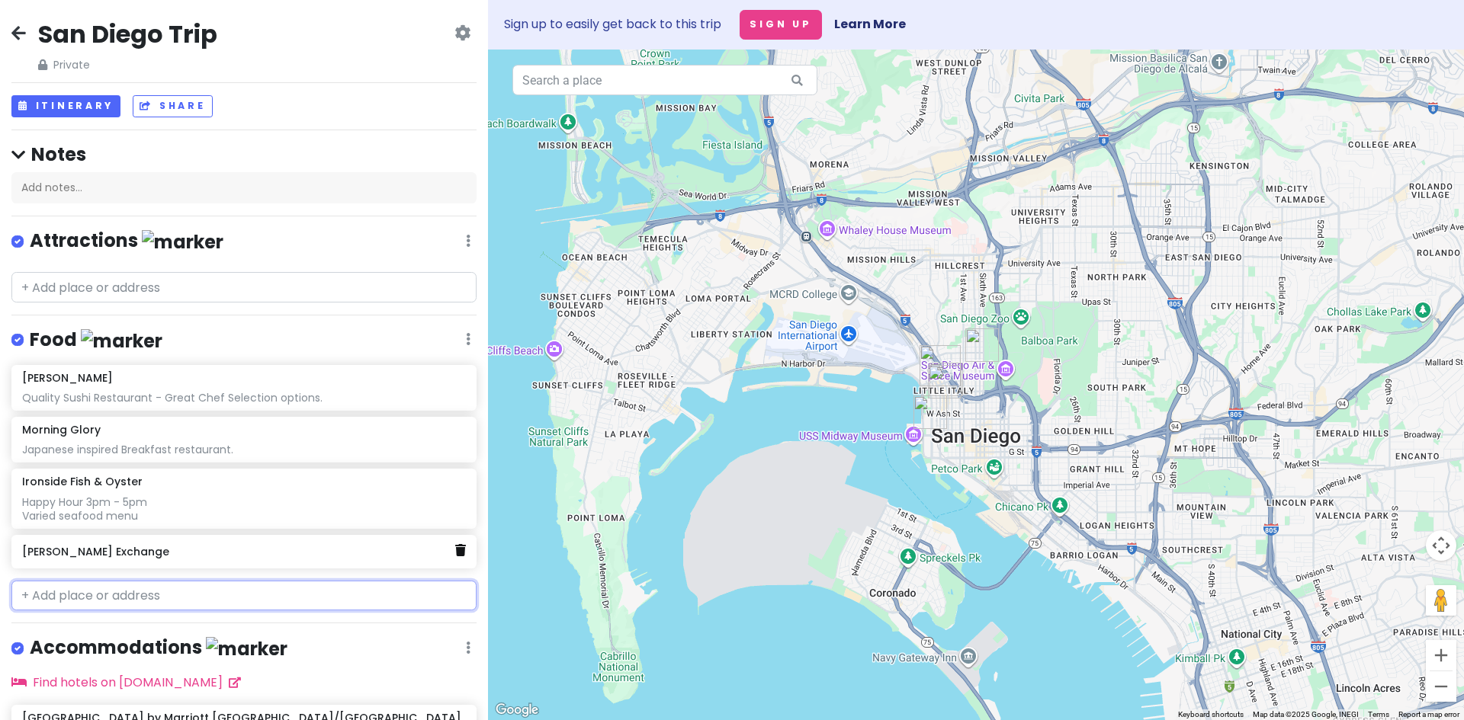
click at [455, 546] on icon at bounding box center [460, 550] width 11 height 12
click at [114, 595] on input "text" at bounding box center [243, 596] width 465 height 30
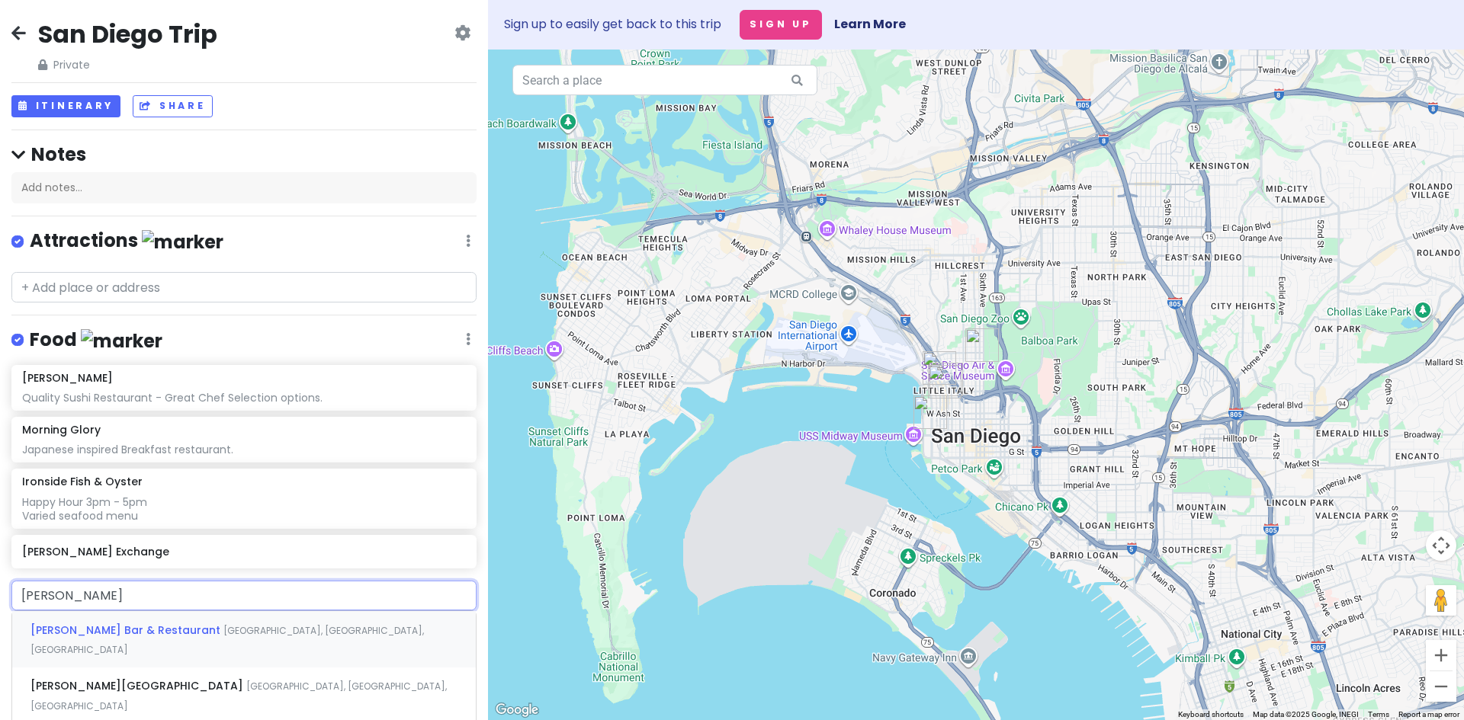
click at [142, 627] on span "[PERSON_NAME] Bar & Restaurant" at bounding box center [126, 630] width 193 height 15
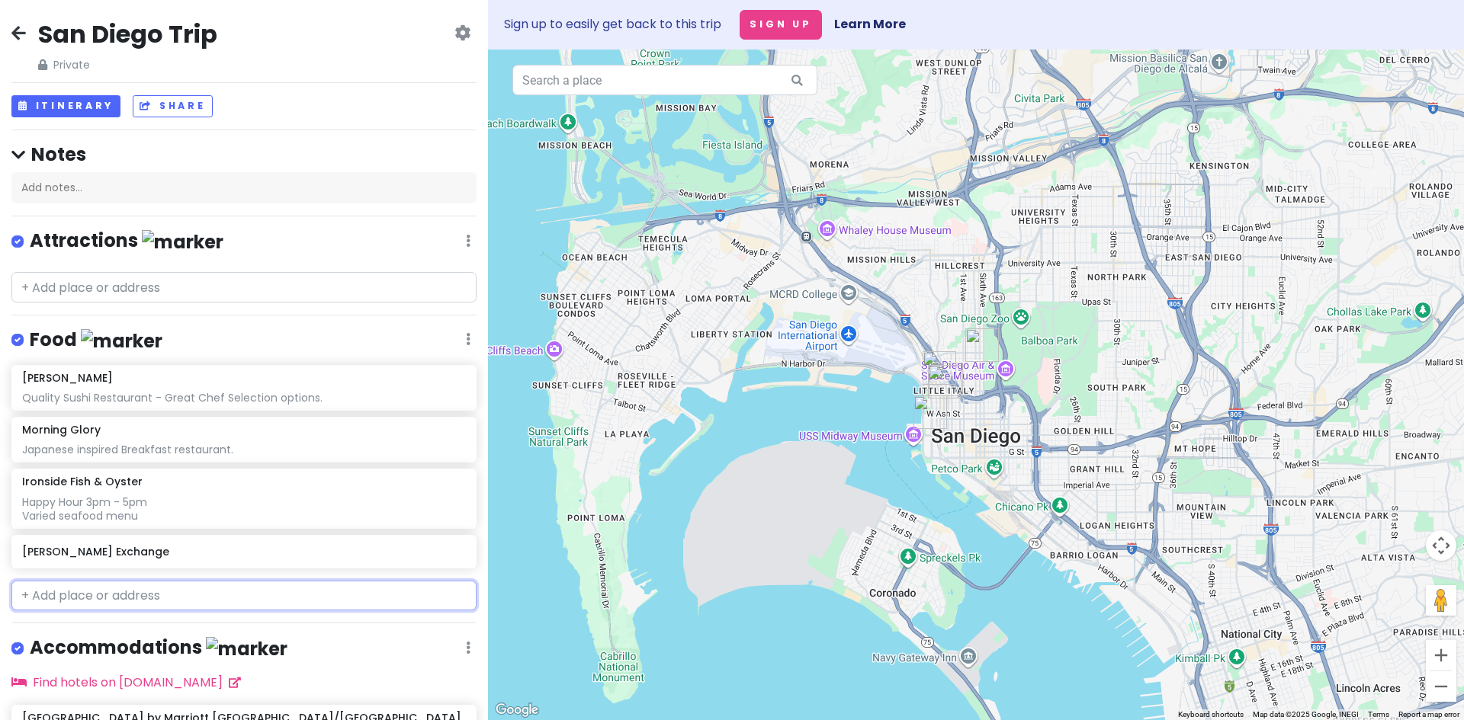
click at [142, 595] on input "text" at bounding box center [243, 596] width 465 height 30
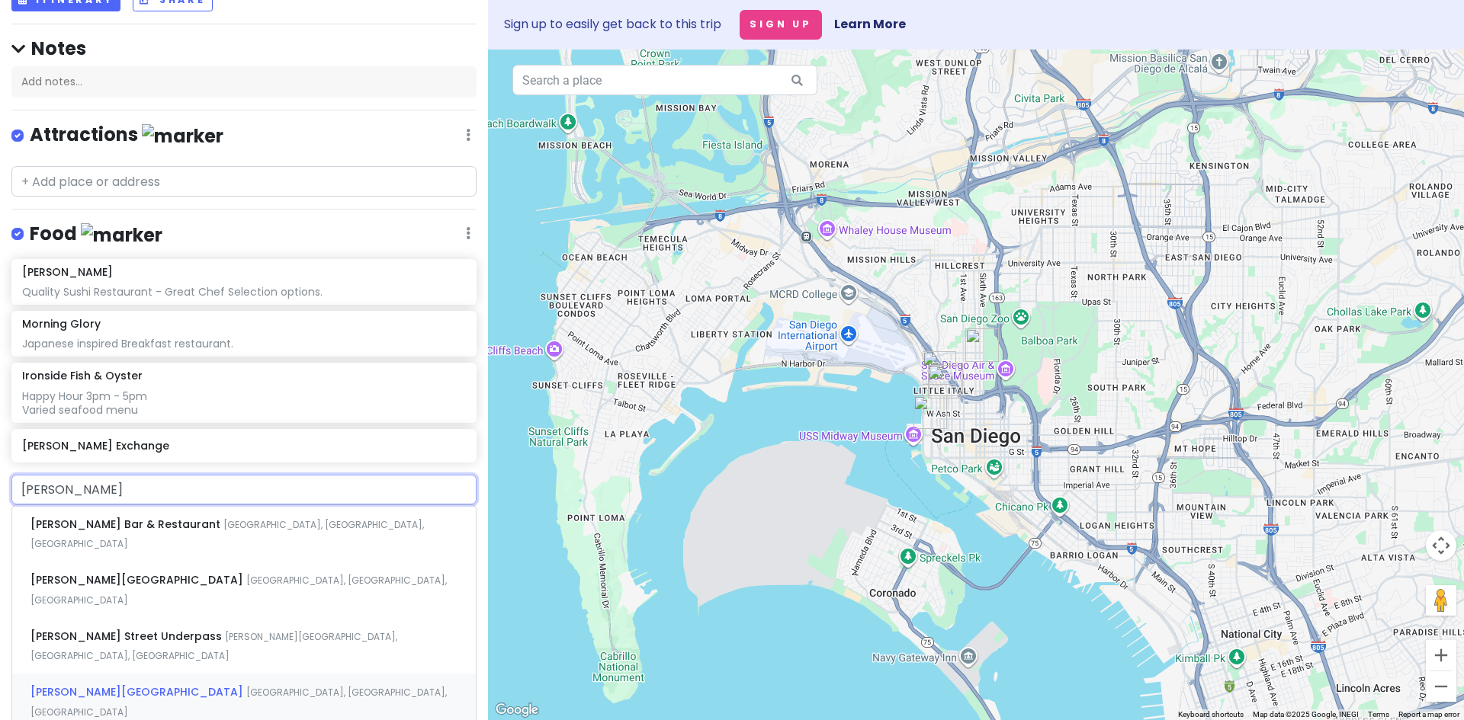
scroll to position [229, 0]
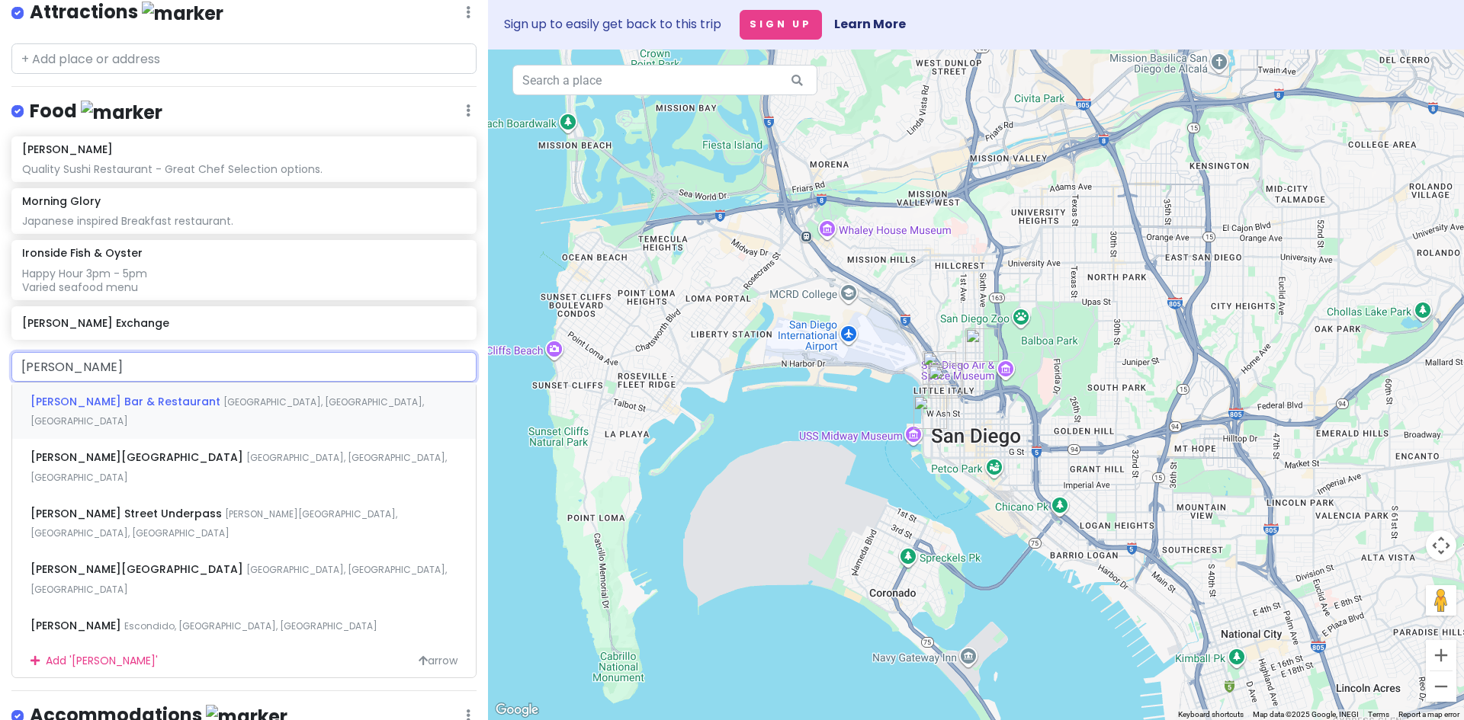
click at [95, 397] on span "[PERSON_NAME] Bar & Restaurant" at bounding box center [126, 401] width 193 height 15
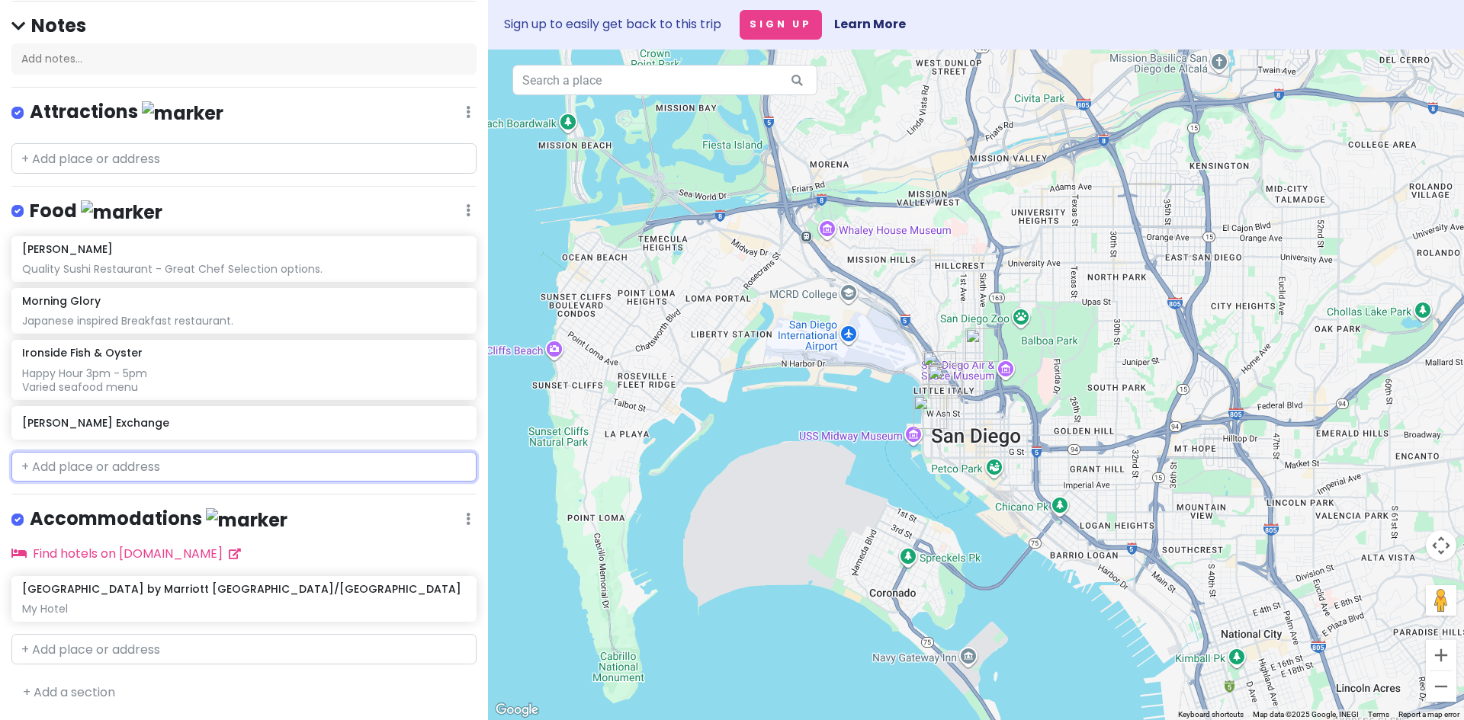
scroll to position [125, 0]
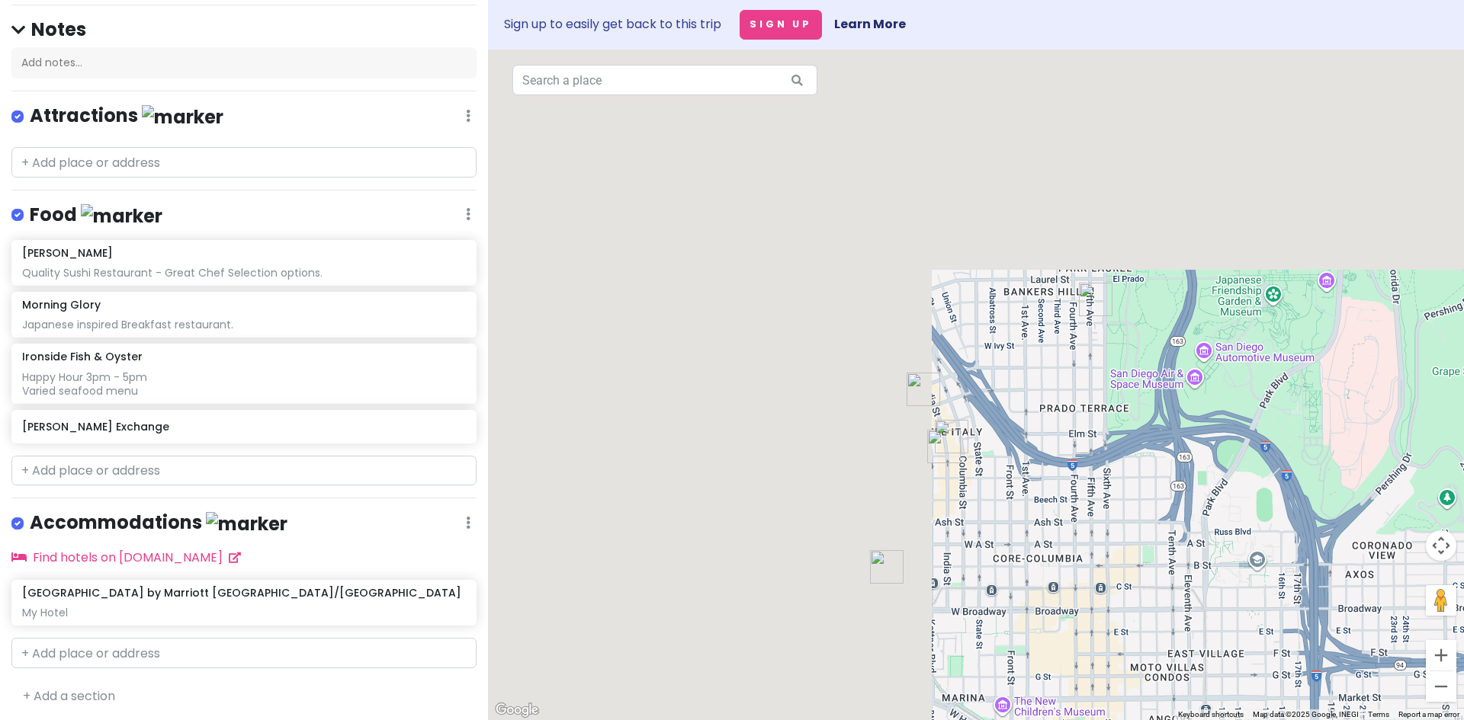
drag, startPoint x: 919, startPoint y: 282, endPoint x: 1253, endPoint y: 472, distance: 384.1
click at [1253, 472] on div at bounding box center [976, 385] width 976 height 671
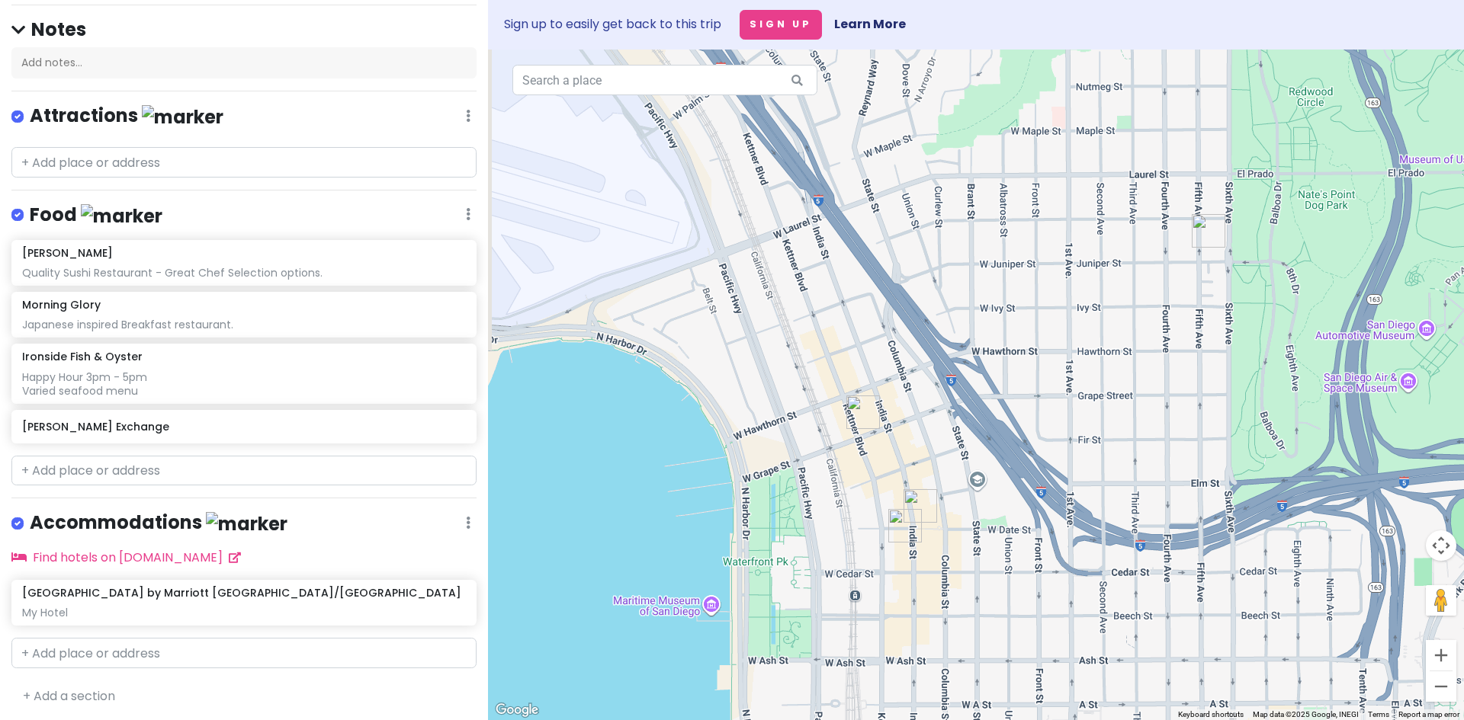
drag, startPoint x: 940, startPoint y: 419, endPoint x: 1090, endPoint y: 555, distance: 202.9
click at [1085, 569] on div at bounding box center [976, 385] width 976 height 671
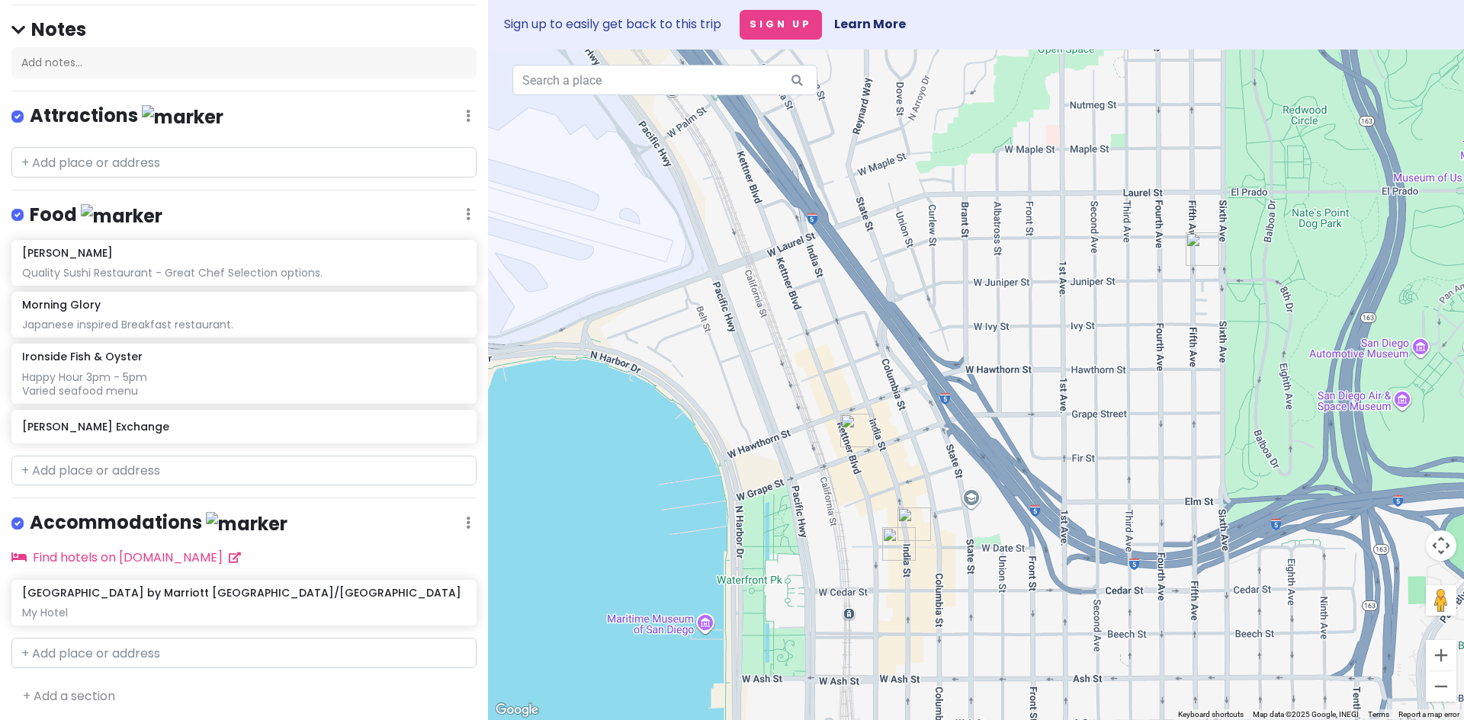
click at [856, 427] on img "Kettner Exchange" at bounding box center [857, 431] width 34 height 34
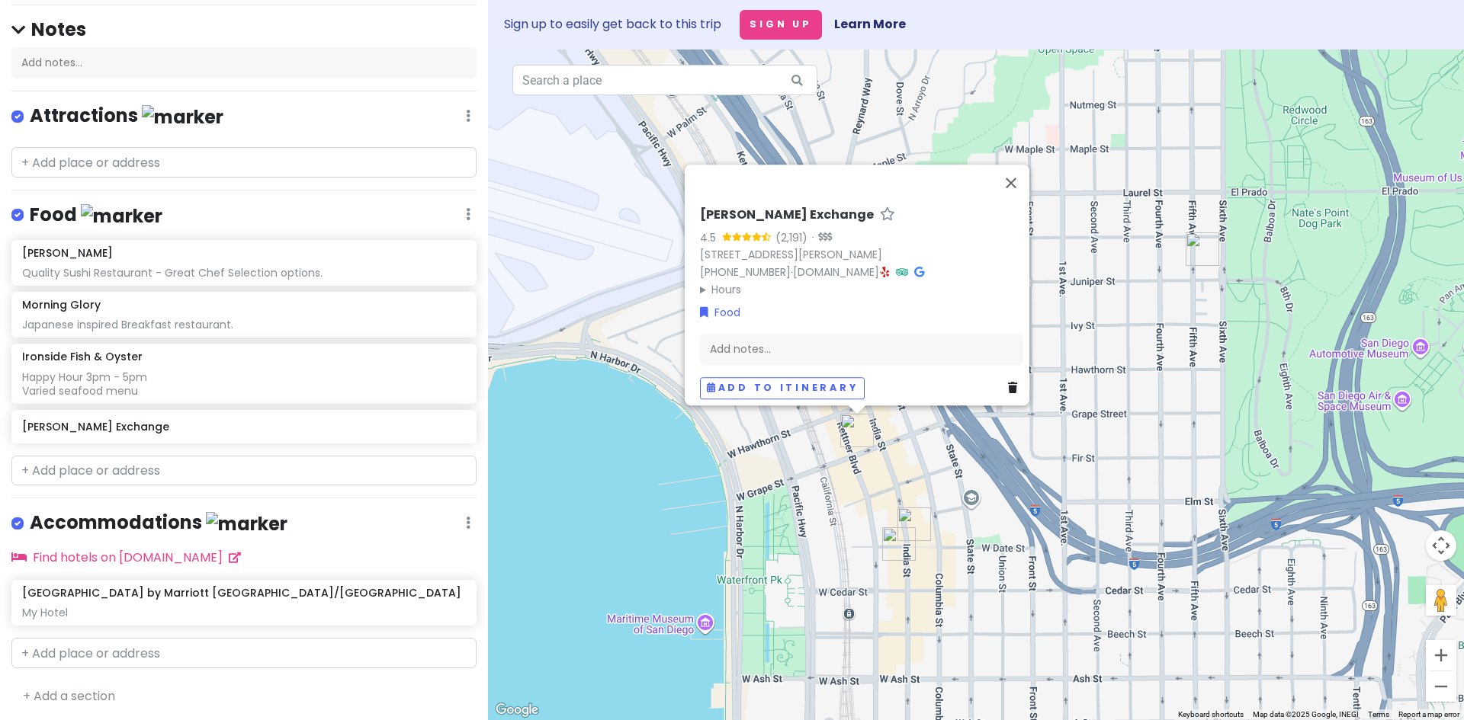
click at [1008, 383] on icon at bounding box center [1012, 388] width 9 height 11
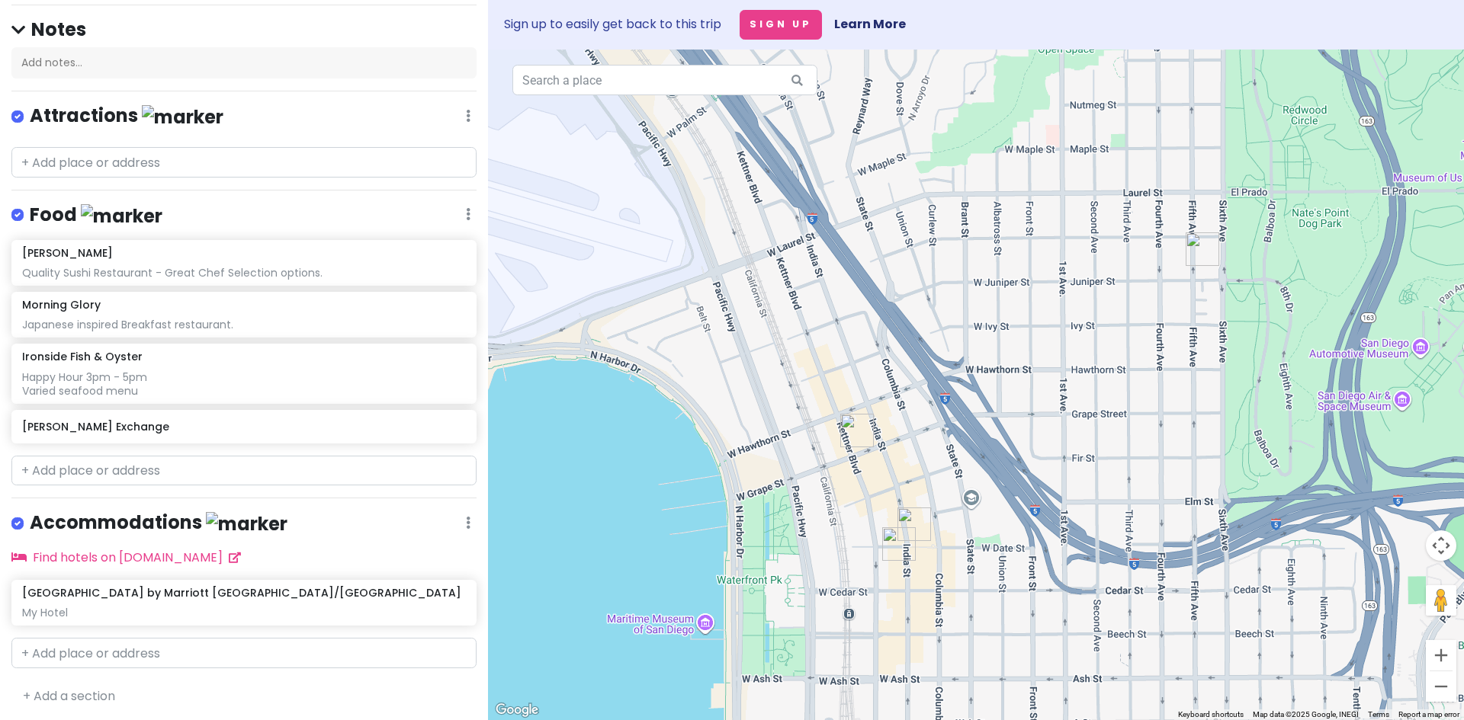
click at [853, 425] on img "Kettner Exchange" at bounding box center [857, 431] width 34 height 34
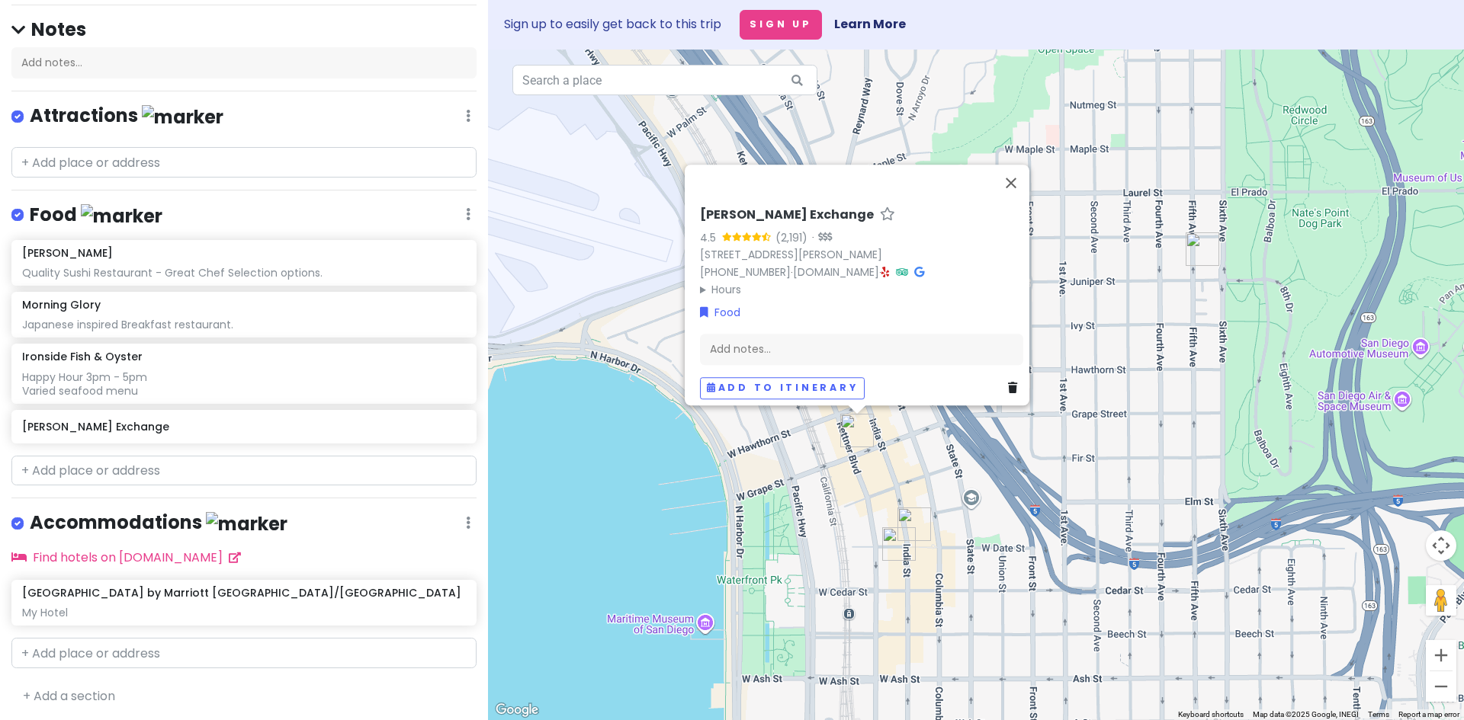
click at [1008, 383] on icon at bounding box center [1012, 388] width 9 height 11
